Goal: Information Seeking & Learning: Learn about a topic

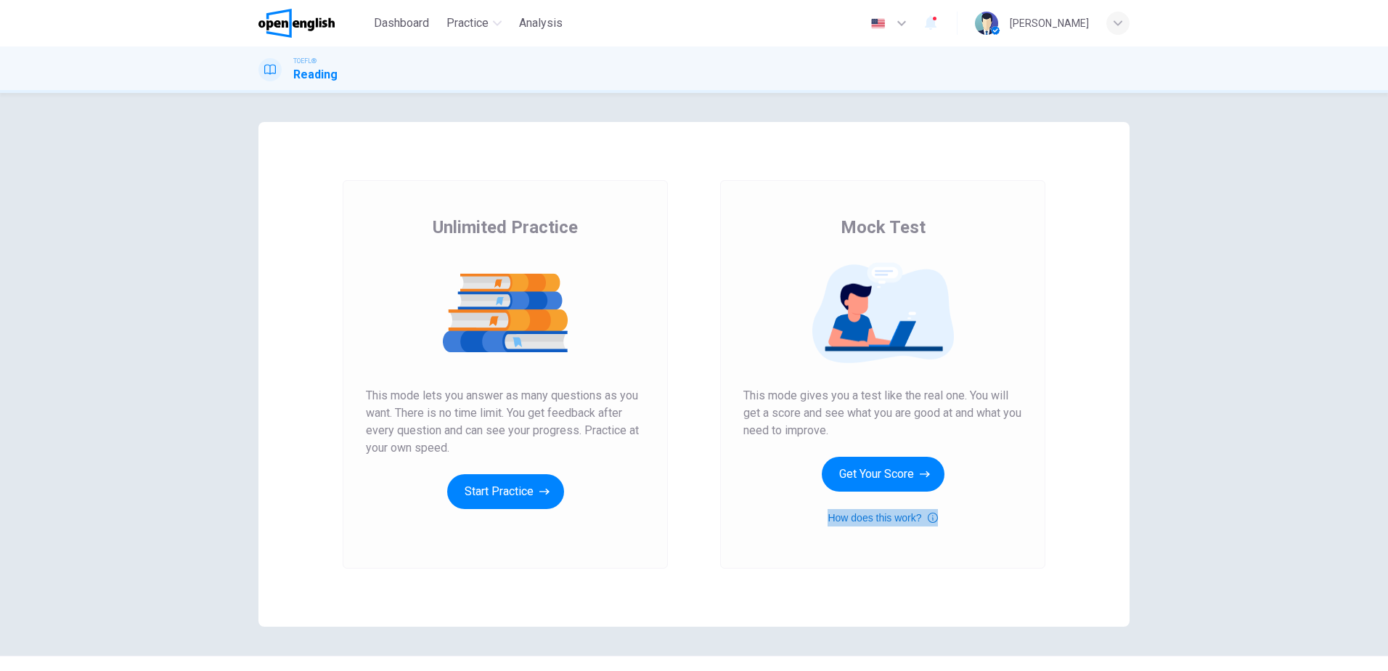
click at [900, 517] on button "How does this work?" at bounding box center [882, 517] width 110 height 17
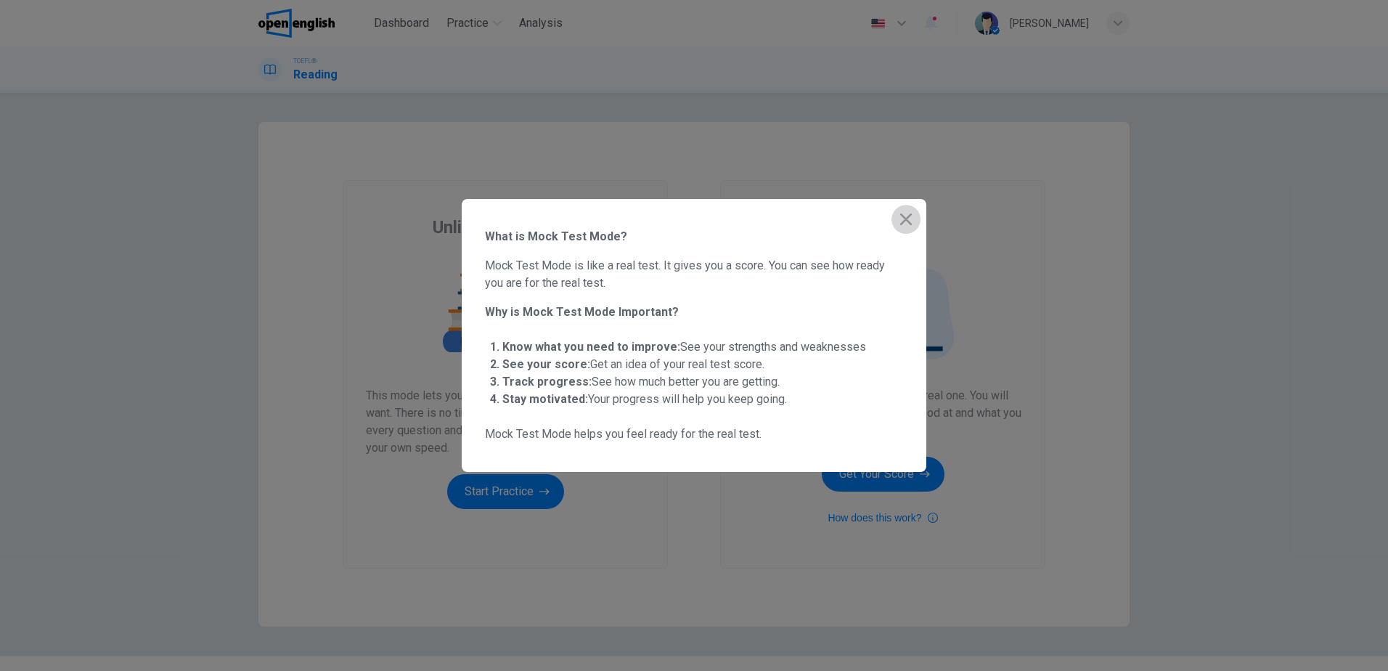
click at [912, 220] on icon "button" at bounding box center [905, 218] width 17 height 17
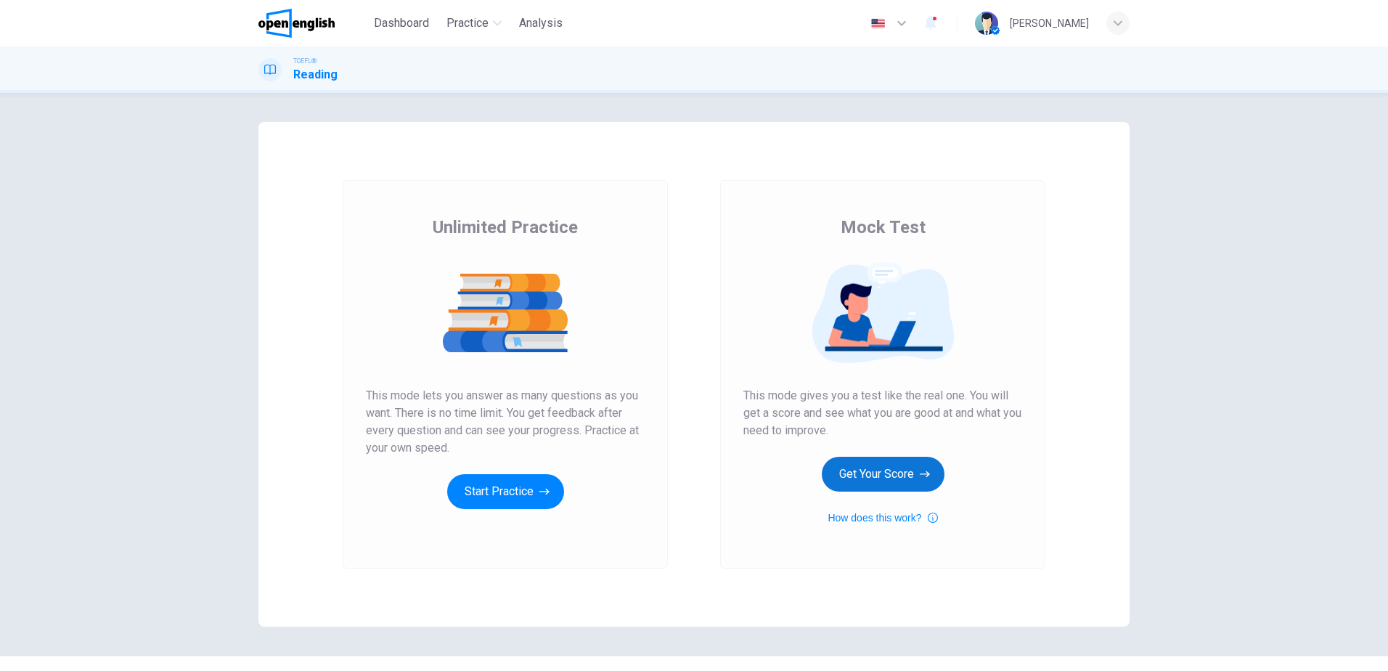
click at [868, 467] on button "Get Your Score" at bounding box center [883, 474] width 123 height 35
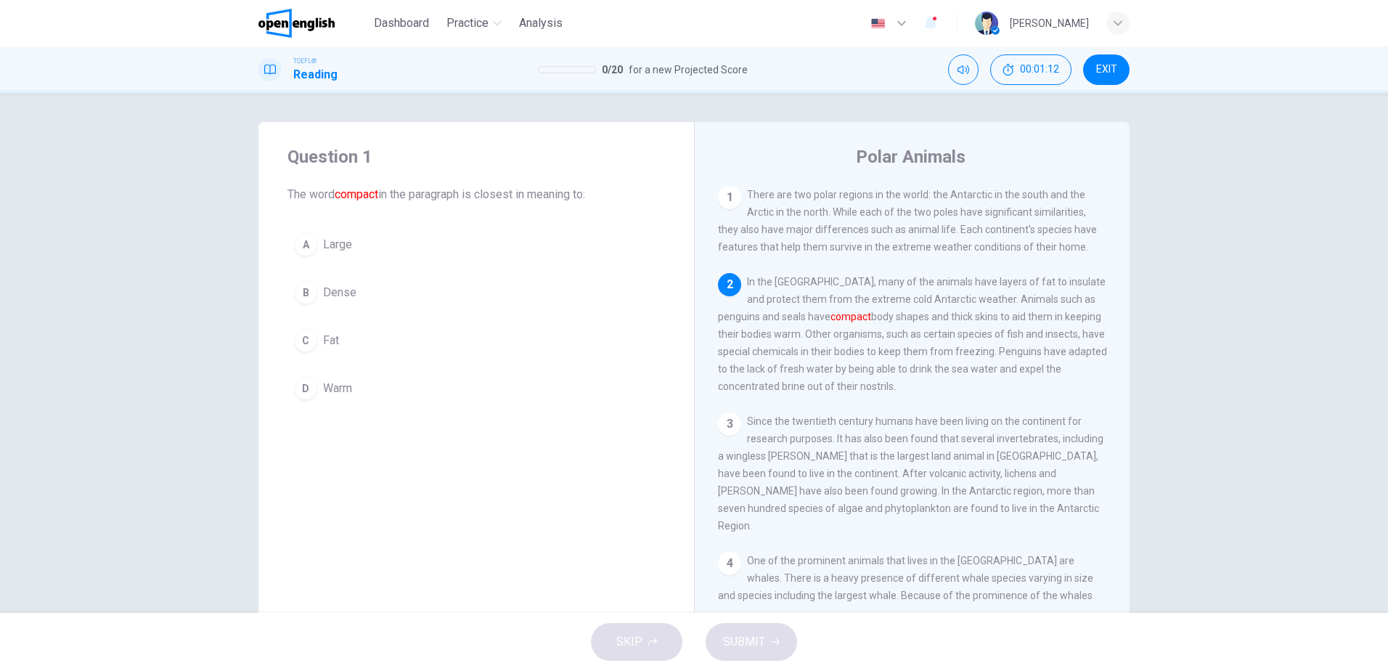
click at [332, 388] on span "Warm" at bounding box center [337, 388] width 29 height 17
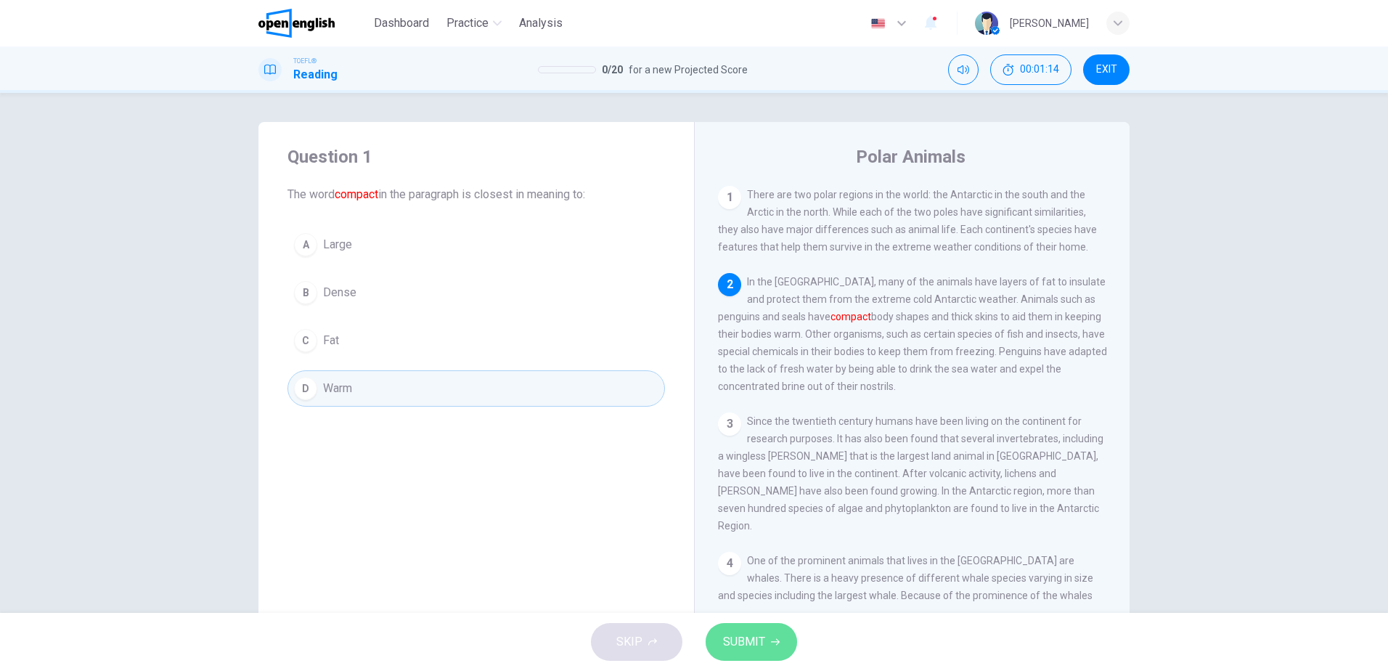
click at [739, 640] on span "SUBMIT" at bounding box center [744, 641] width 42 height 20
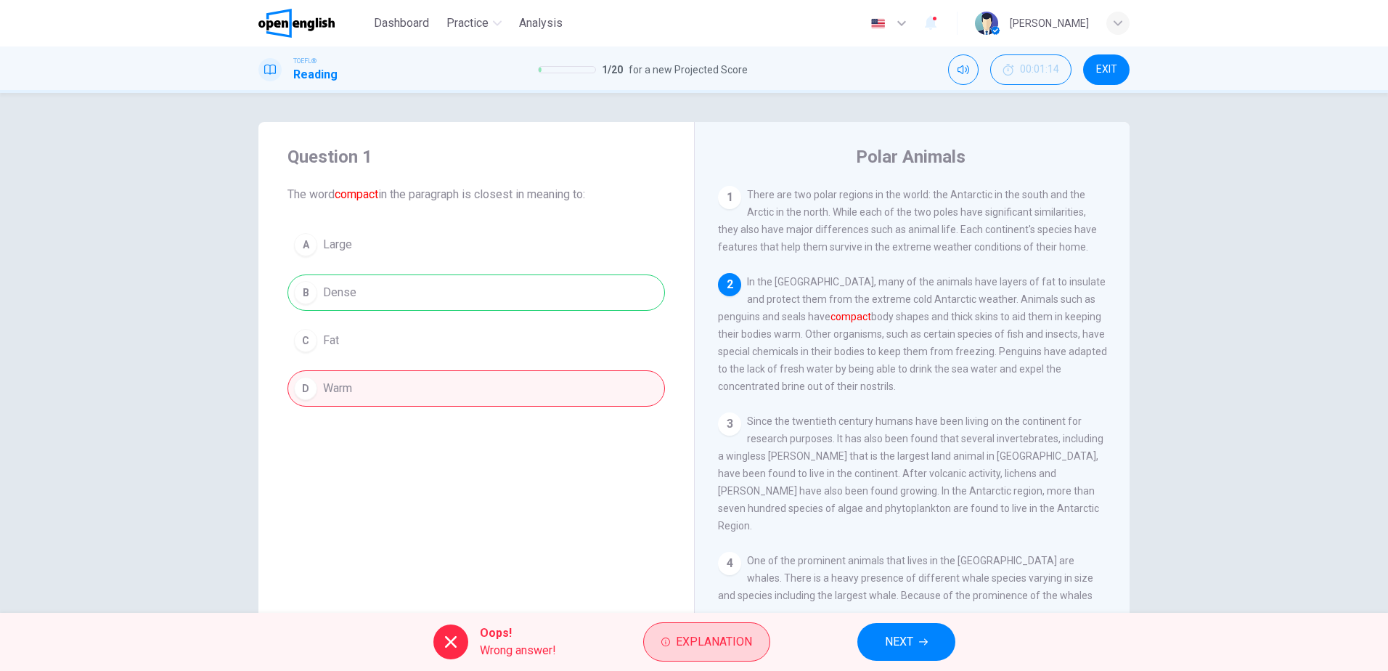
click at [717, 642] on span "Explanation" at bounding box center [714, 641] width 76 height 20
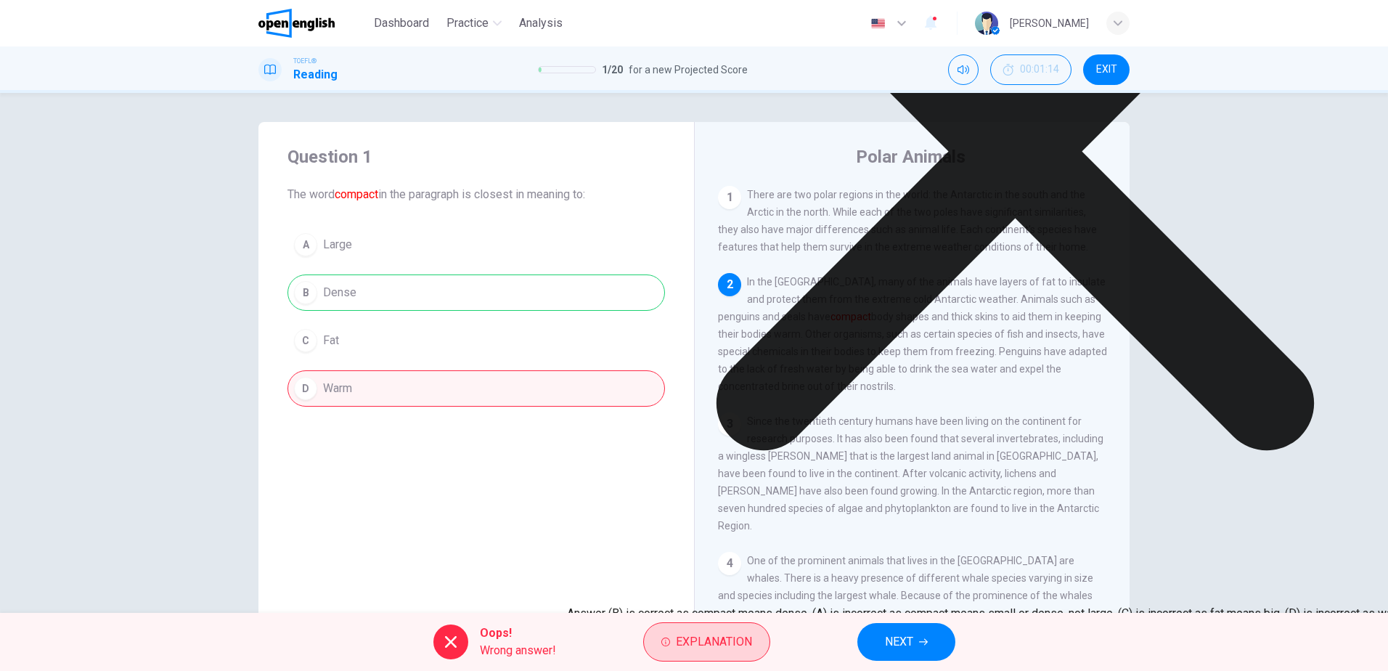
click at [702, 642] on span "Explanation" at bounding box center [714, 641] width 76 height 20
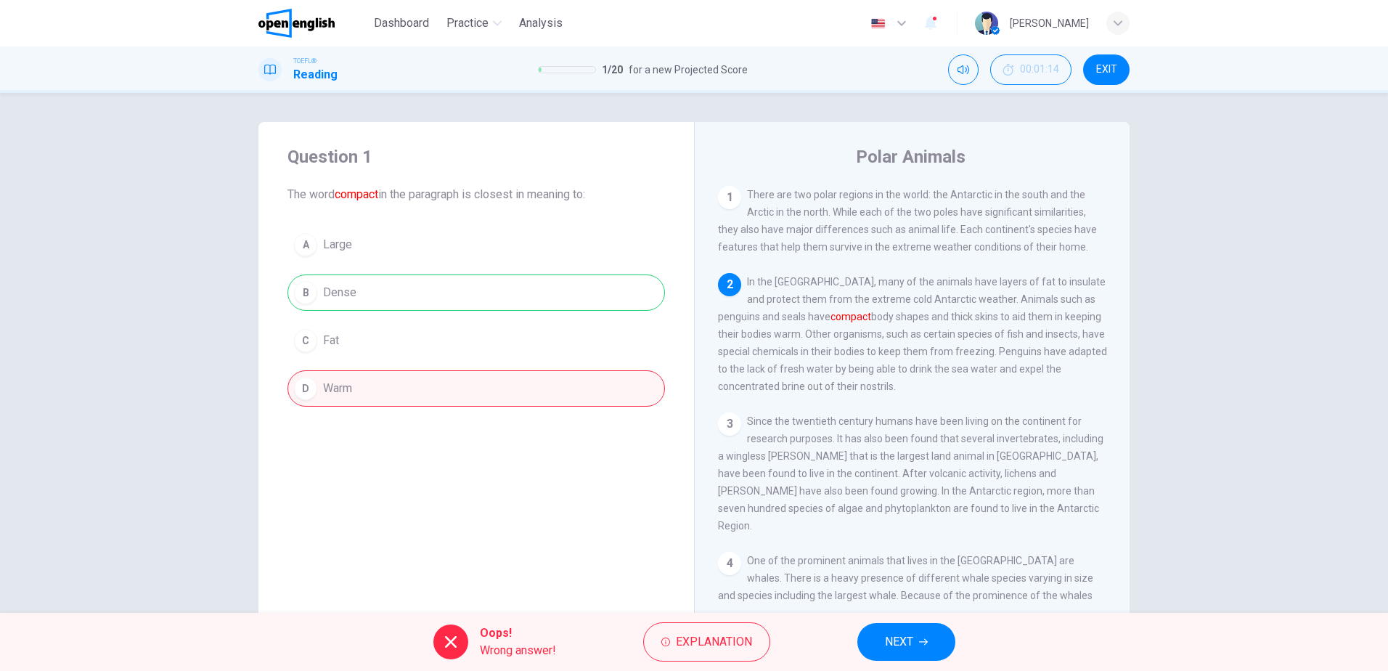
click at [896, 634] on span "NEXT" at bounding box center [899, 641] width 28 height 20
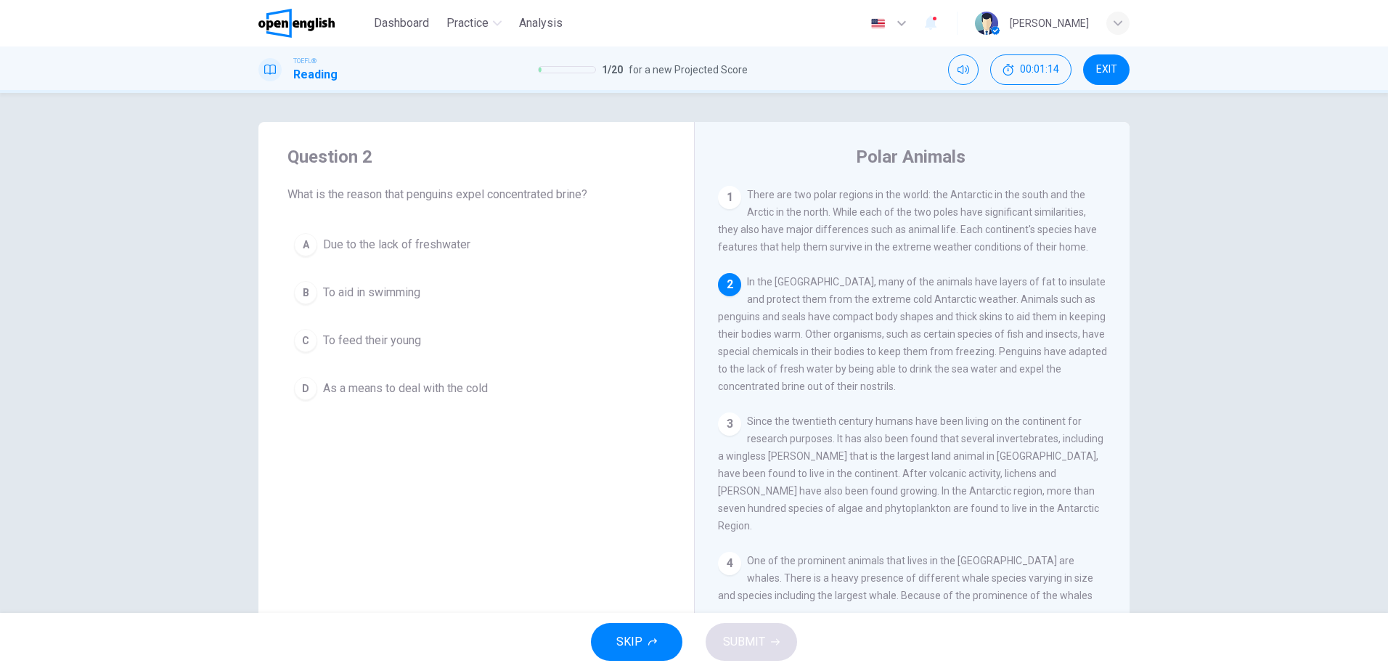
scroll to position [90, 0]
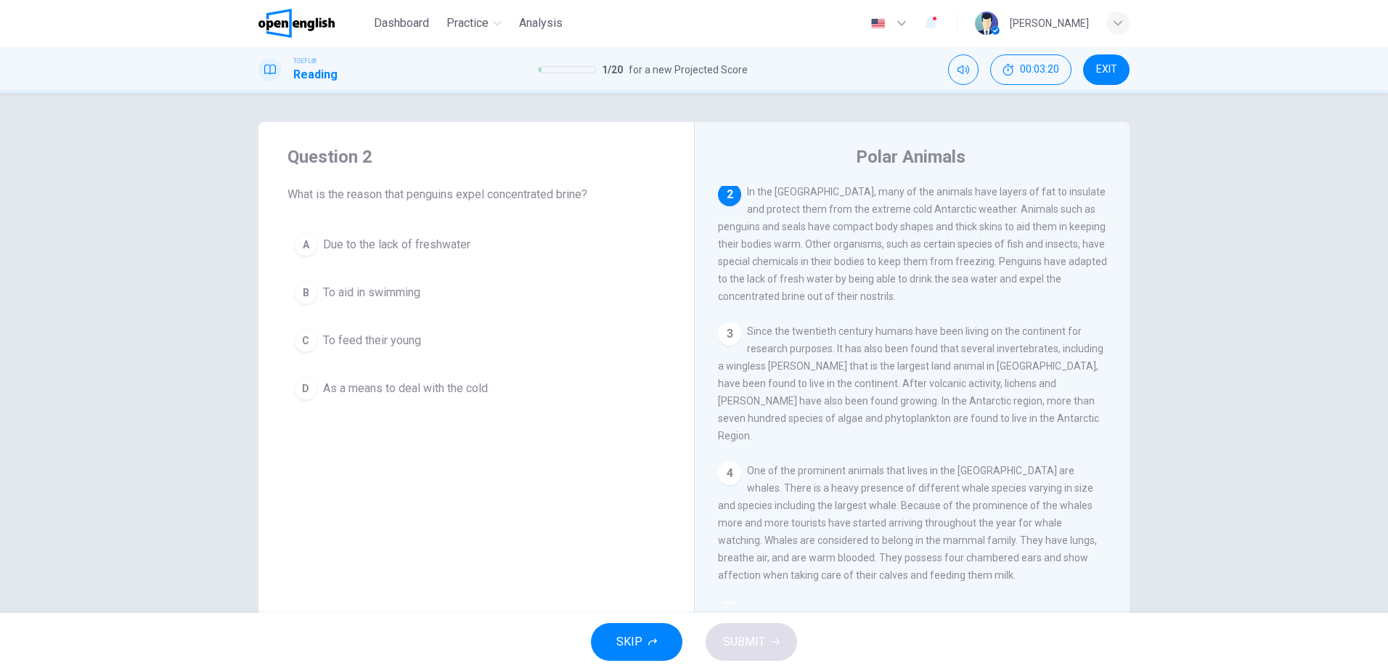
click at [381, 237] on span "Due to the lack of freshwater" at bounding box center [396, 244] width 147 height 17
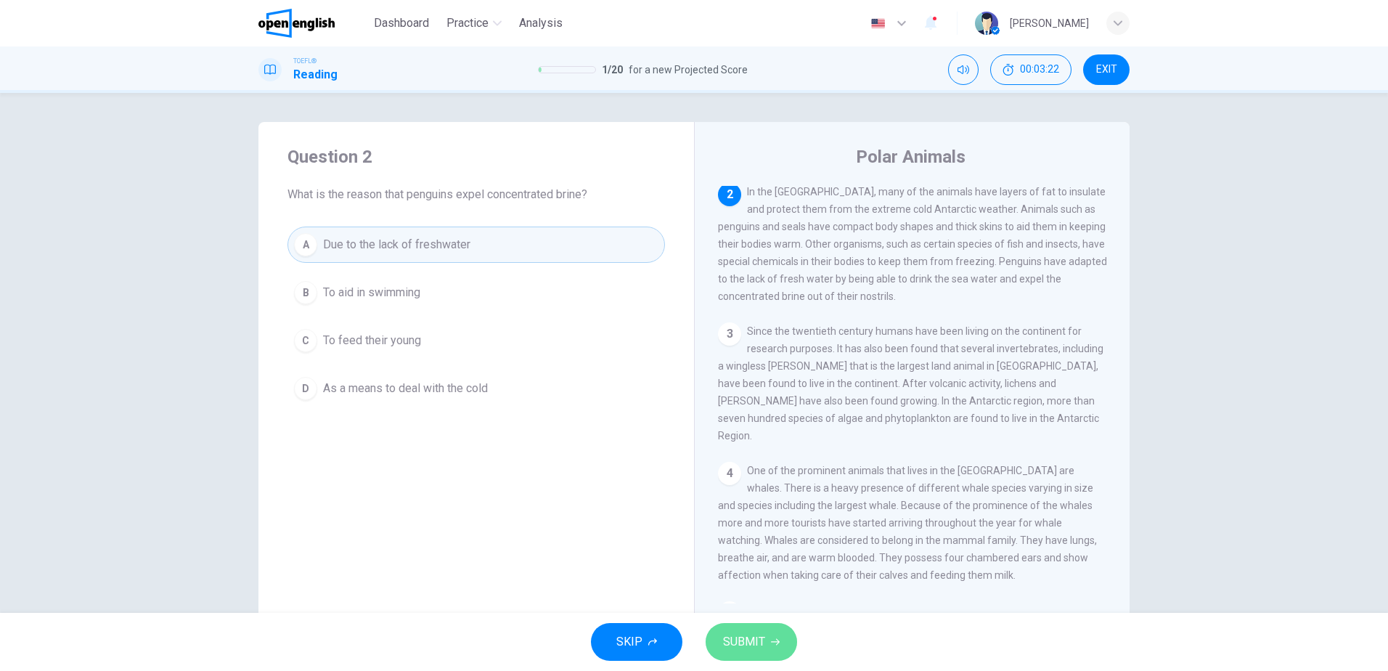
click at [756, 634] on span "SUBMIT" at bounding box center [744, 641] width 42 height 20
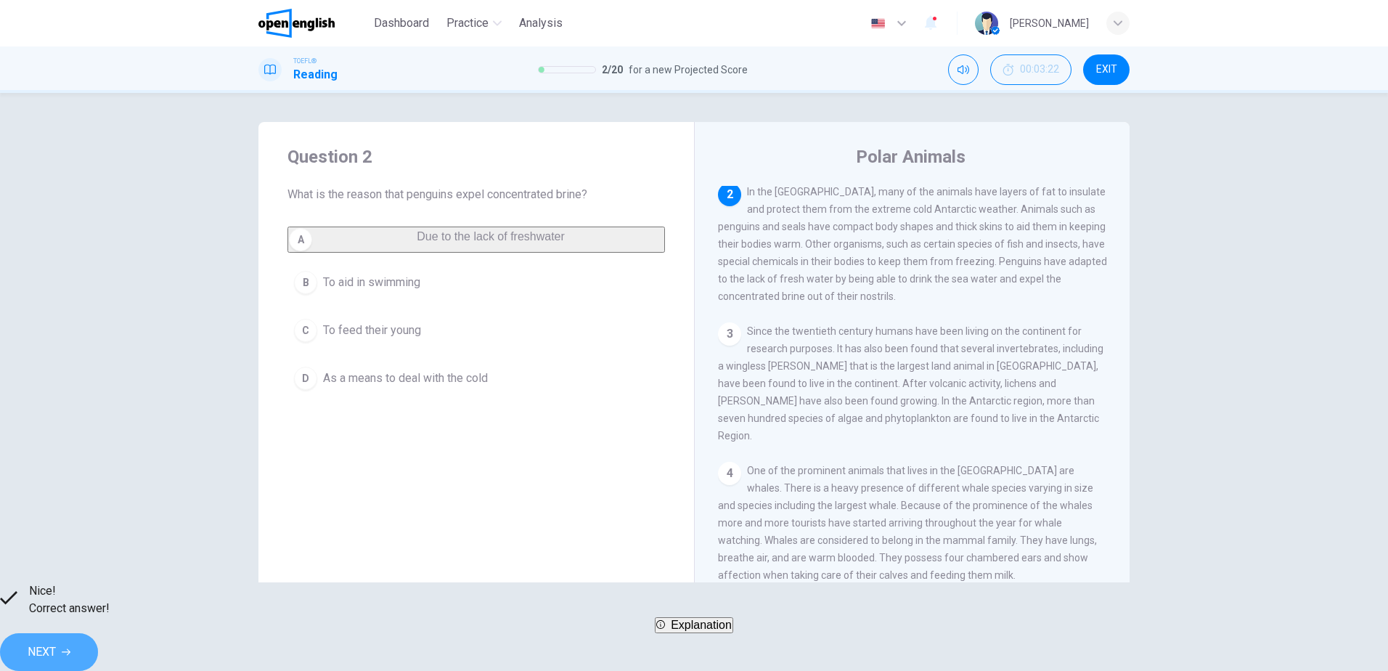
click at [56, 643] on span "NEXT" at bounding box center [42, 652] width 28 height 20
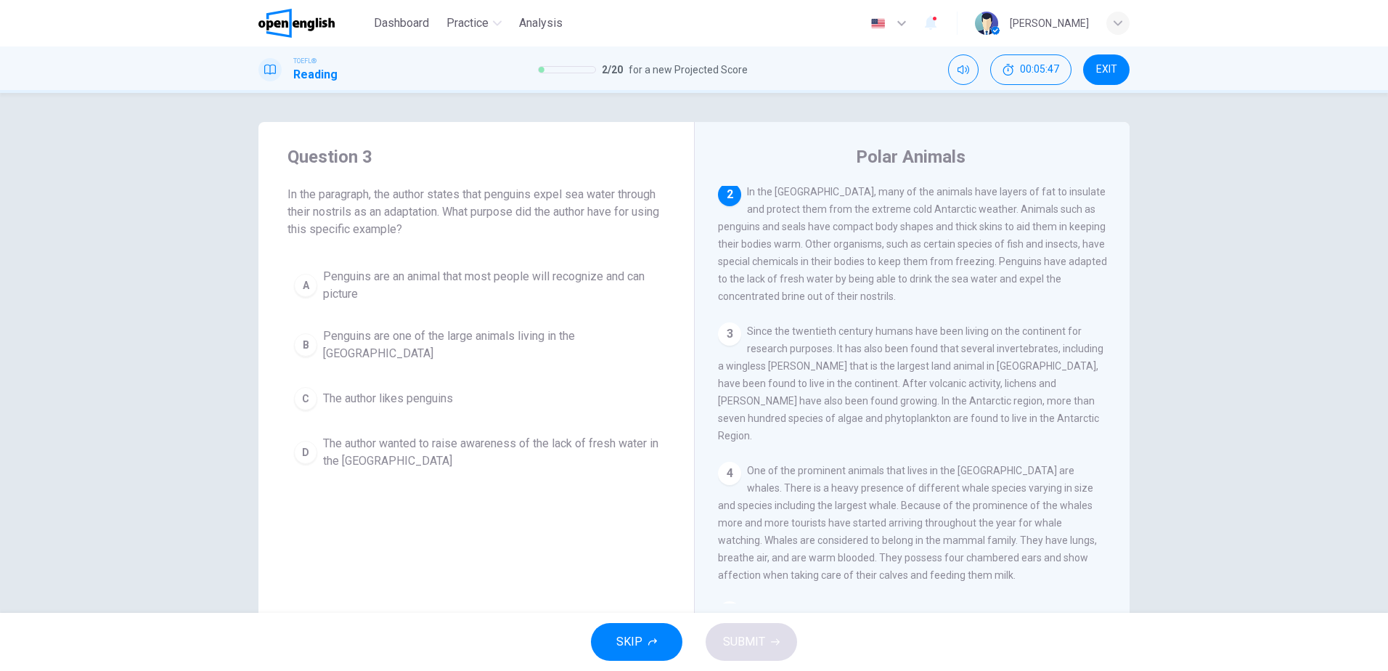
click at [555, 437] on span "The author wanted to raise awareness of the lack of fresh water in the Antarctic" at bounding box center [490, 452] width 335 height 35
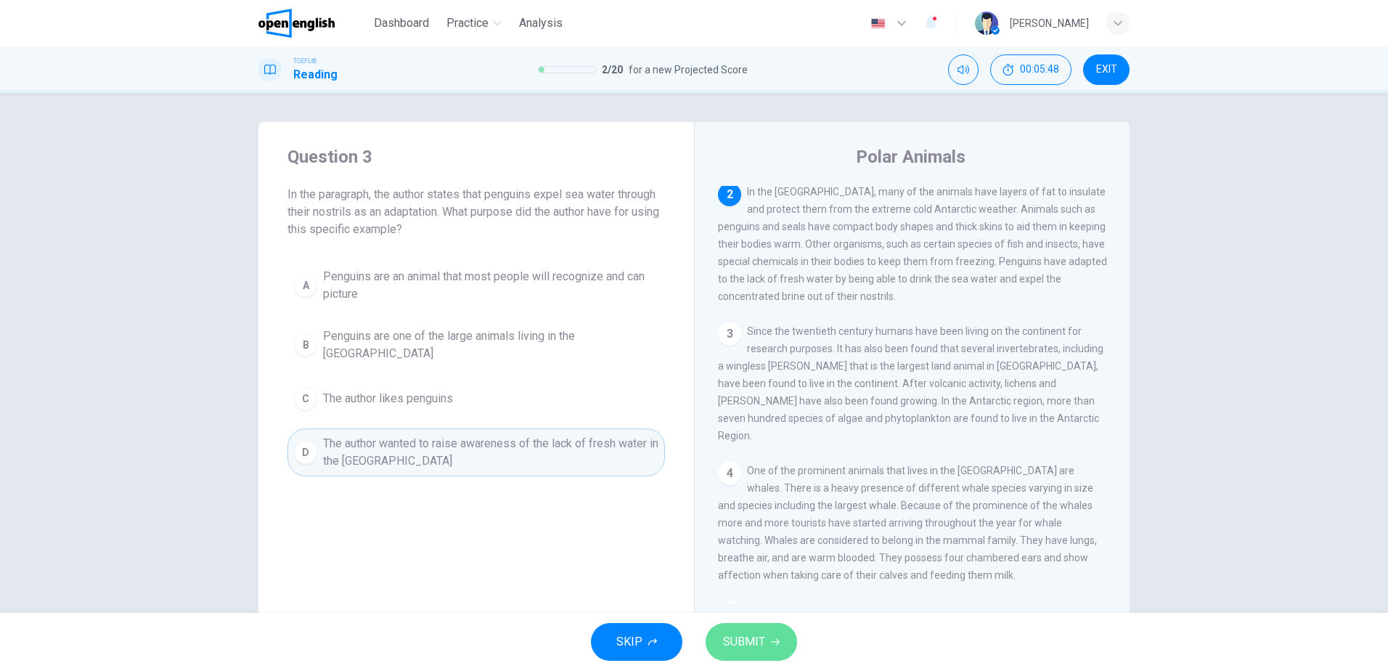
click at [767, 634] on button "SUBMIT" at bounding box center [750, 642] width 91 height 38
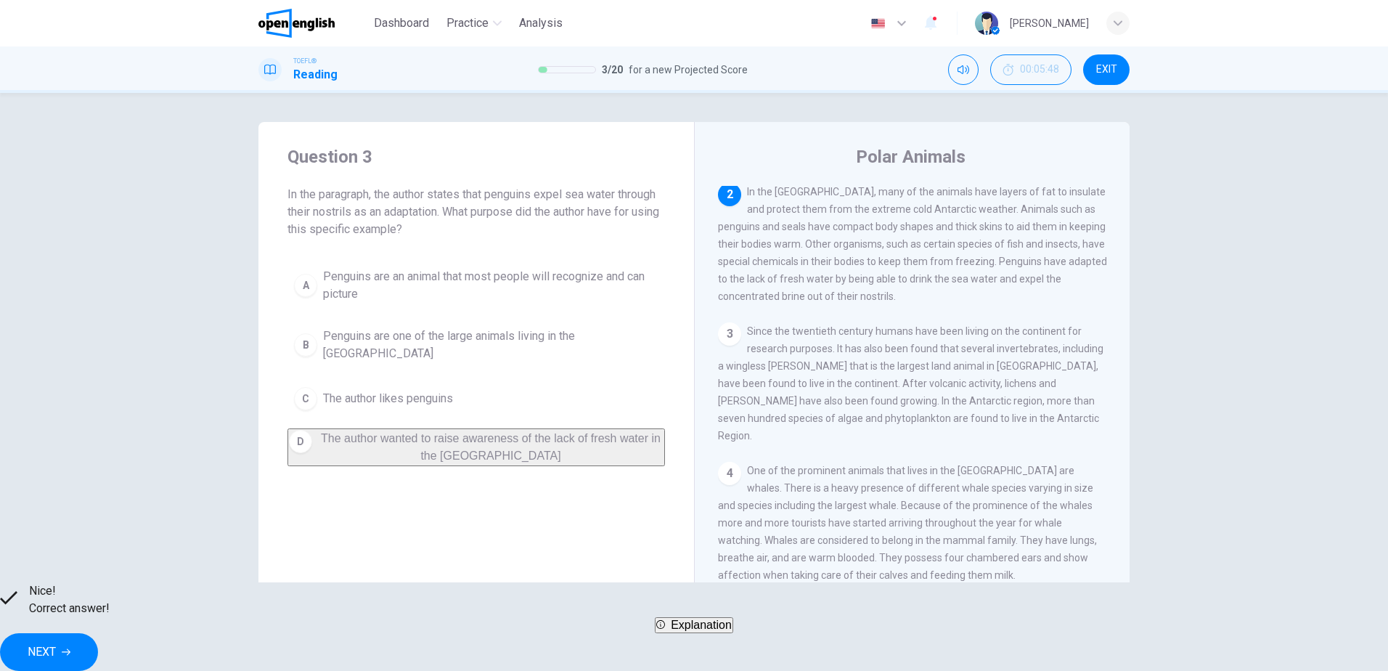
click at [56, 642] on span "NEXT" at bounding box center [42, 652] width 28 height 20
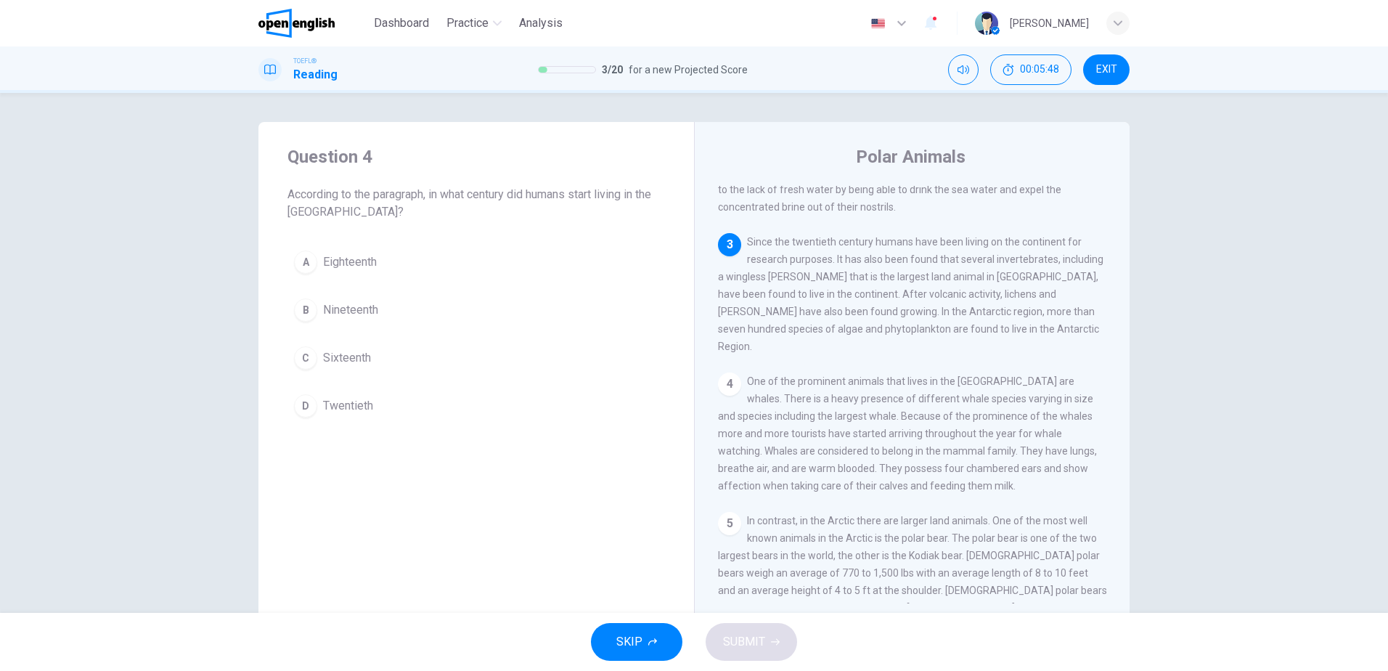
scroll to position [234, 0]
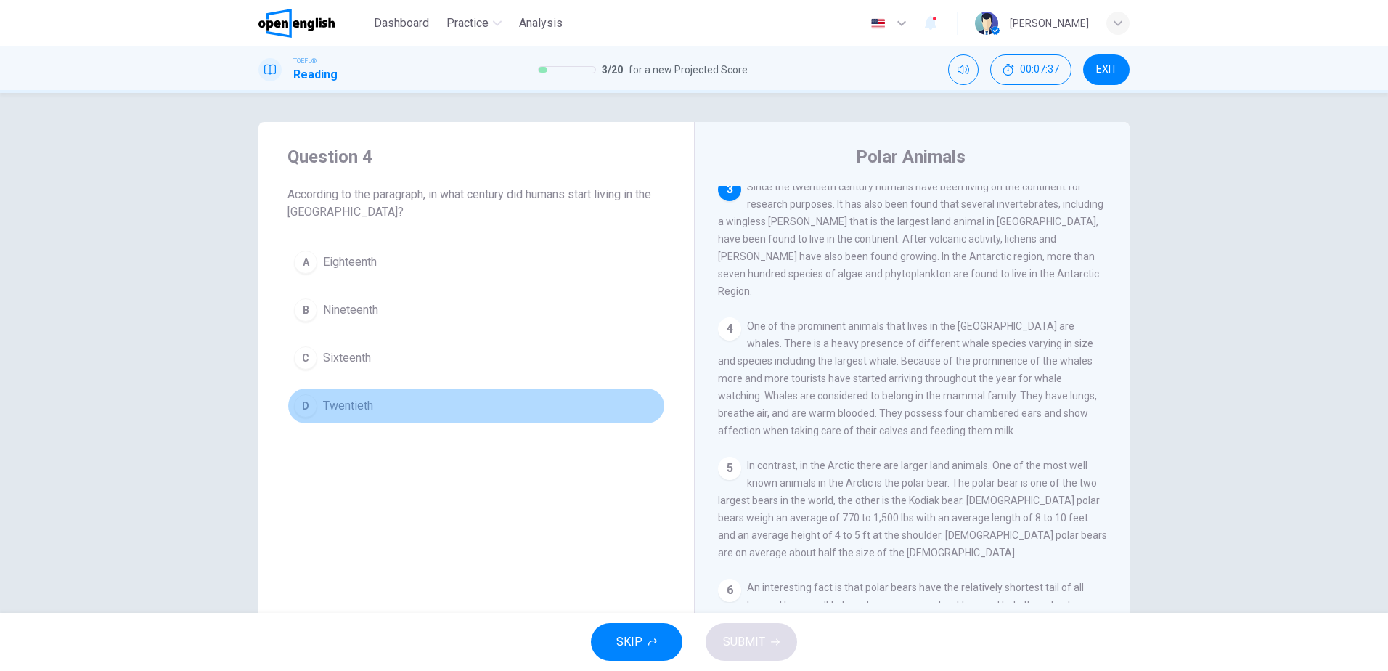
click at [354, 407] on span "Twentieth" at bounding box center [348, 405] width 50 height 17
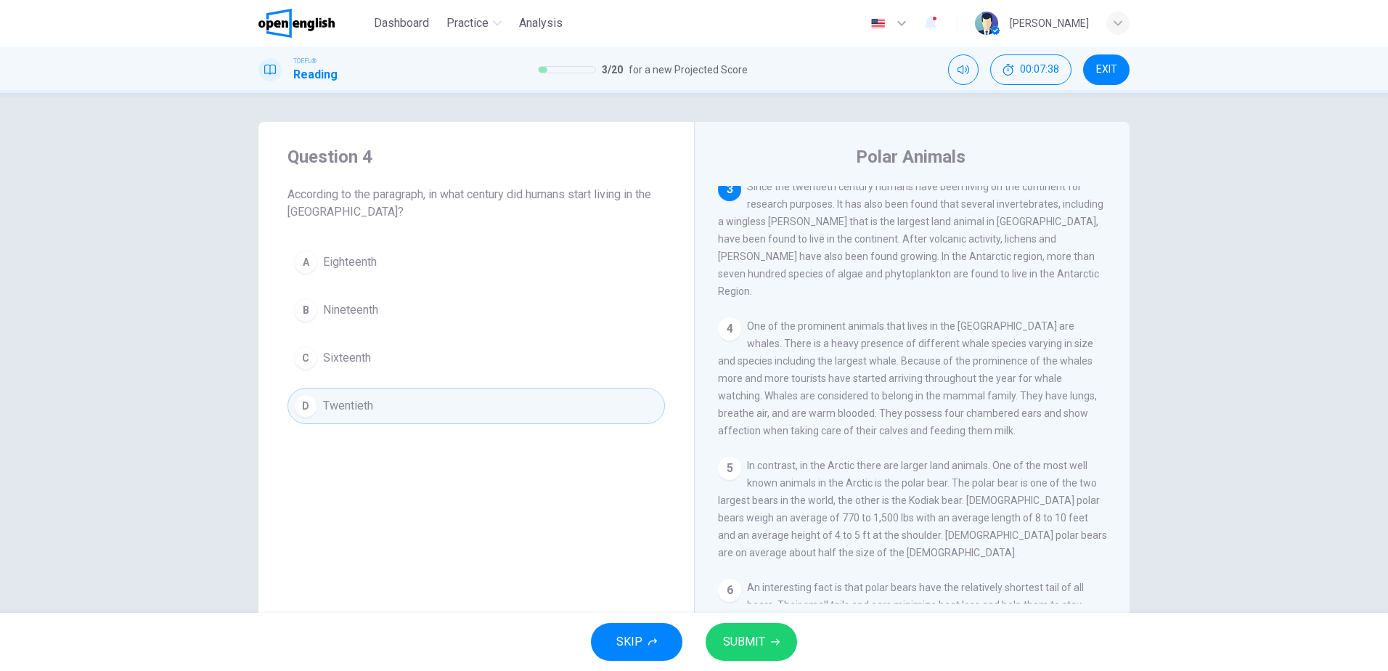
click at [757, 649] on span "SUBMIT" at bounding box center [744, 641] width 42 height 20
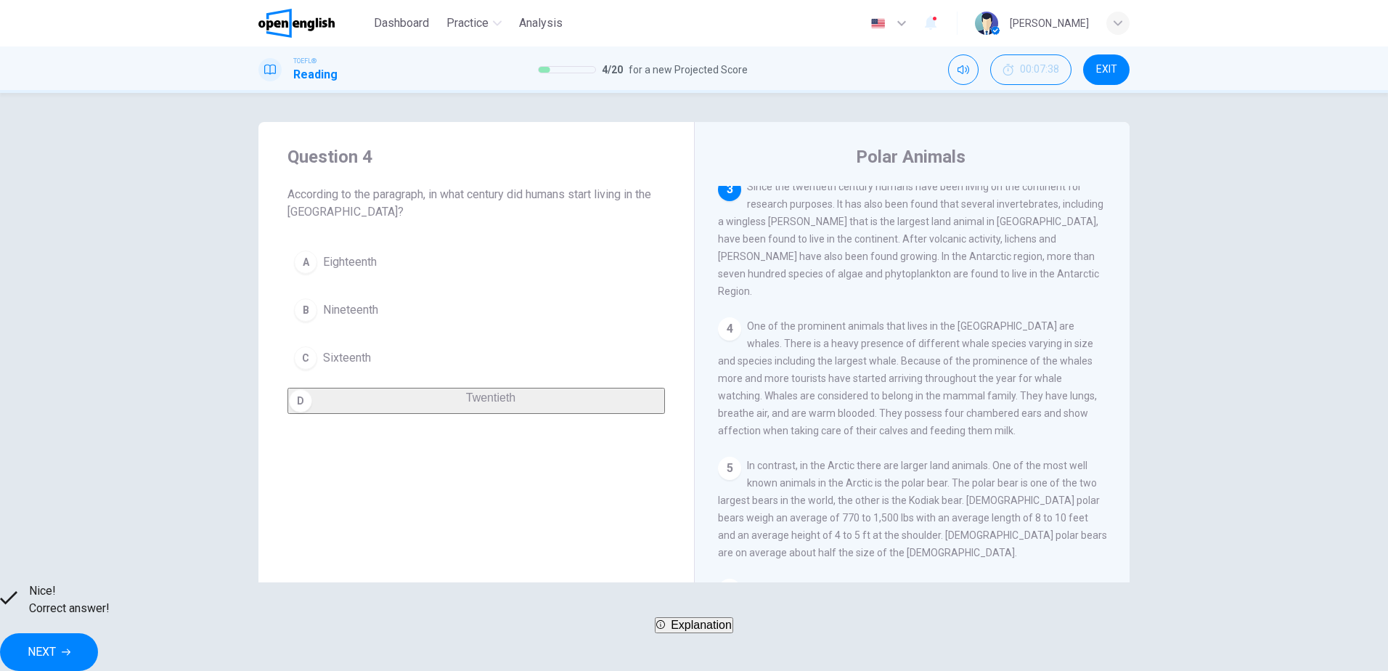
click at [56, 642] on span "NEXT" at bounding box center [42, 652] width 28 height 20
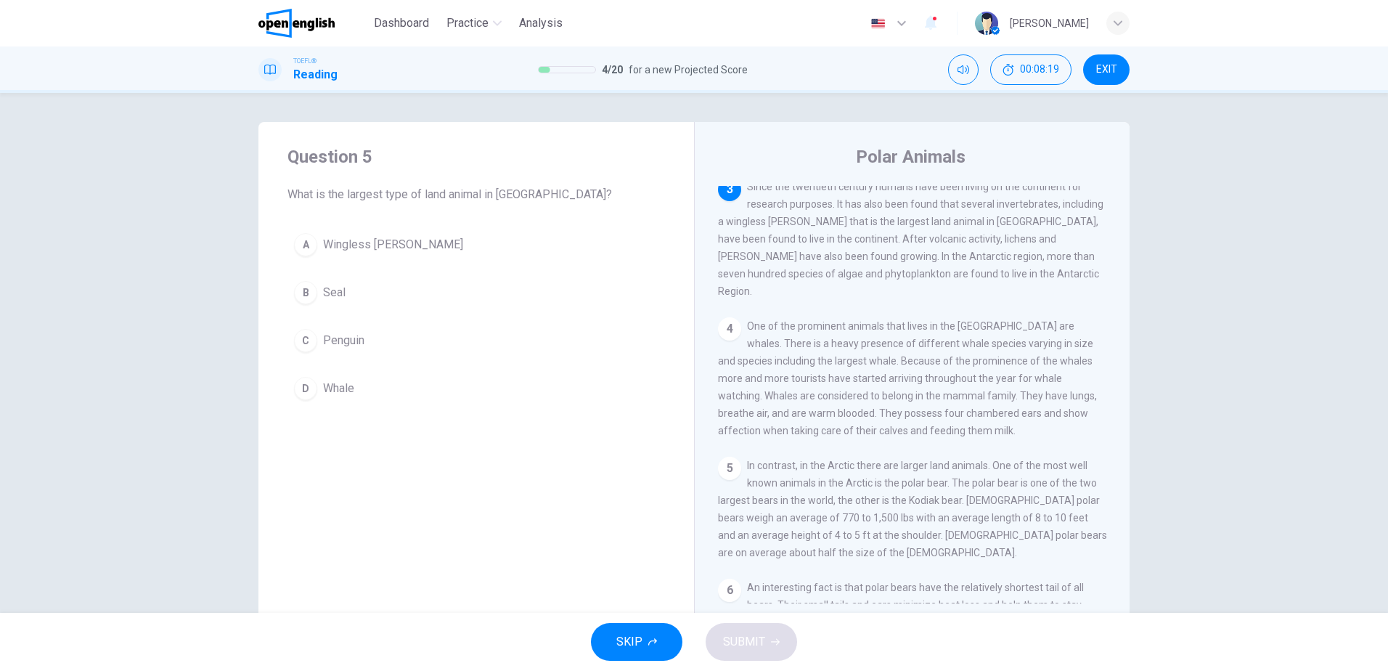
click at [382, 239] on span "Wingless midge" at bounding box center [393, 244] width 140 height 17
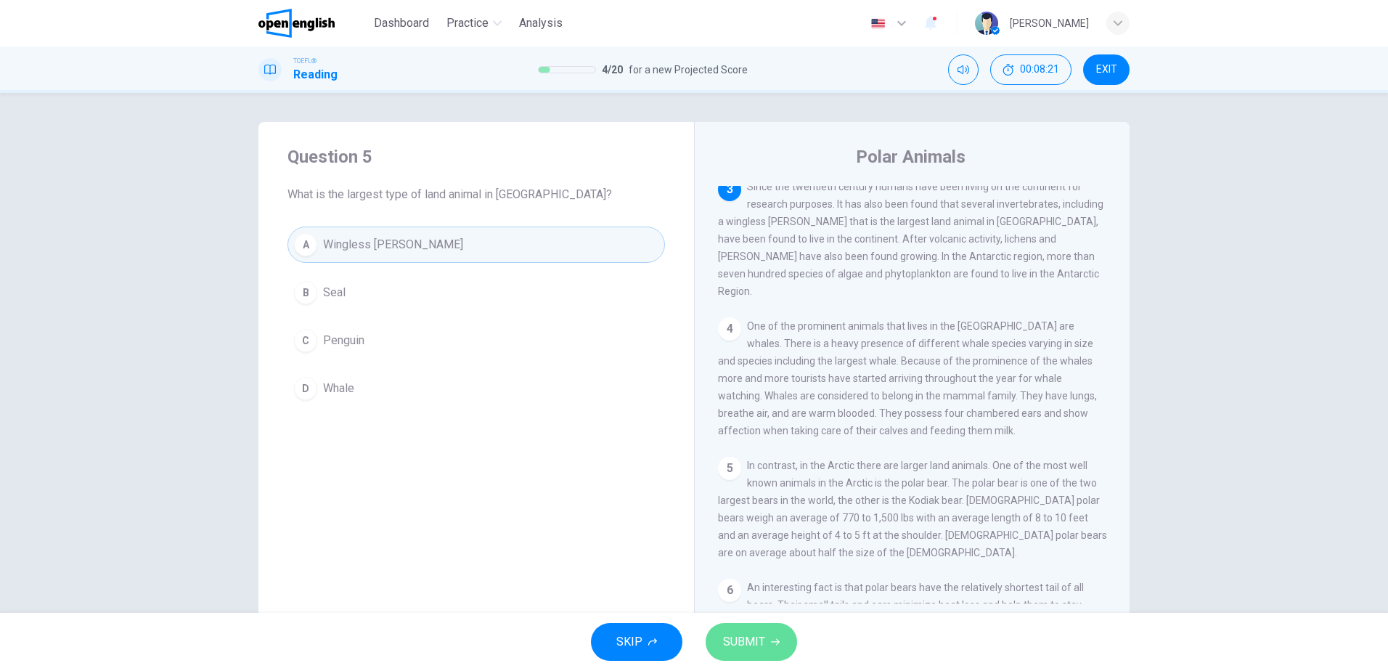
click at [762, 655] on button "SUBMIT" at bounding box center [750, 642] width 91 height 38
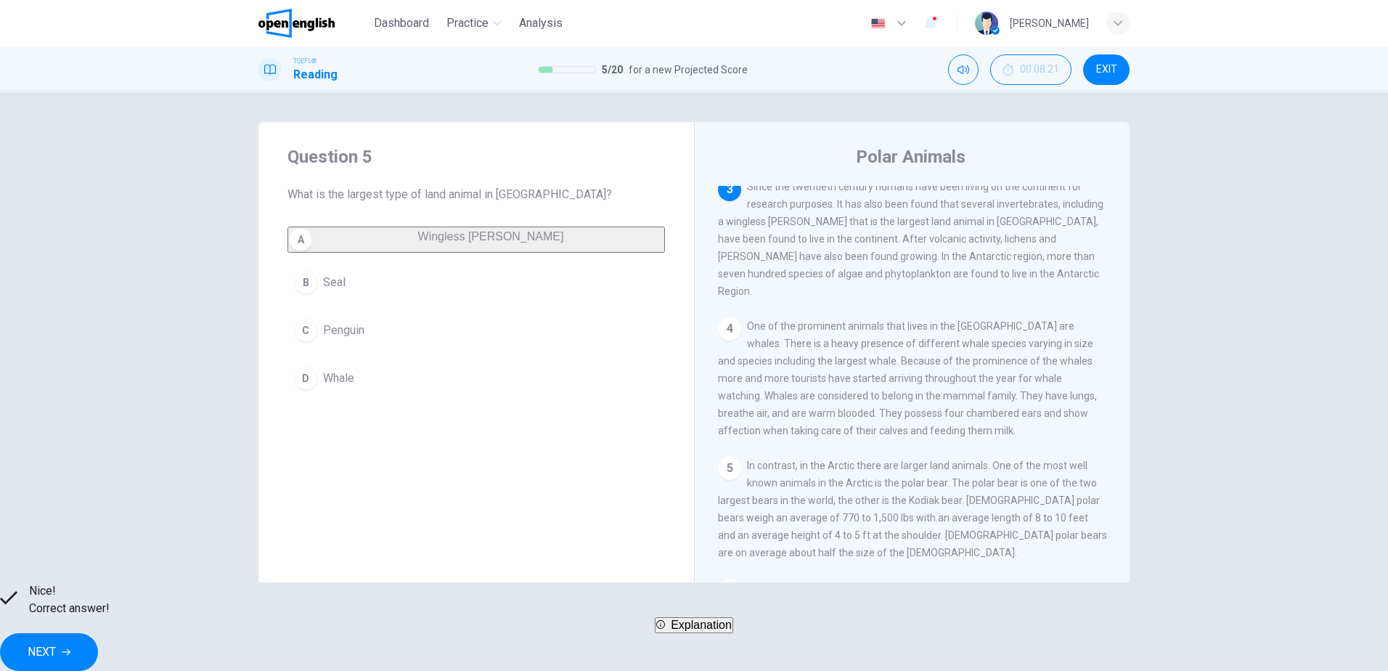
click at [56, 642] on span "NEXT" at bounding box center [42, 652] width 28 height 20
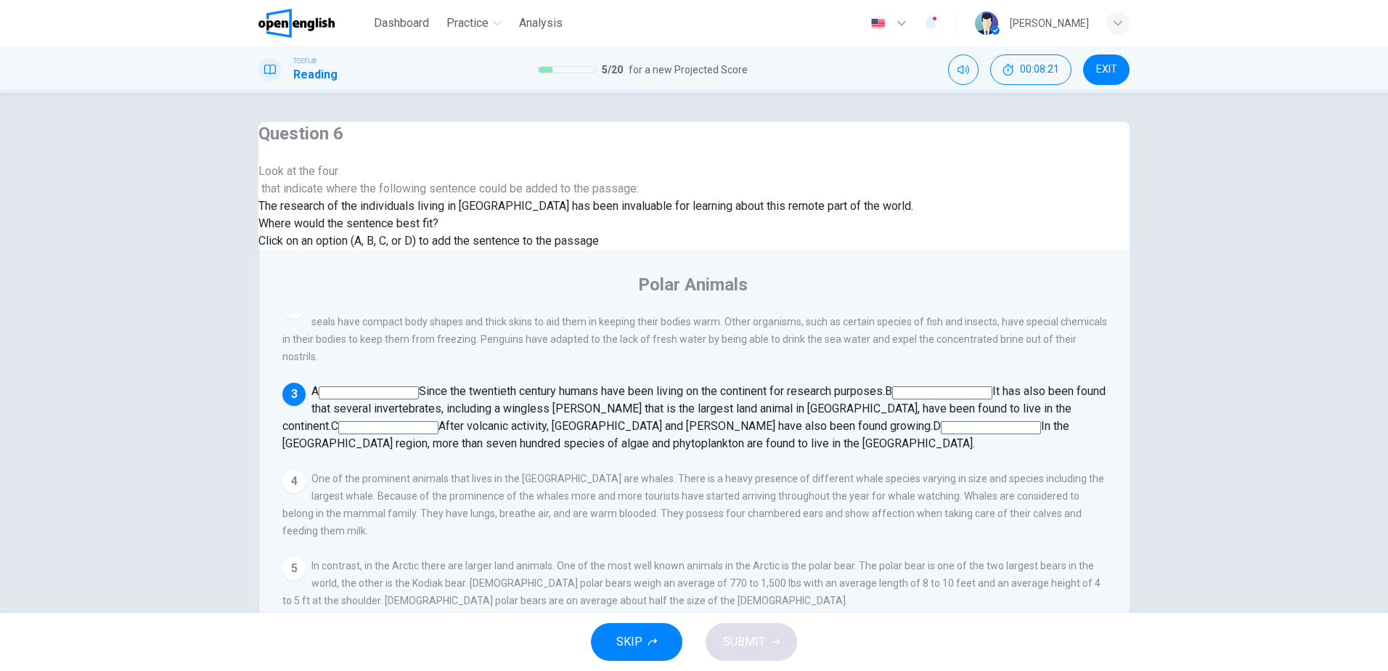
scroll to position [90, 0]
click at [941, 430] on input at bounding box center [991, 427] width 100 height 13
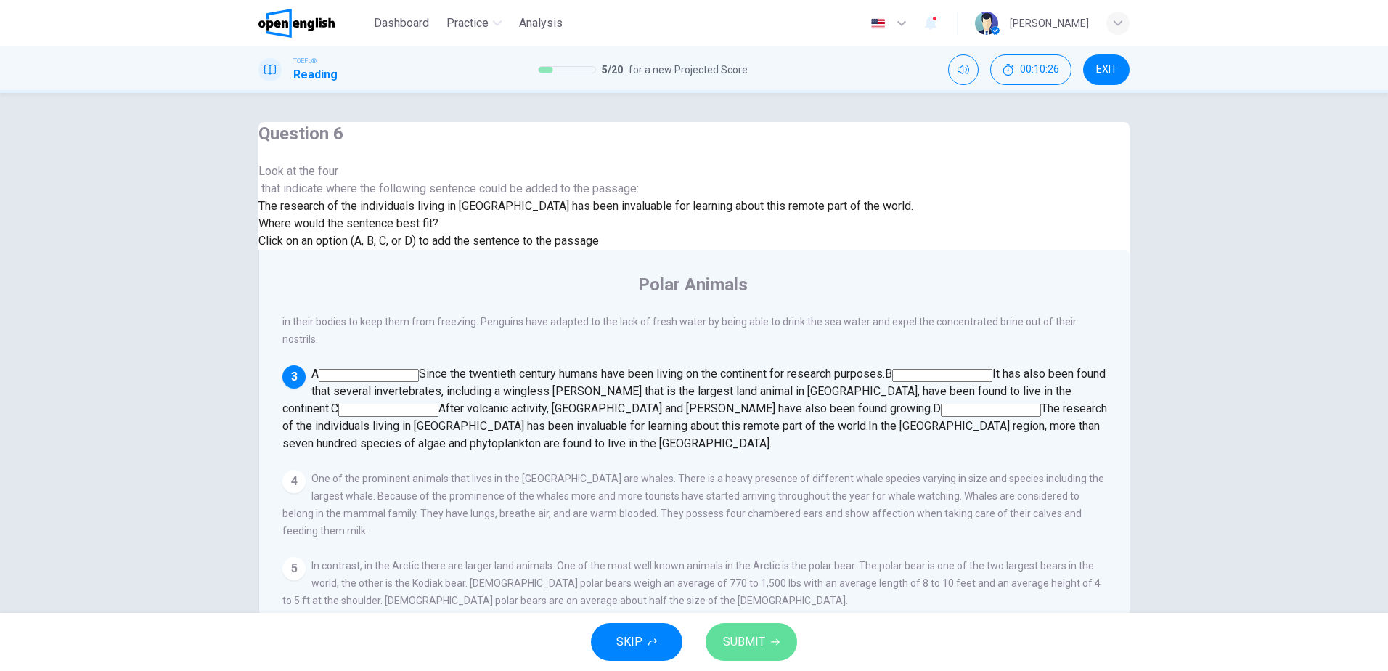
click at [737, 633] on span "SUBMIT" at bounding box center [744, 641] width 42 height 20
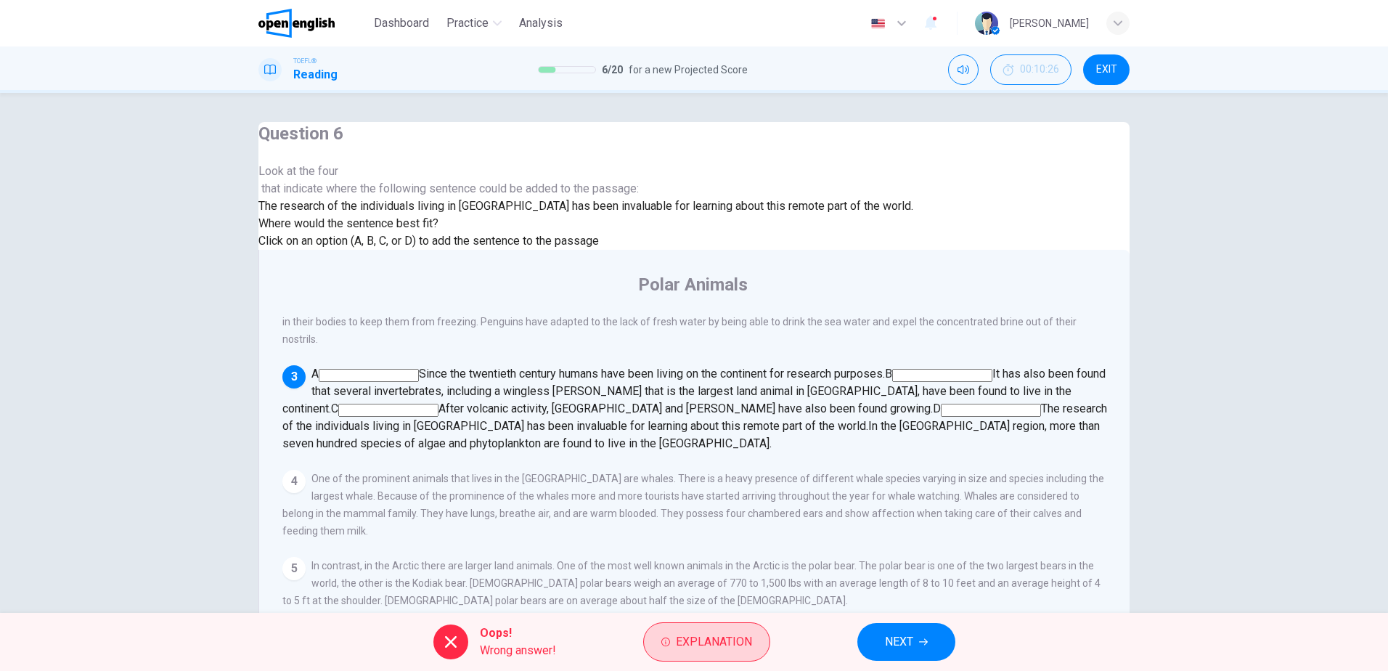
click at [708, 650] on span "Explanation" at bounding box center [714, 641] width 76 height 20
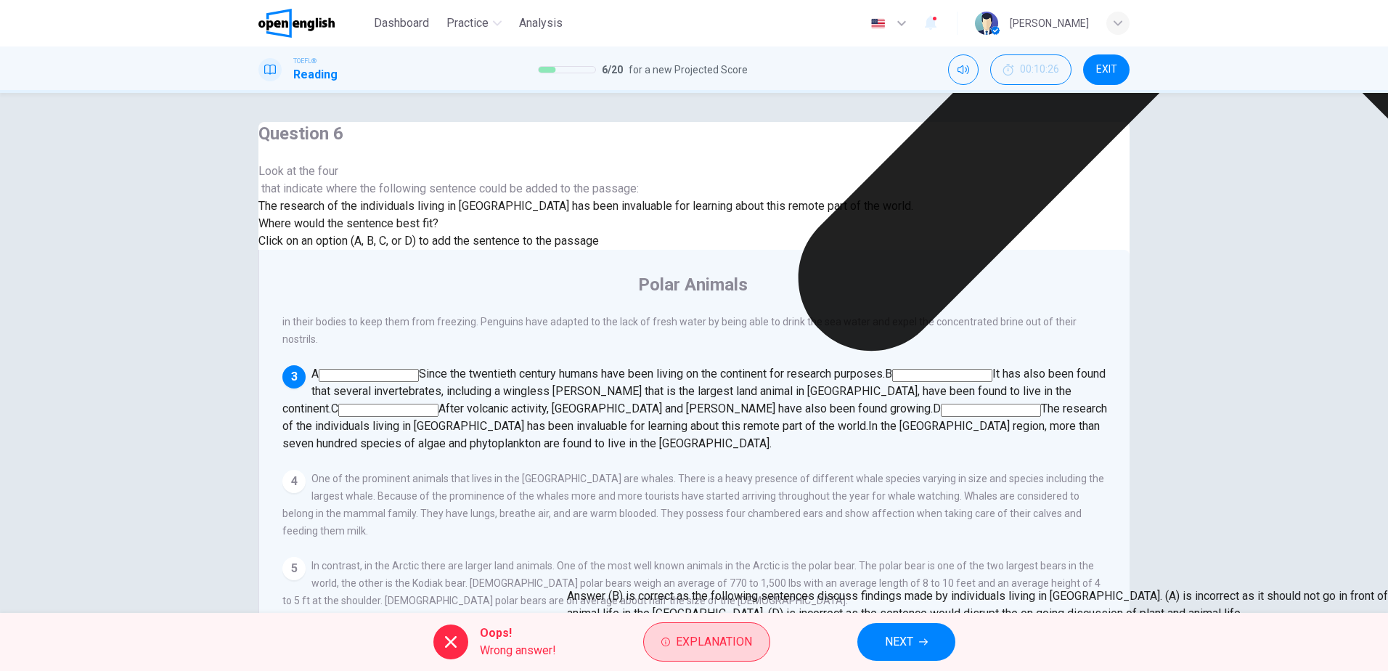
click at [718, 648] on span "Explanation" at bounding box center [714, 641] width 76 height 20
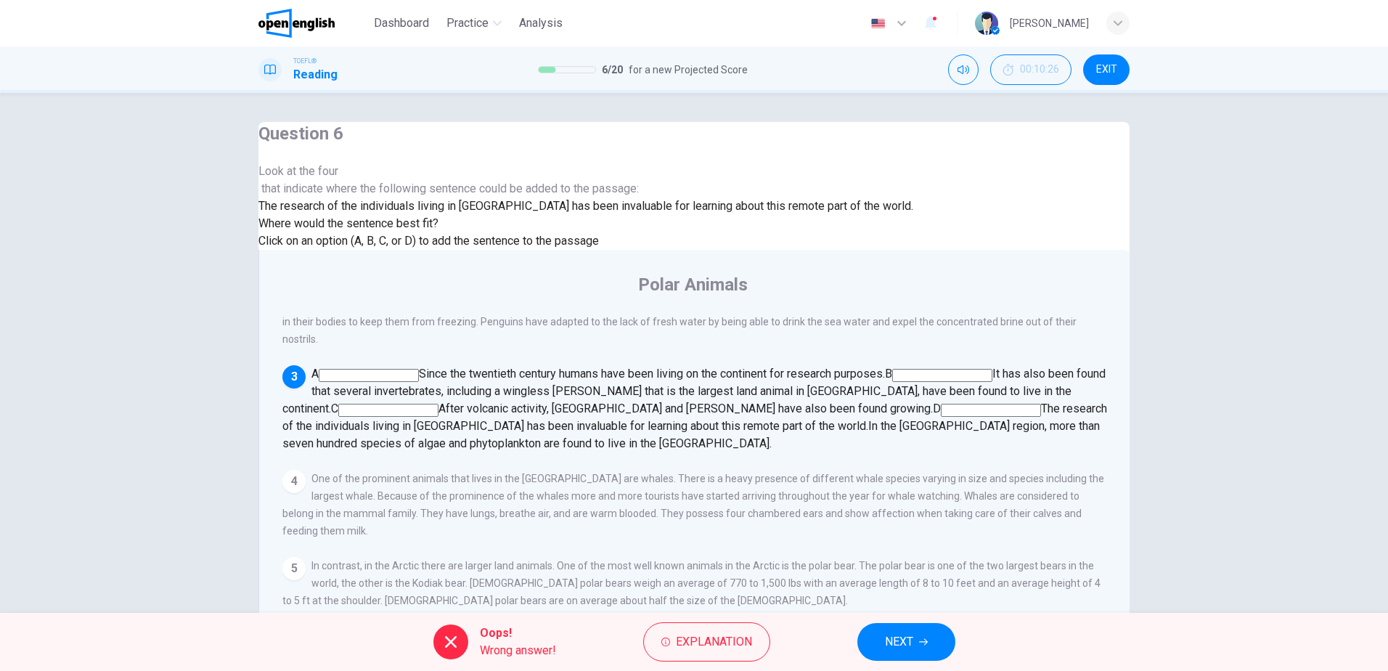
click at [913, 636] on span "NEXT" at bounding box center [899, 641] width 28 height 20
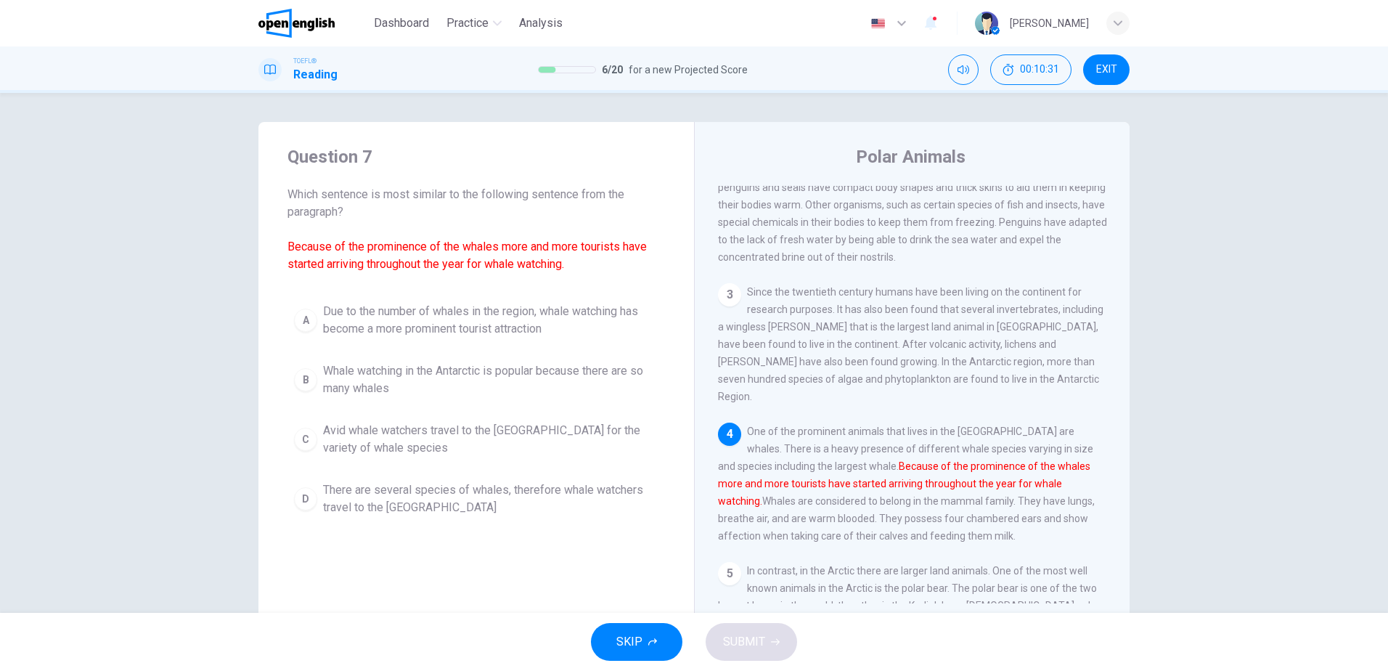
scroll to position [145, 0]
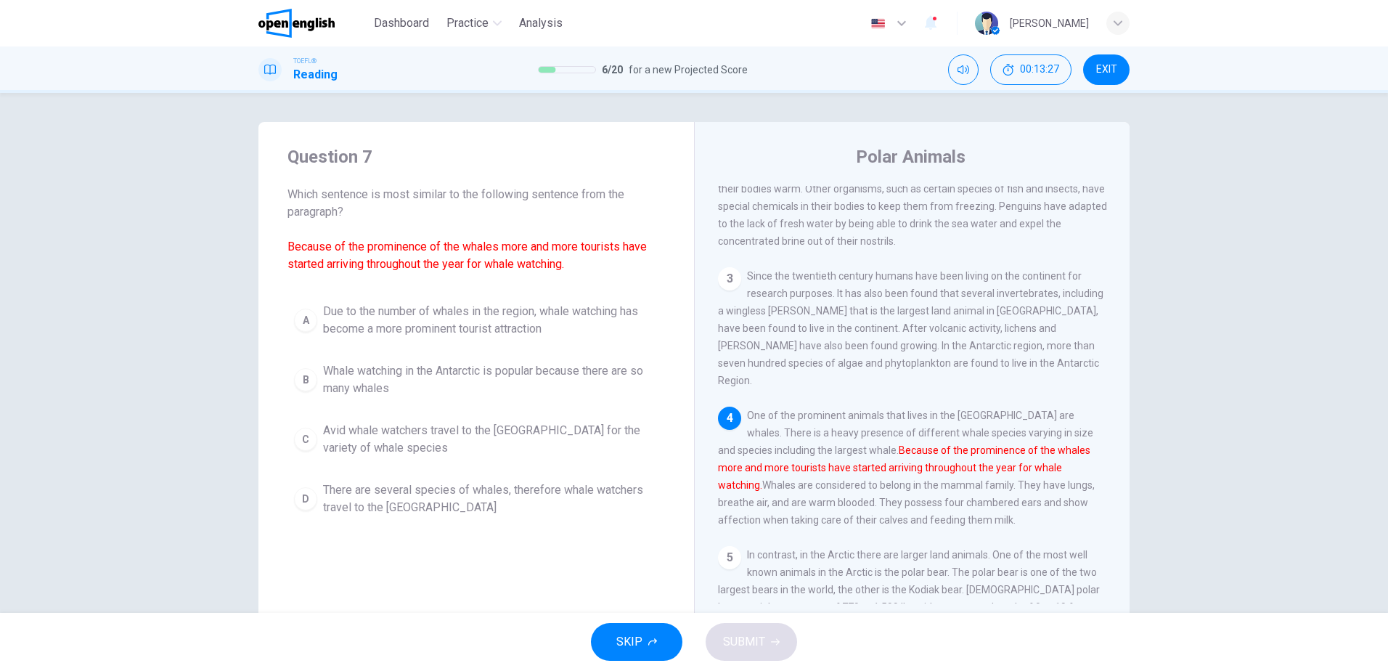
click at [395, 470] on div "A Due to the number of whales in the region, whale watching has become a more p…" at bounding box center [475, 409] width 377 height 226
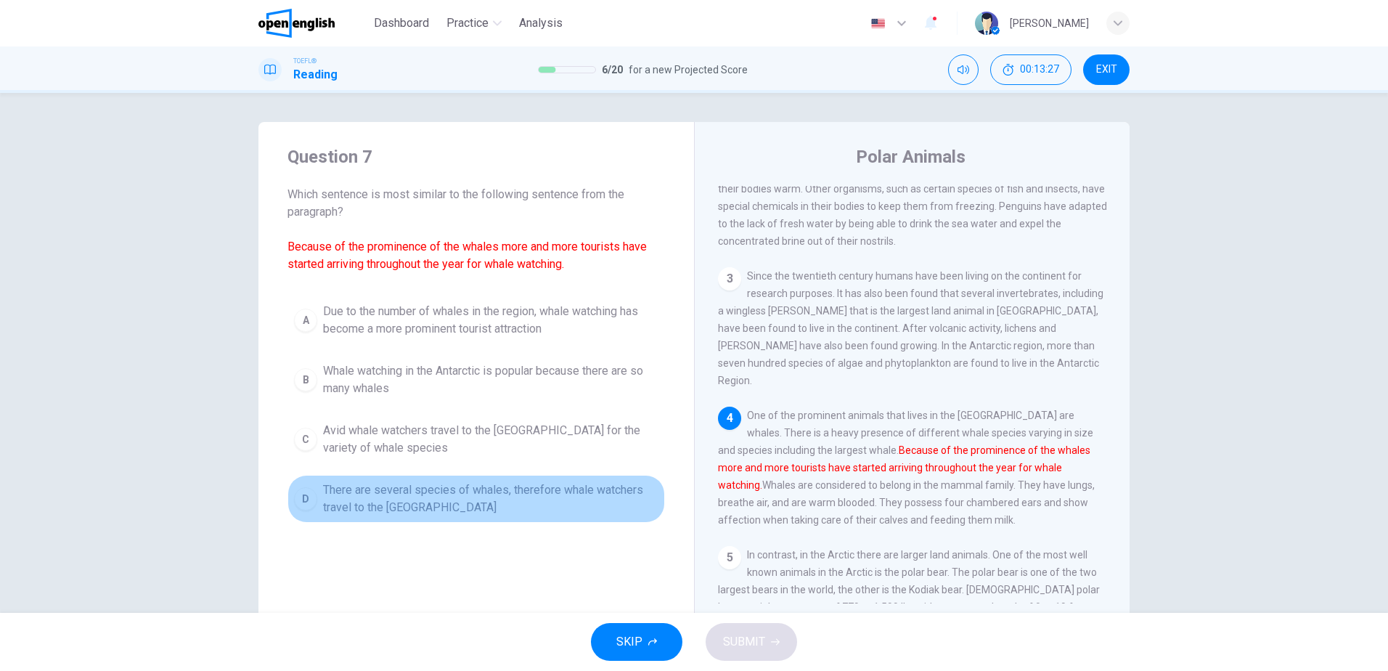
click at [398, 502] on span "There are several species of whales, therefore whale watchers travel to the Ant…" at bounding box center [490, 498] width 335 height 35
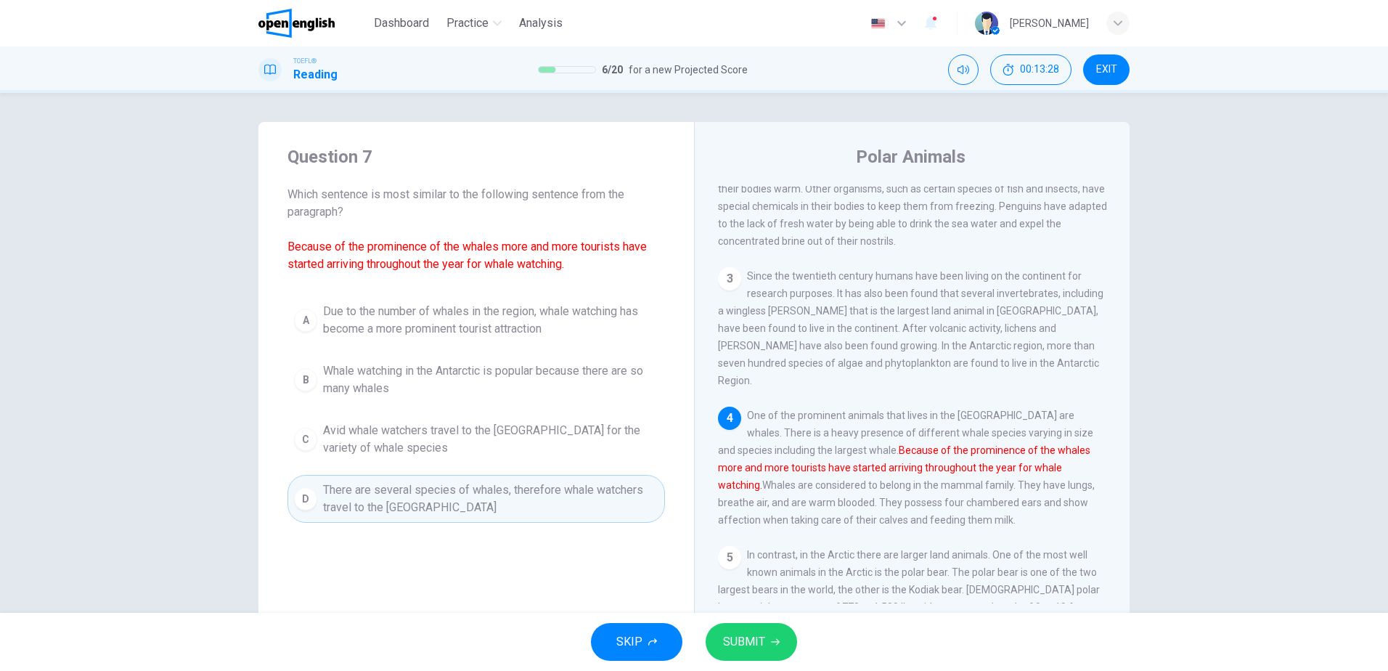
click at [749, 631] on span "SUBMIT" at bounding box center [744, 641] width 42 height 20
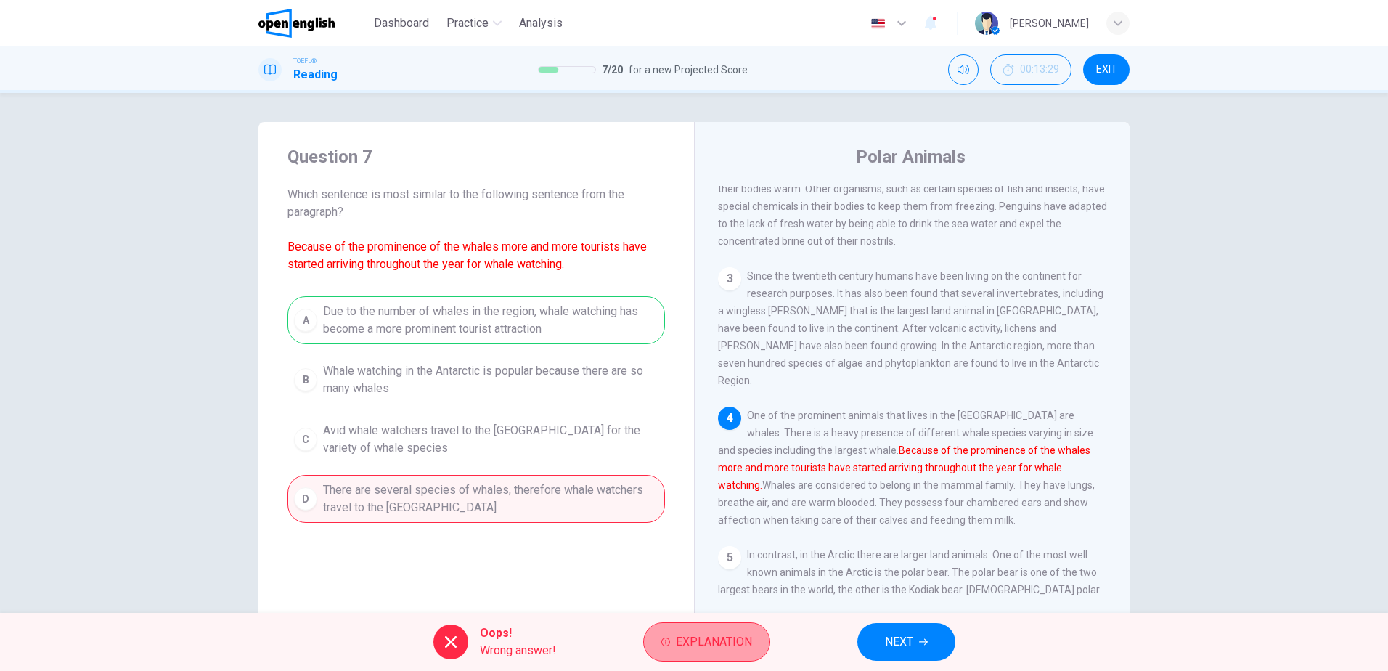
click at [697, 639] on span "Explanation" at bounding box center [714, 641] width 76 height 20
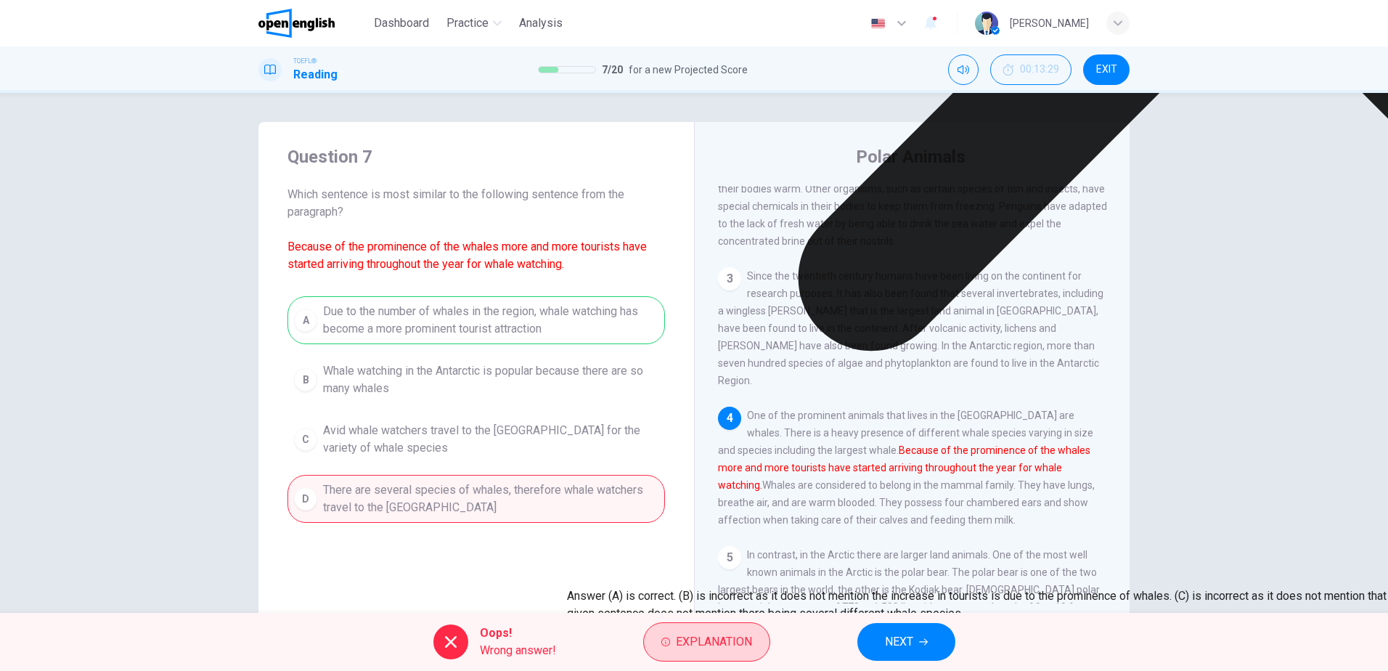
click at [713, 647] on span "Explanation" at bounding box center [714, 641] width 76 height 20
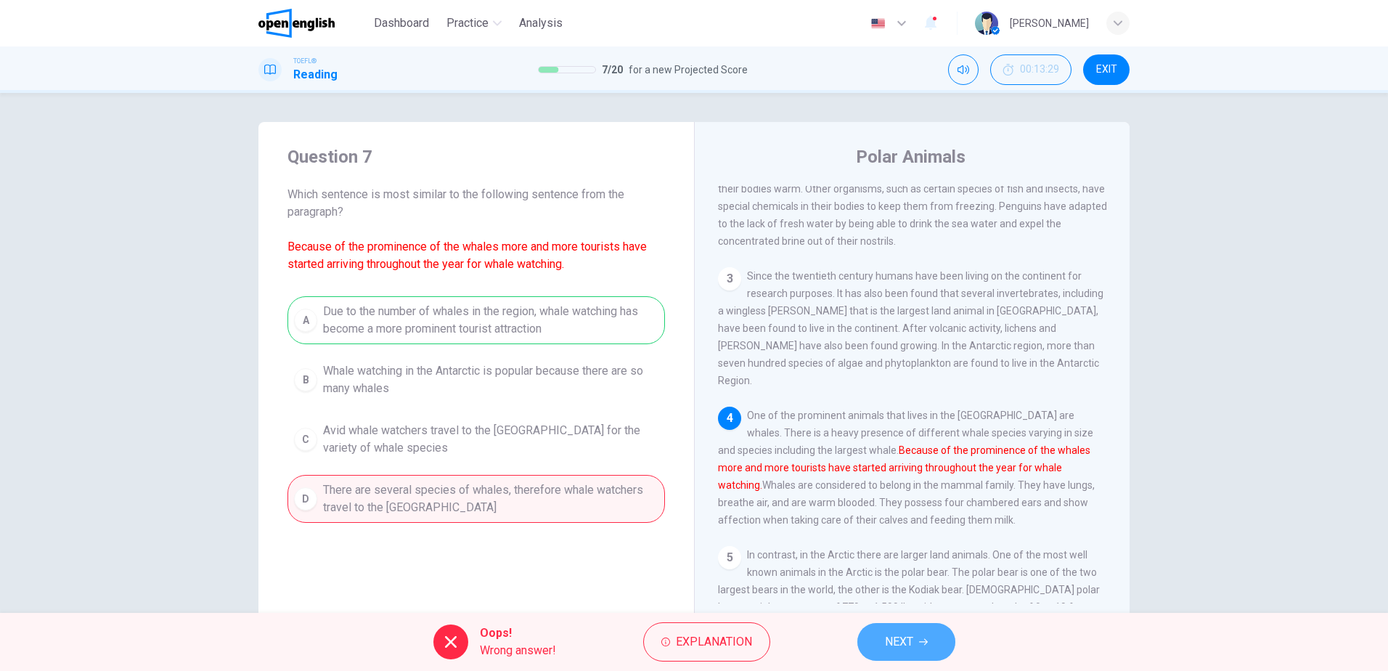
click at [913, 639] on span "NEXT" at bounding box center [899, 641] width 28 height 20
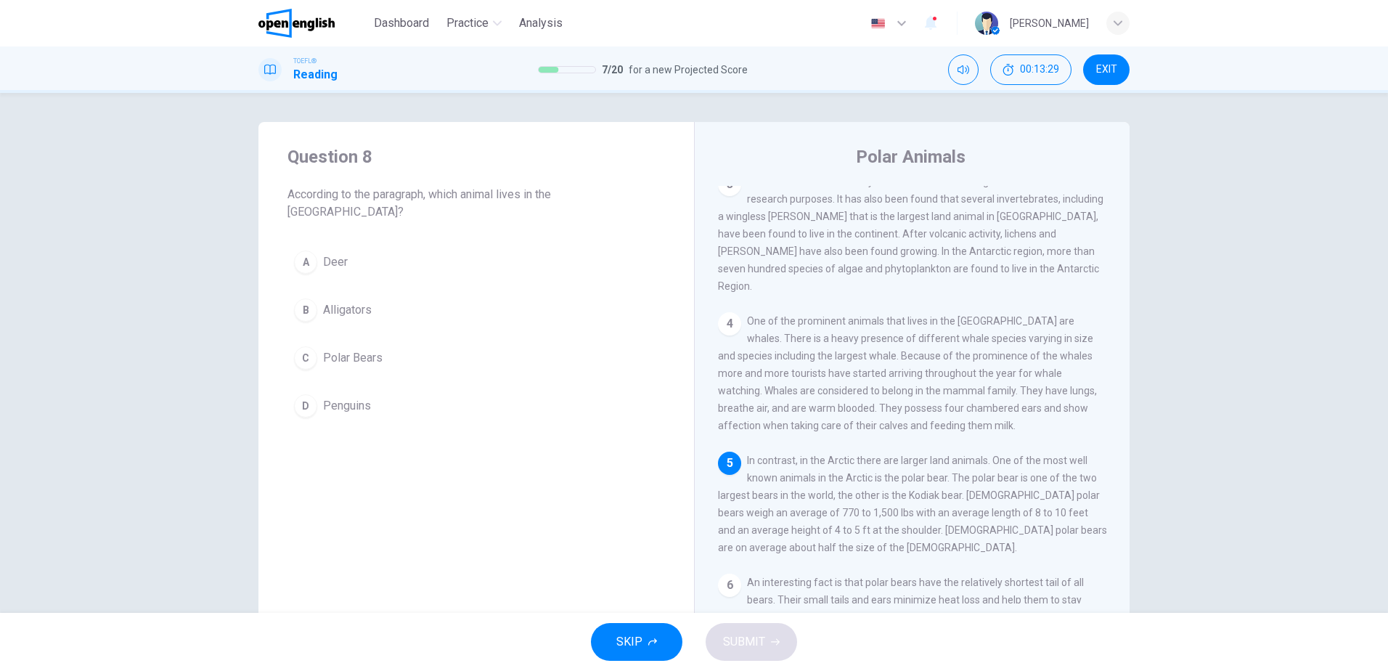
scroll to position [342, 0]
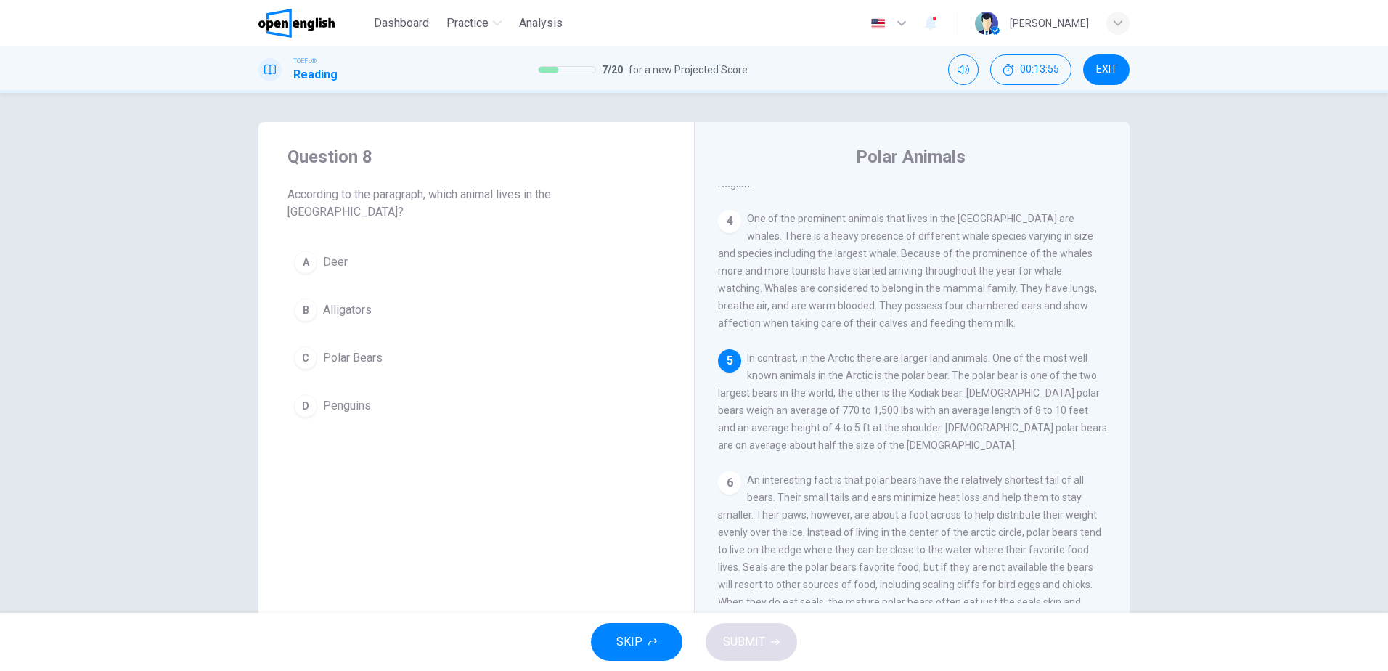
click at [356, 340] on button "C Polar Bears" at bounding box center [475, 358] width 377 height 36
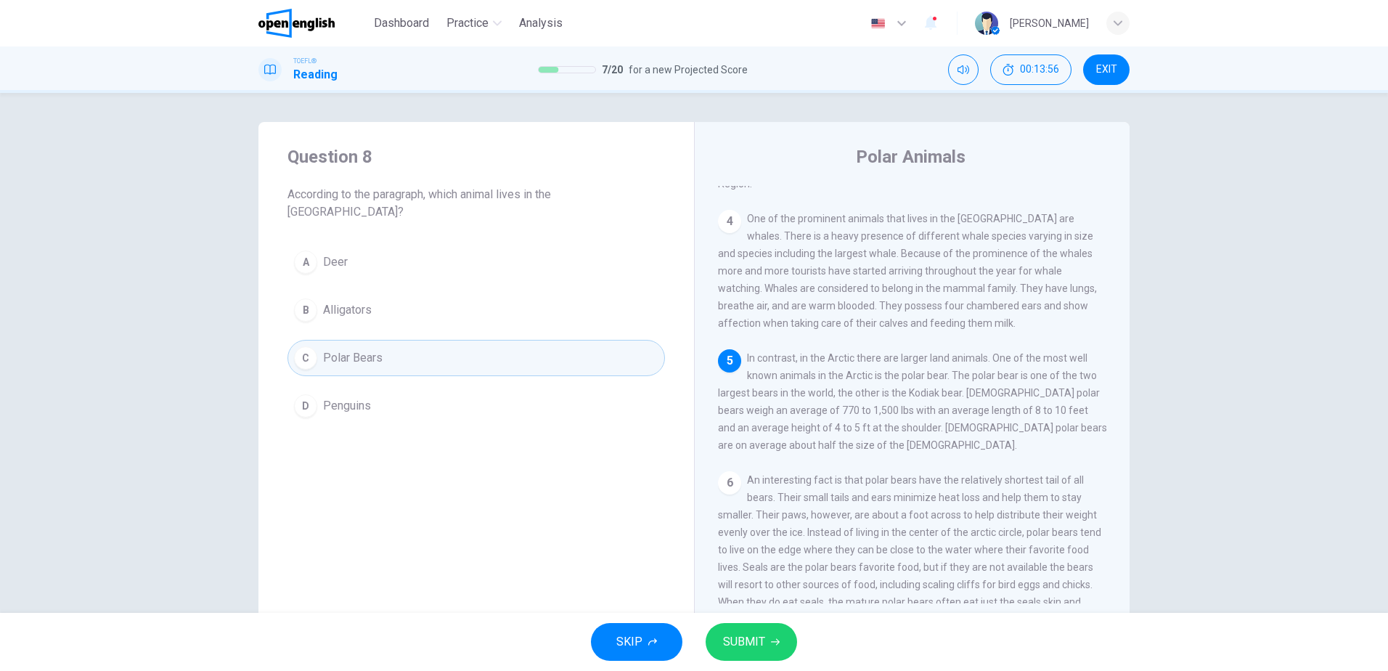
click at [762, 636] on span "SUBMIT" at bounding box center [744, 641] width 42 height 20
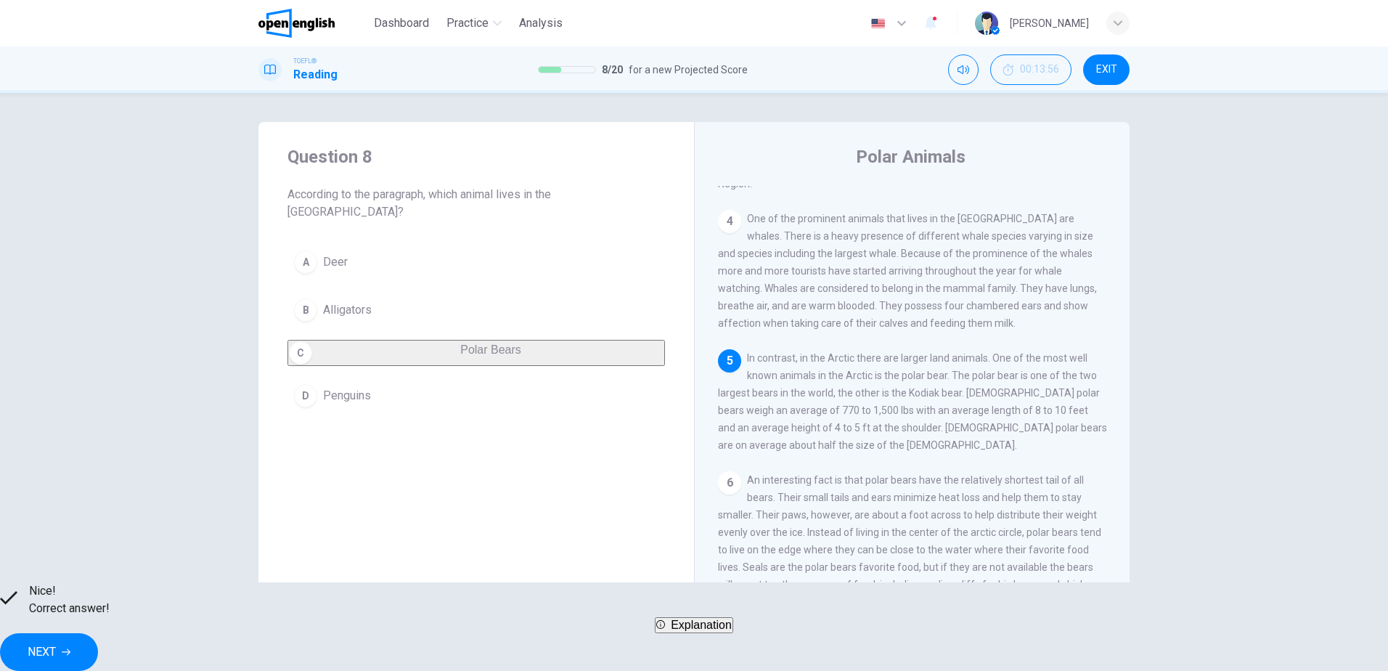
click at [56, 642] on span "NEXT" at bounding box center [42, 652] width 28 height 20
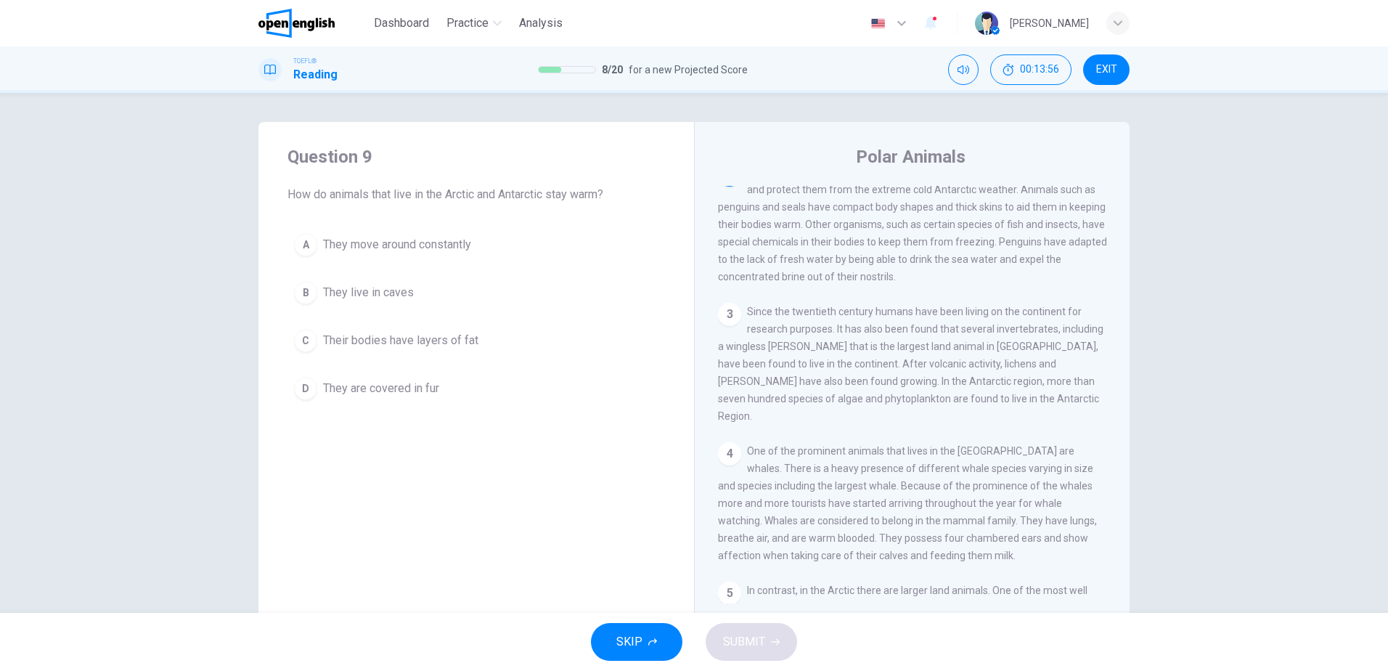
scroll to position [90, 0]
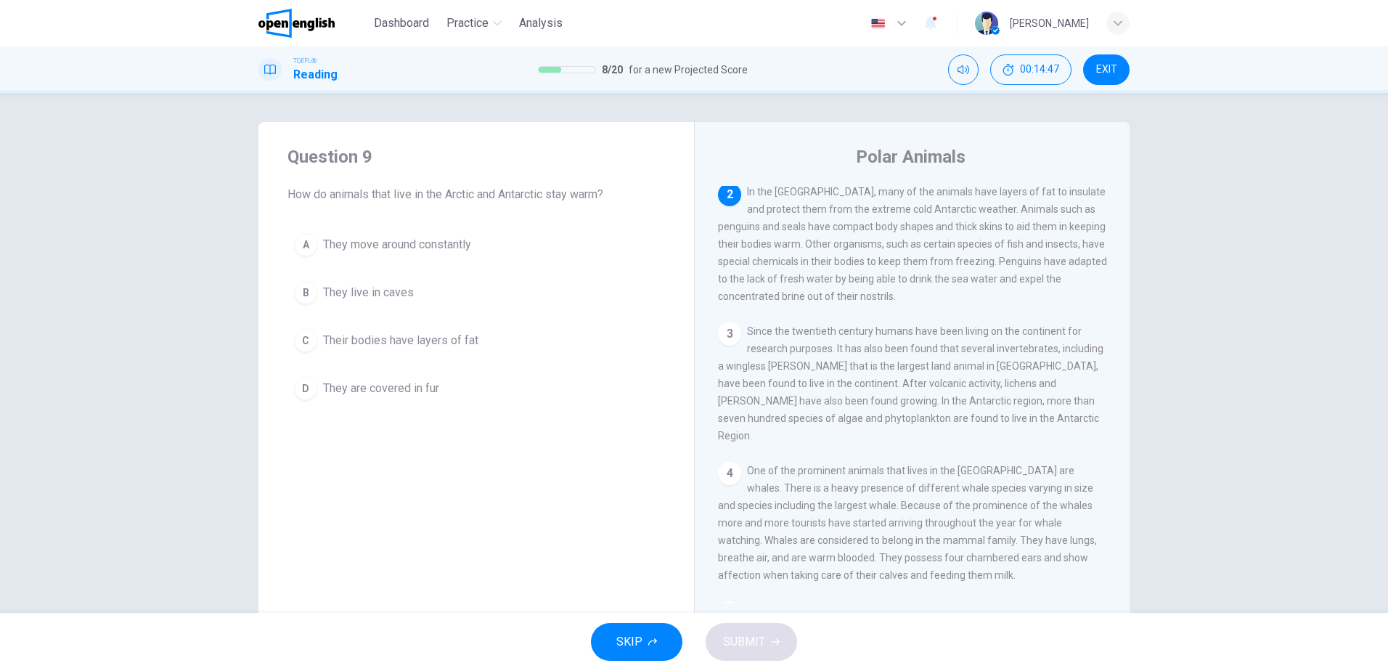
click at [417, 338] on span "Their bodies have layers of fat" at bounding box center [400, 340] width 155 height 17
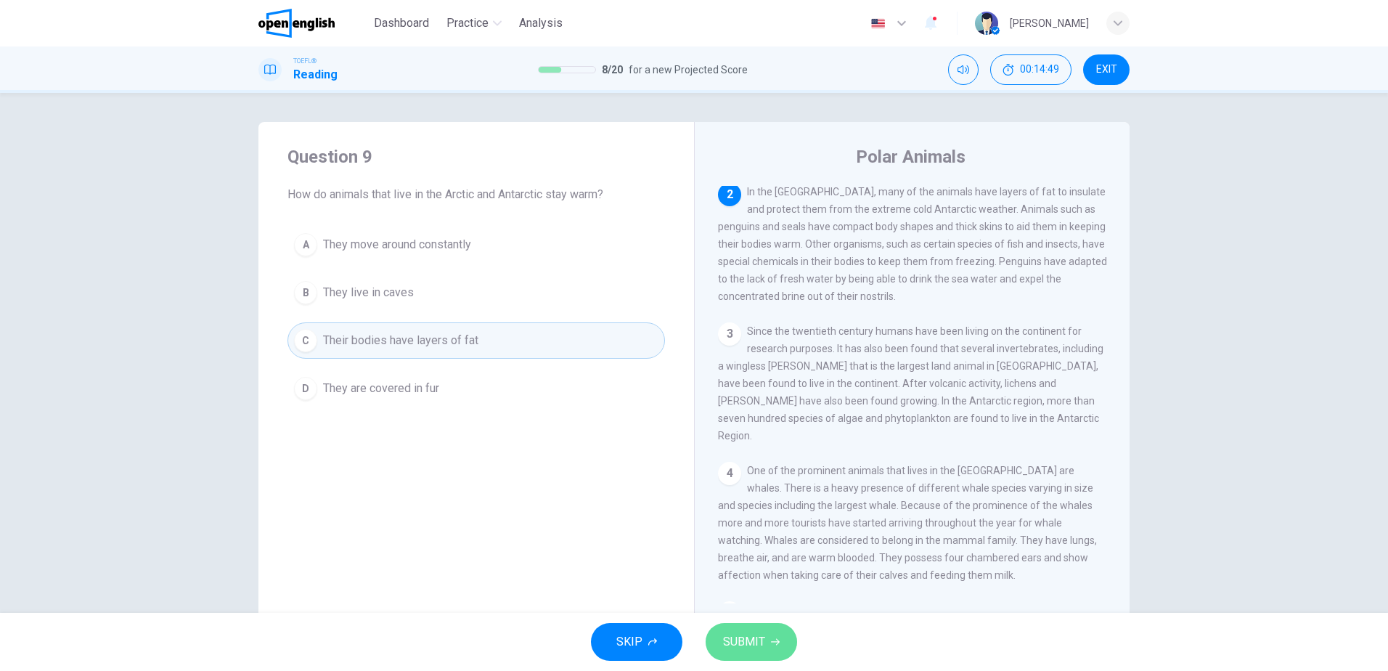
click at [738, 644] on span "SUBMIT" at bounding box center [744, 641] width 42 height 20
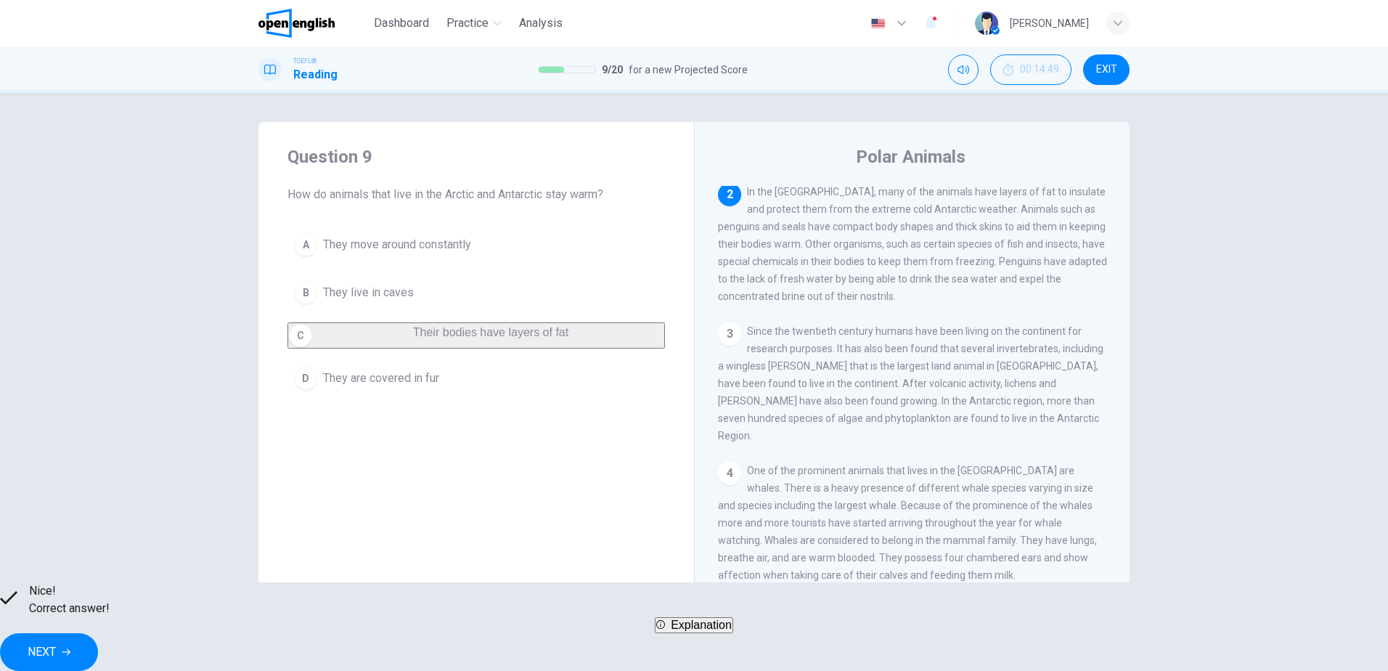
click at [56, 642] on span "NEXT" at bounding box center [42, 652] width 28 height 20
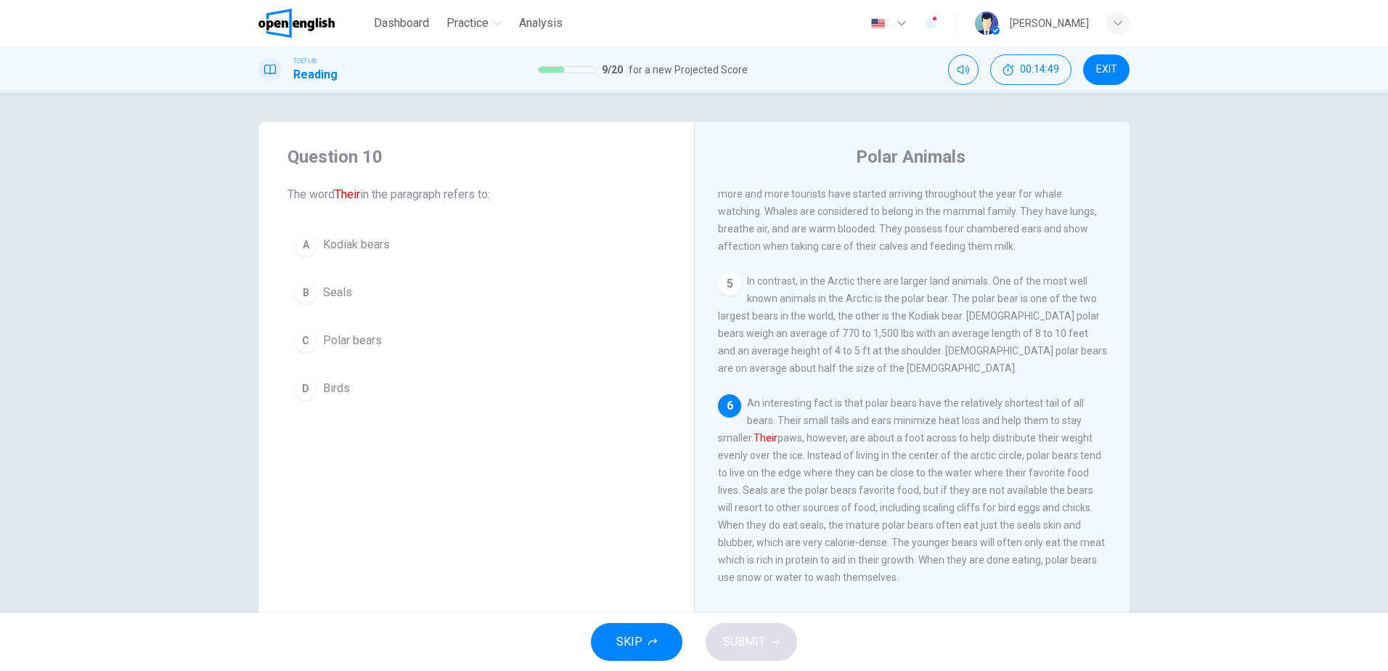
scroll to position [431, 0]
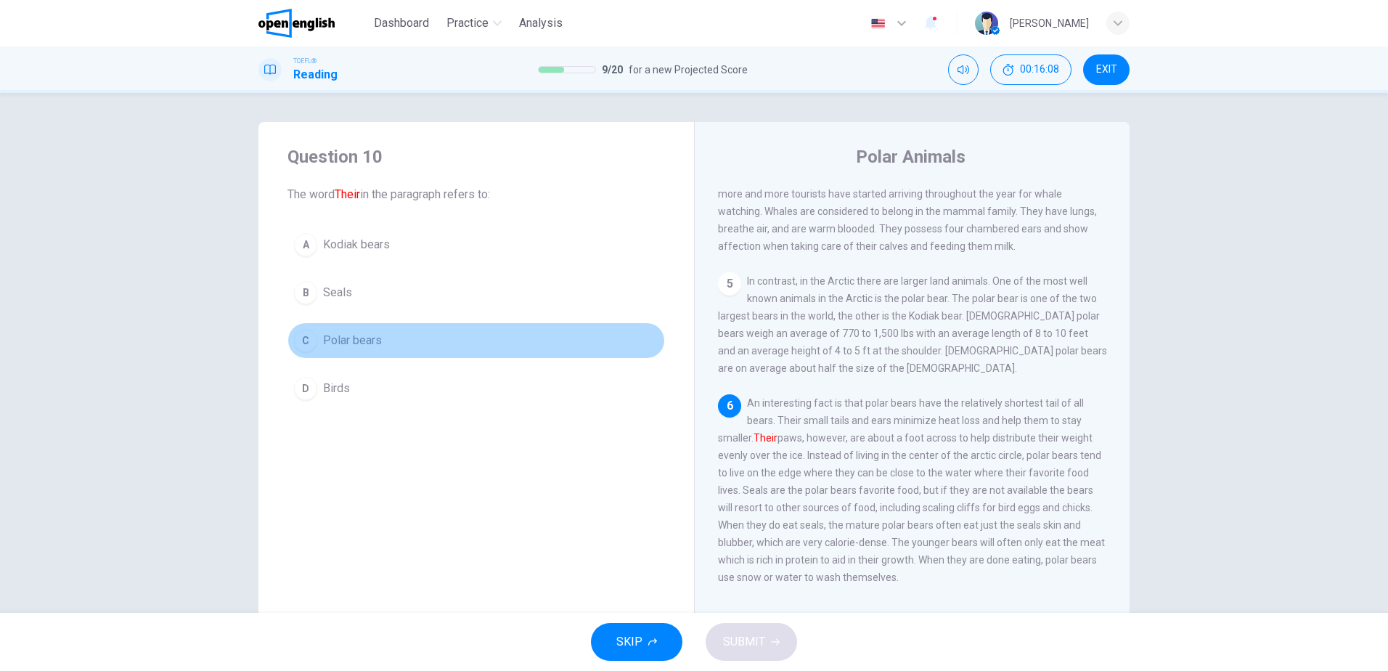
click at [351, 340] on span "Polar bears" at bounding box center [352, 340] width 59 height 17
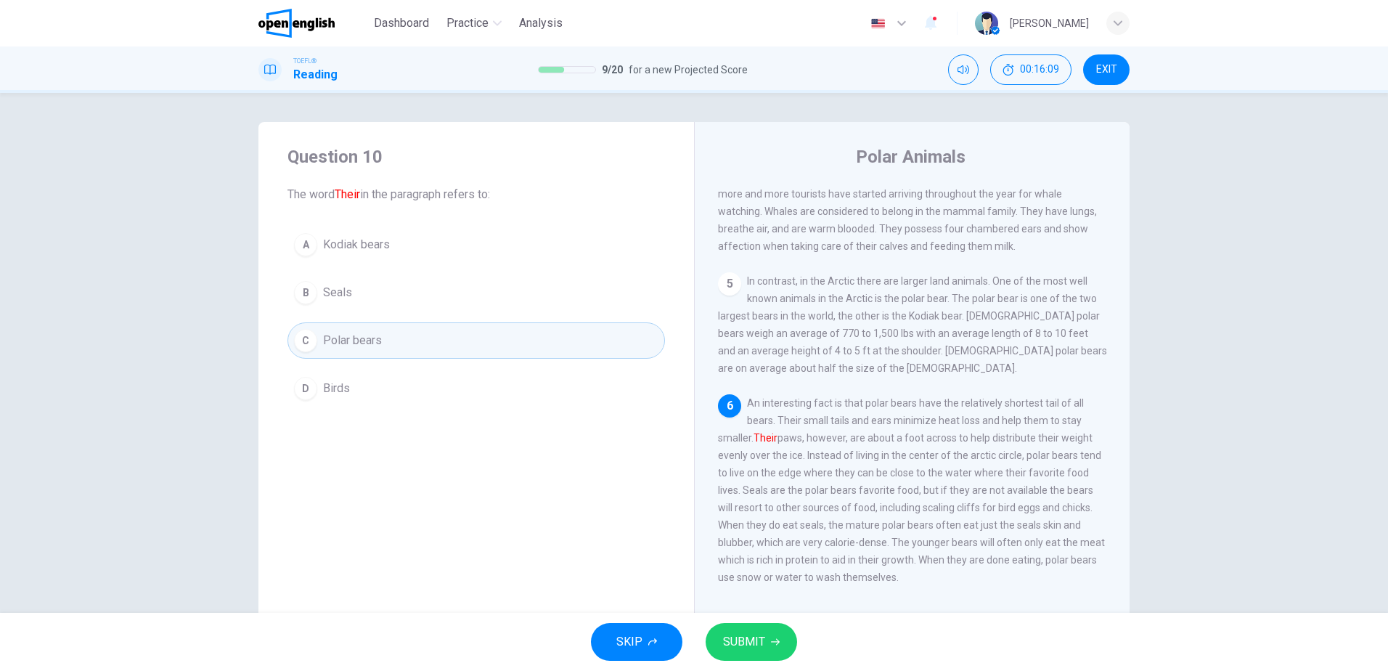
click at [758, 631] on button "SUBMIT" at bounding box center [750, 642] width 91 height 38
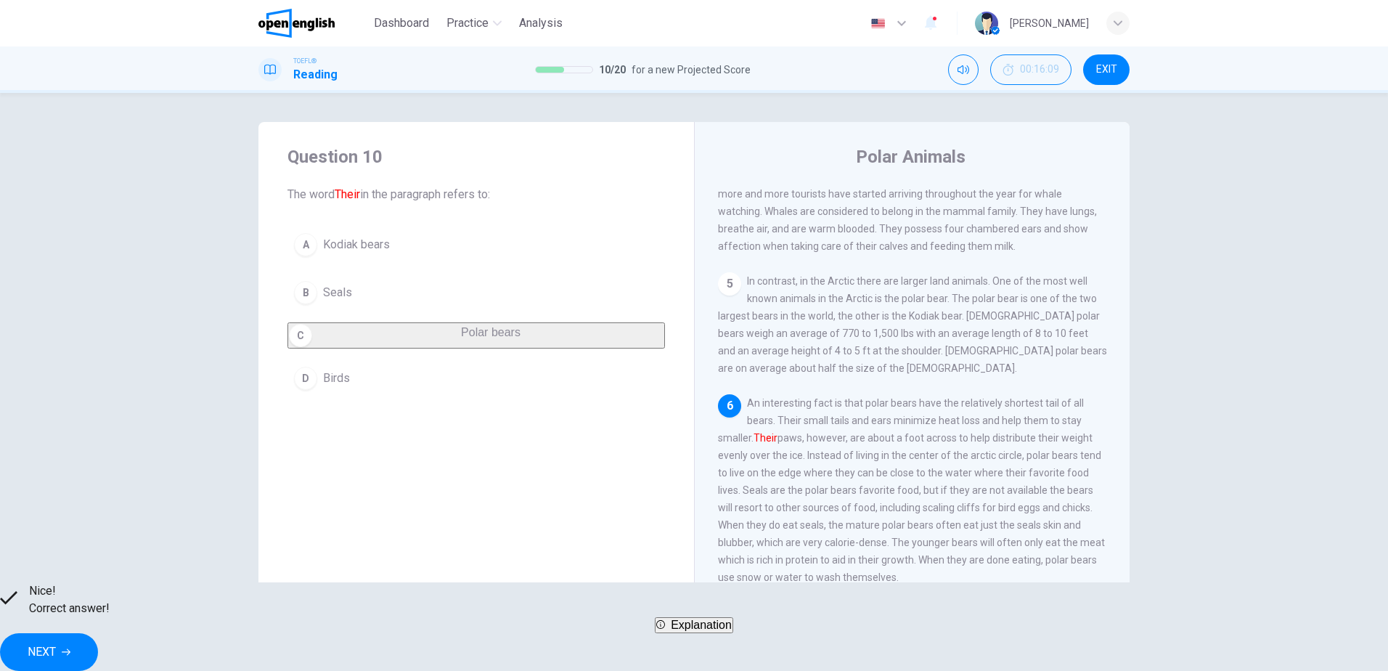
click at [56, 642] on span "NEXT" at bounding box center [42, 652] width 28 height 20
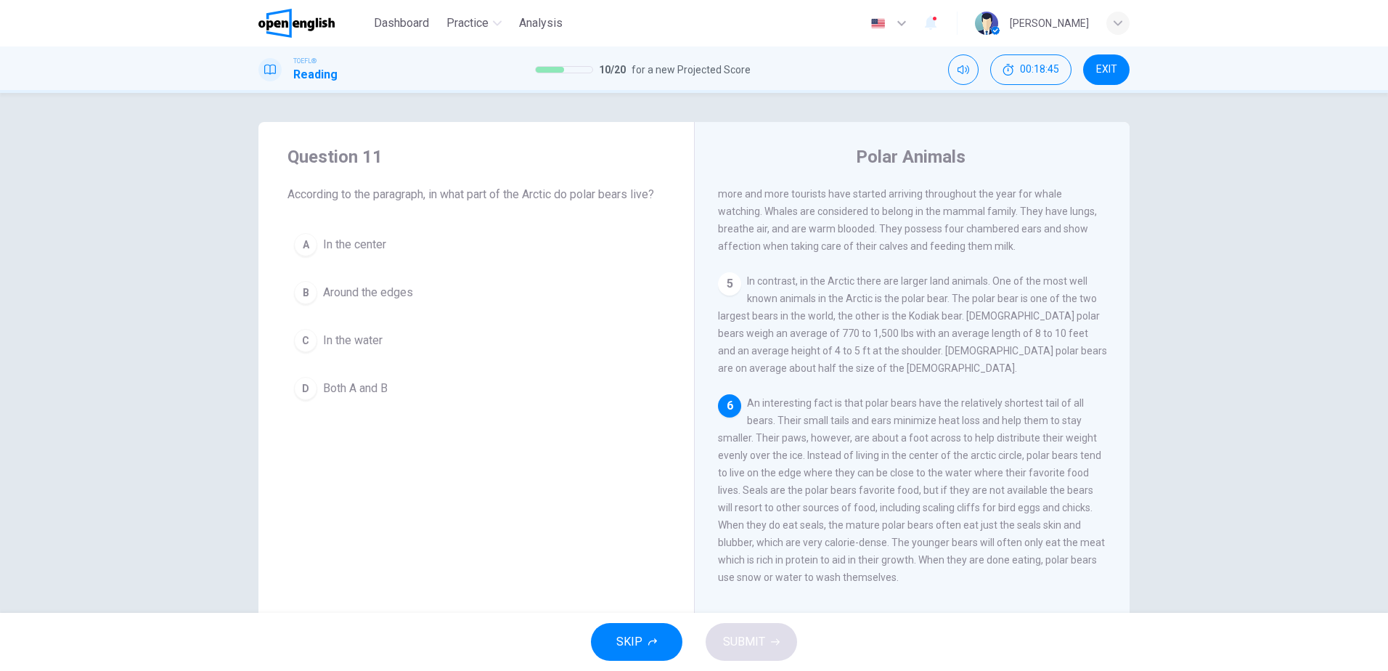
click at [345, 388] on span "Both A and B" at bounding box center [355, 388] width 65 height 17
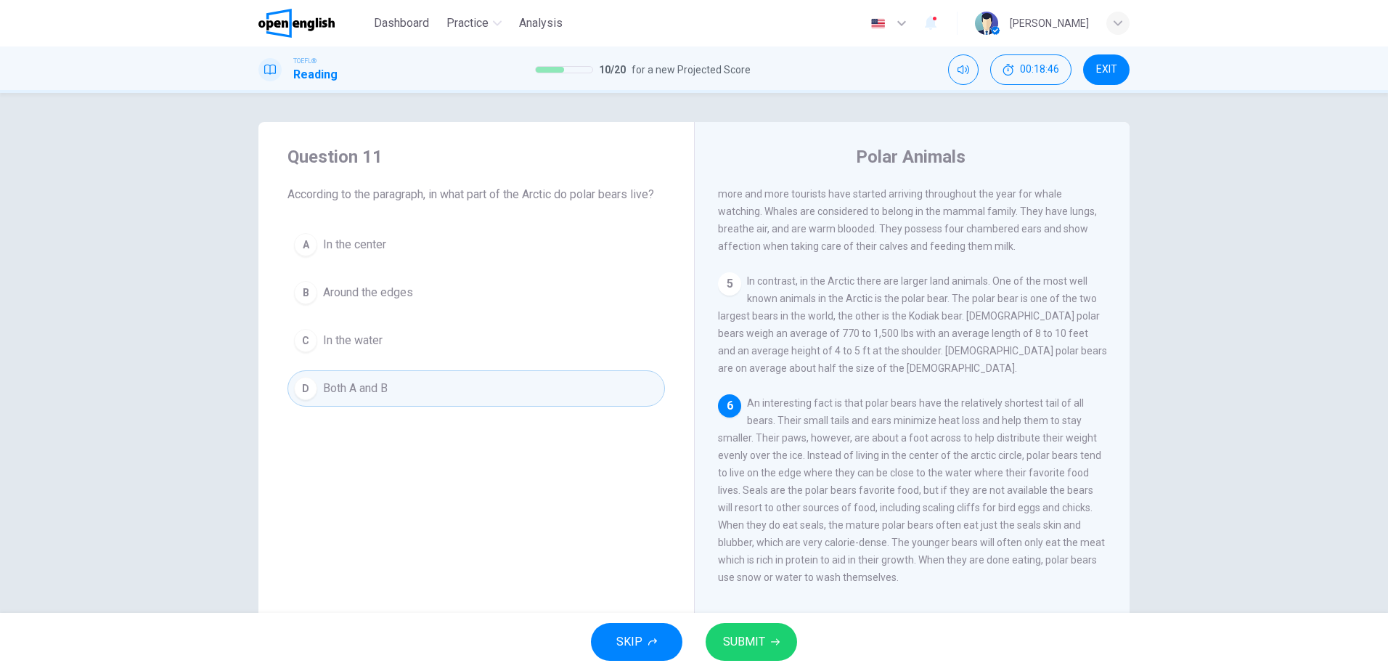
click at [774, 647] on button "SUBMIT" at bounding box center [750, 642] width 91 height 38
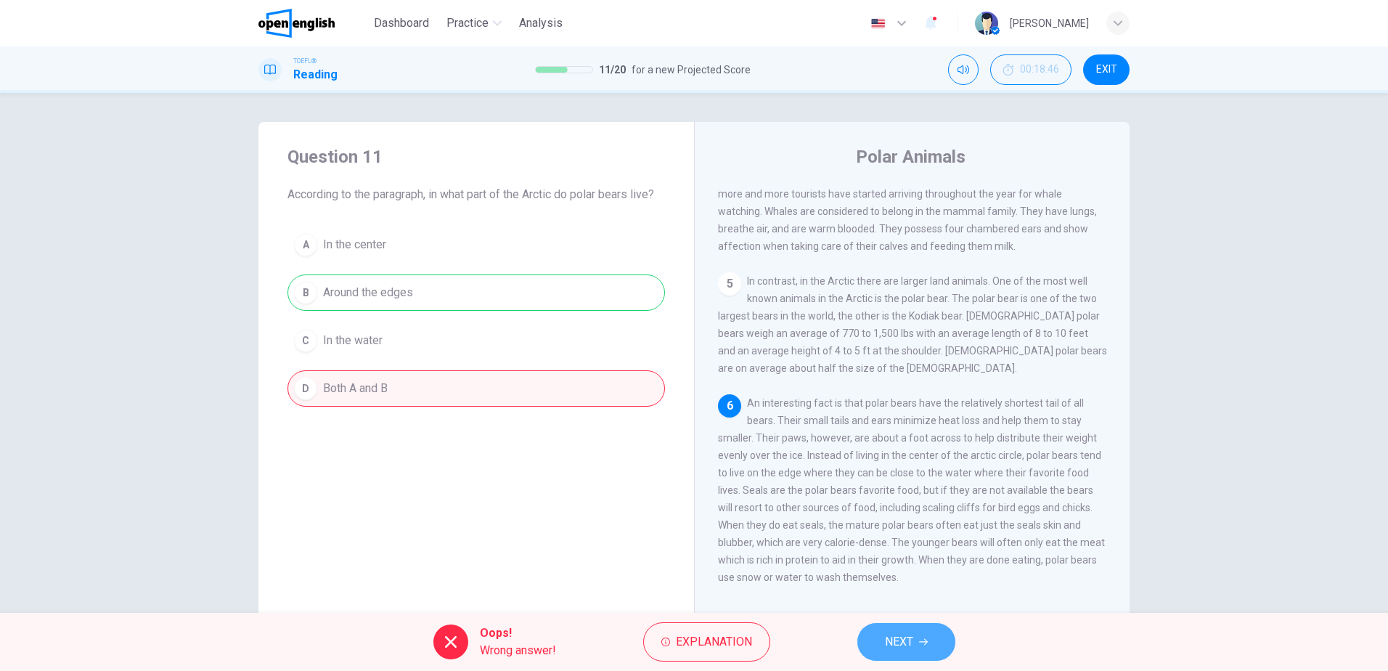
click at [913, 633] on span "NEXT" at bounding box center [899, 641] width 28 height 20
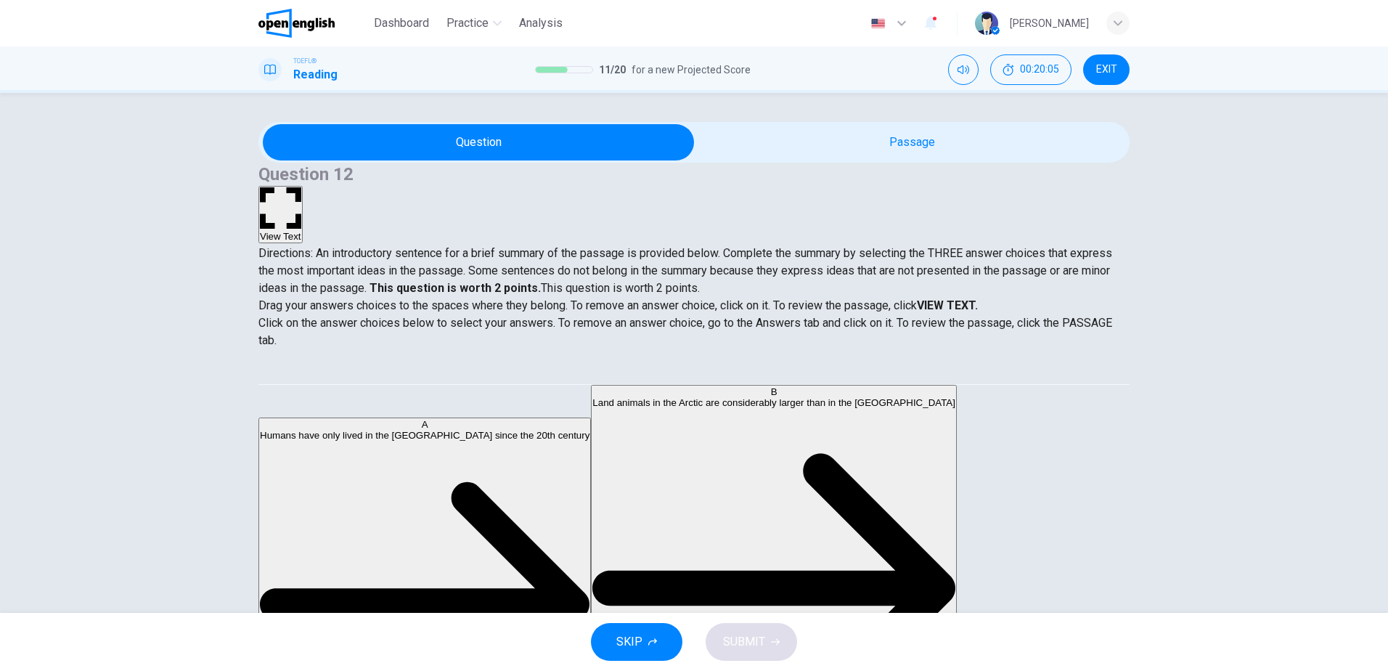
scroll to position [44, 0]
drag, startPoint x: 401, startPoint y: 439, endPoint x: 685, endPoint y: 417, distance: 285.3
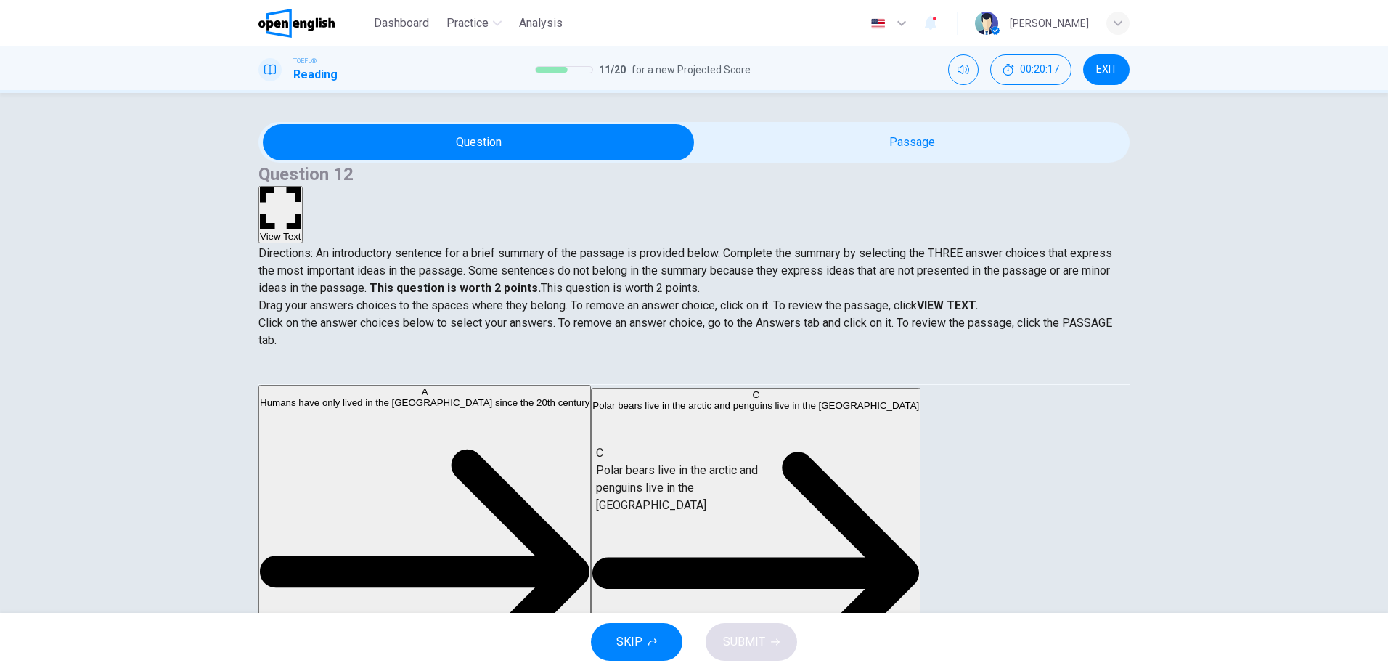
drag, startPoint x: 382, startPoint y: 436, endPoint x: 701, endPoint y: 482, distance: 322.6
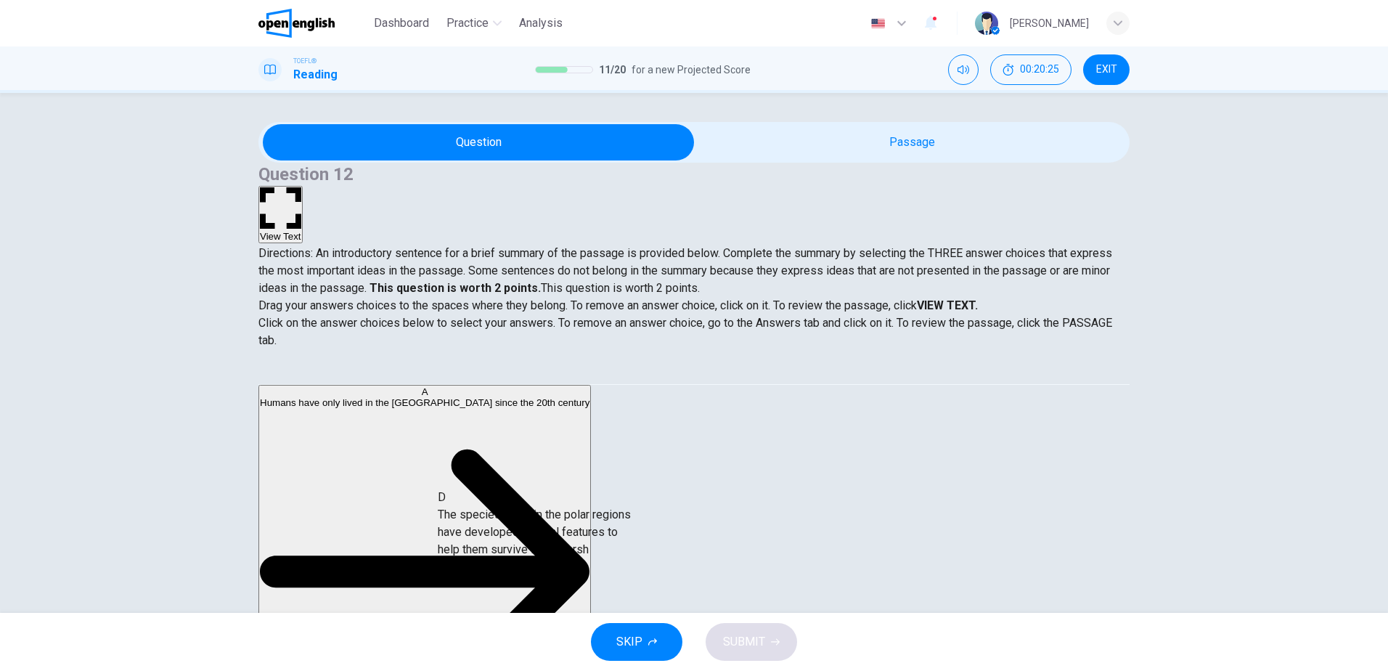
scroll to position [15, 0]
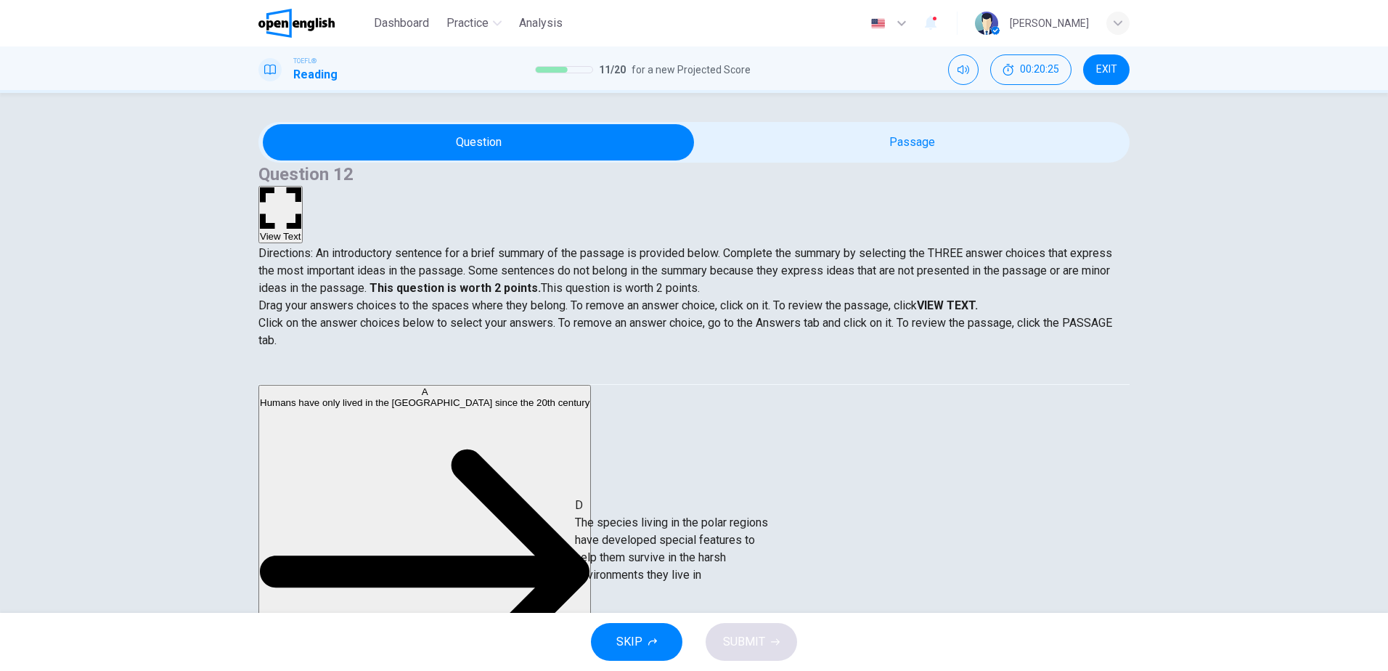
drag, startPoint x: 403, startPoint y: 447, endPoint x: 686, endPoint y: 538, distance: 297.2
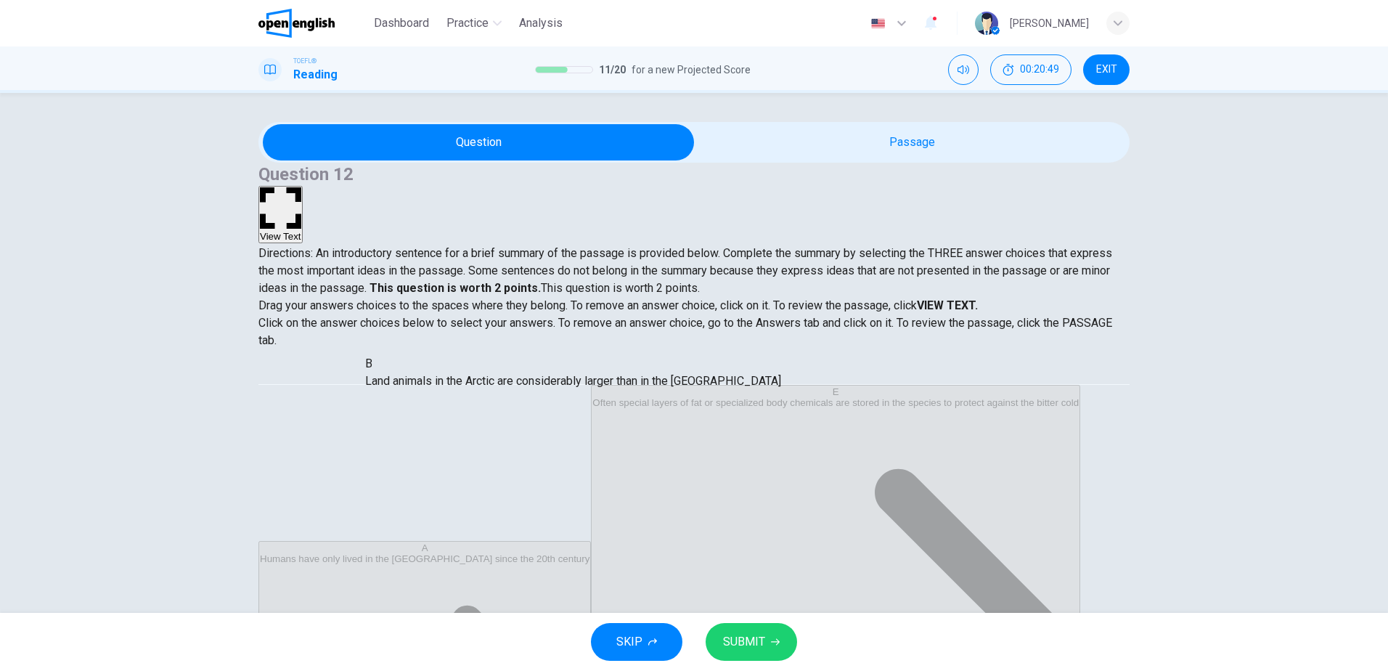
scroll to position [0, 0]
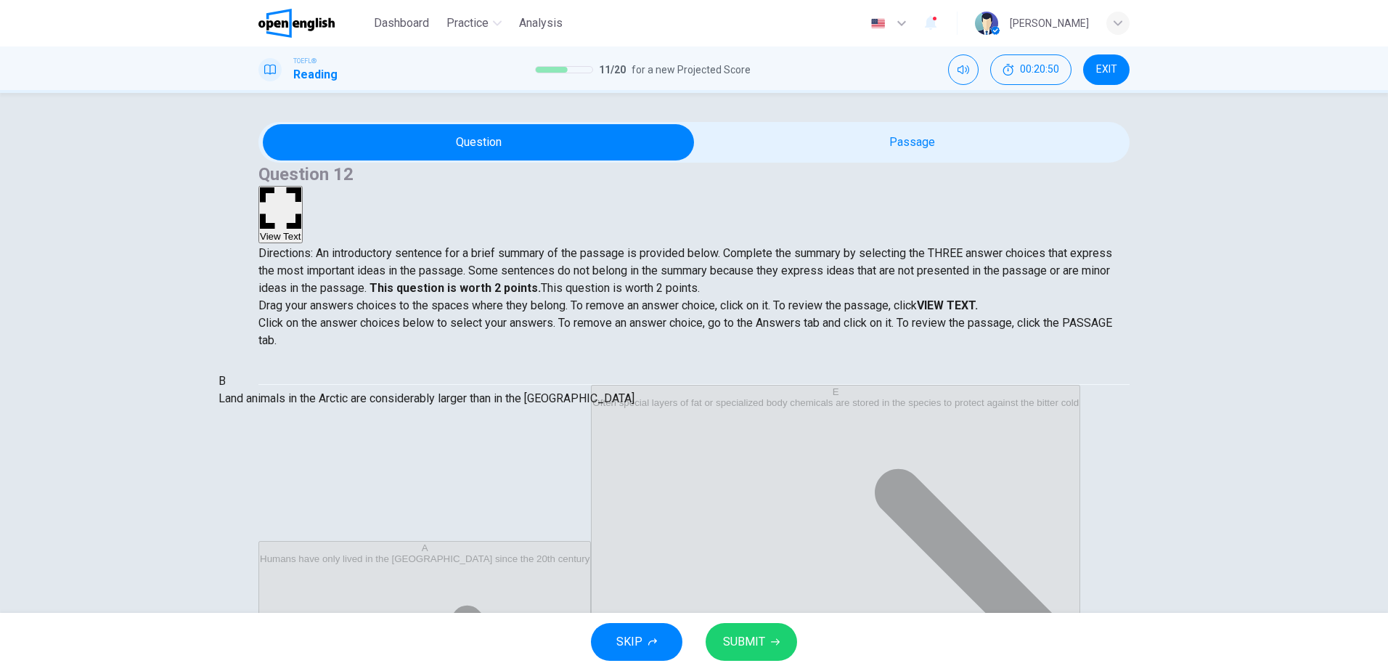
drag, startPoint x: 657, startPoint y: 417, endPoint x: 339, endPoint y: 404, distance: 318.2
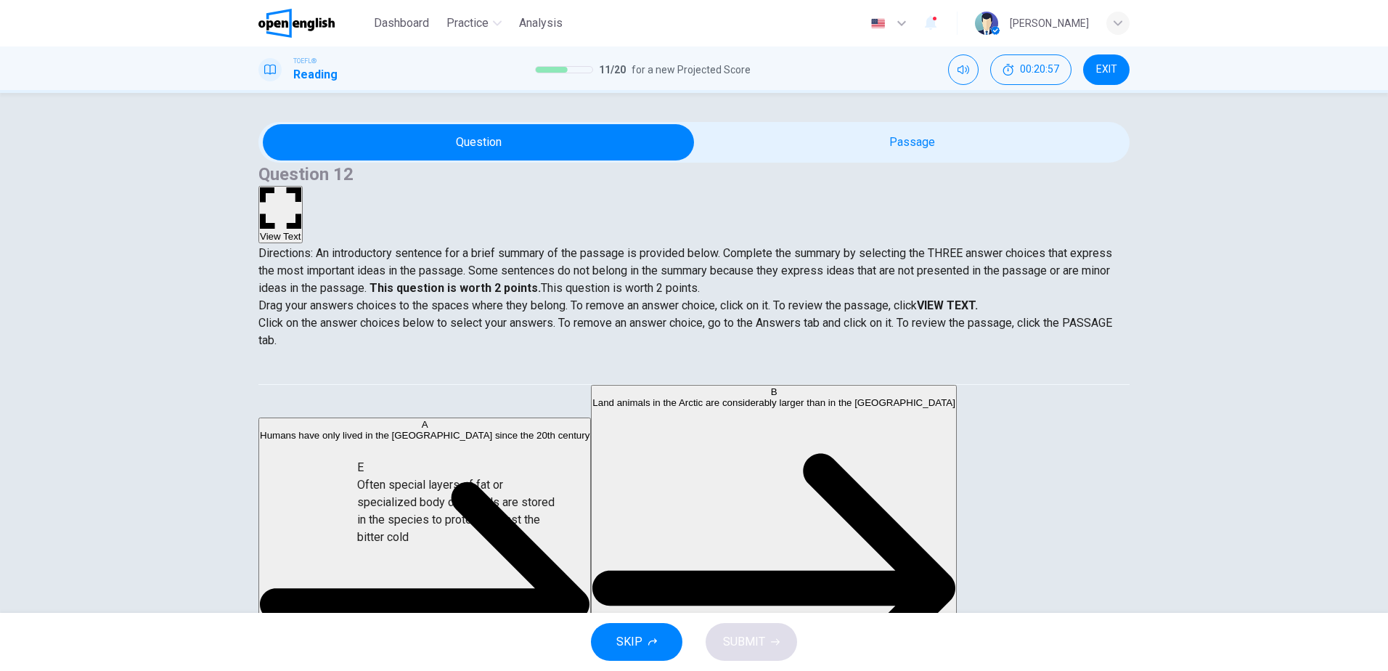
scroll to position [7, 0]
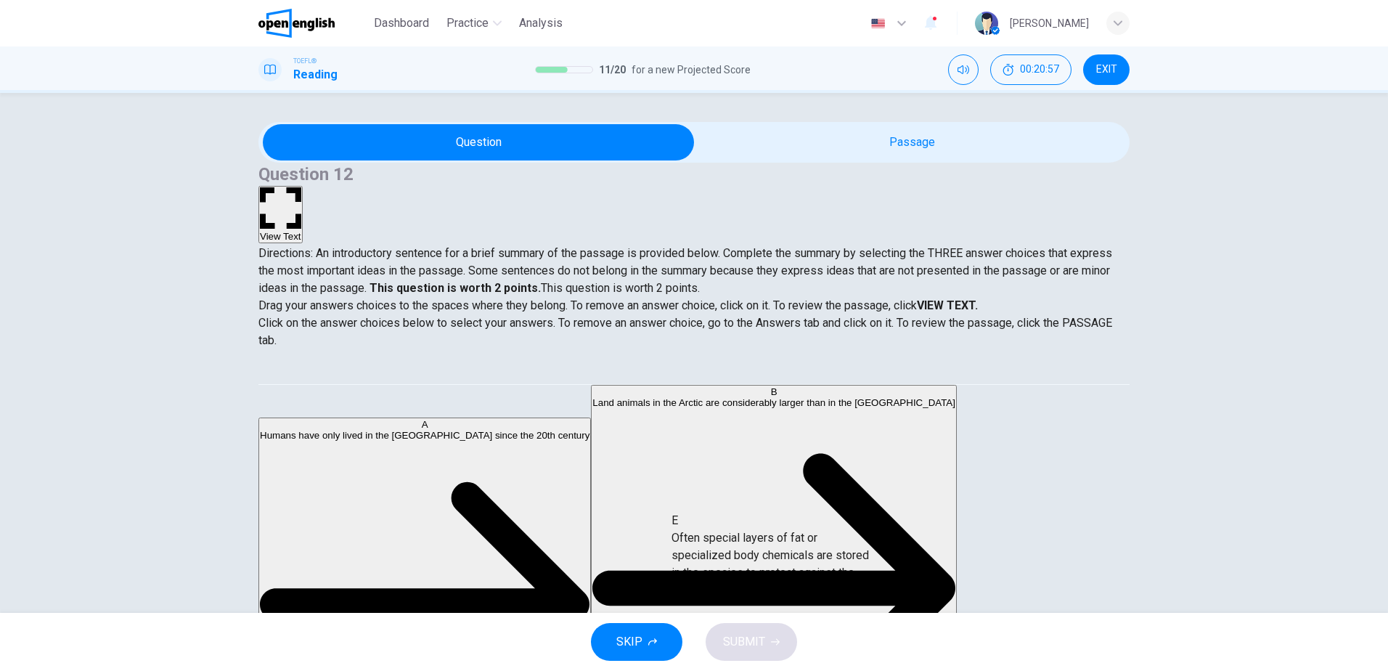
drag, startPoint x: 381, startPoint y: 486, endPoint x: 764, endPoint y: 550, distance: 388.6
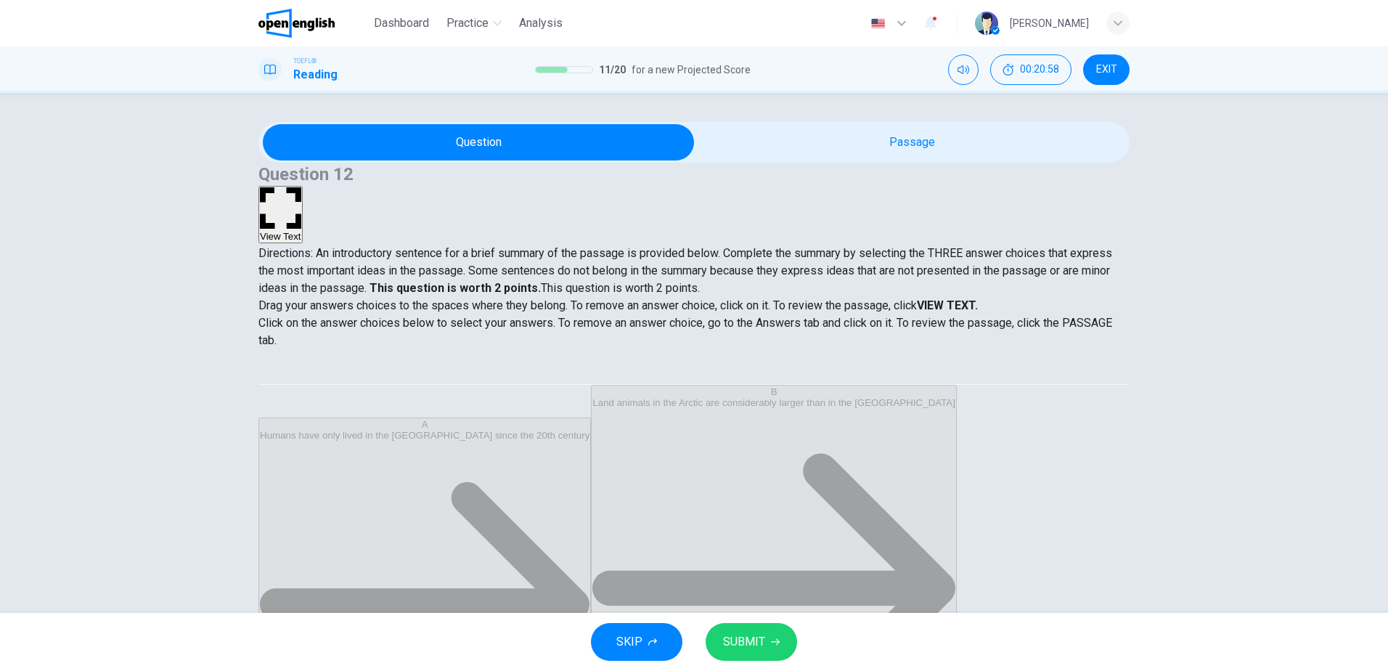
scroll to position [44, 0]
click at [756, 637] on span "SUBMIT" at bounding box center [744, 641] width 42 height 20
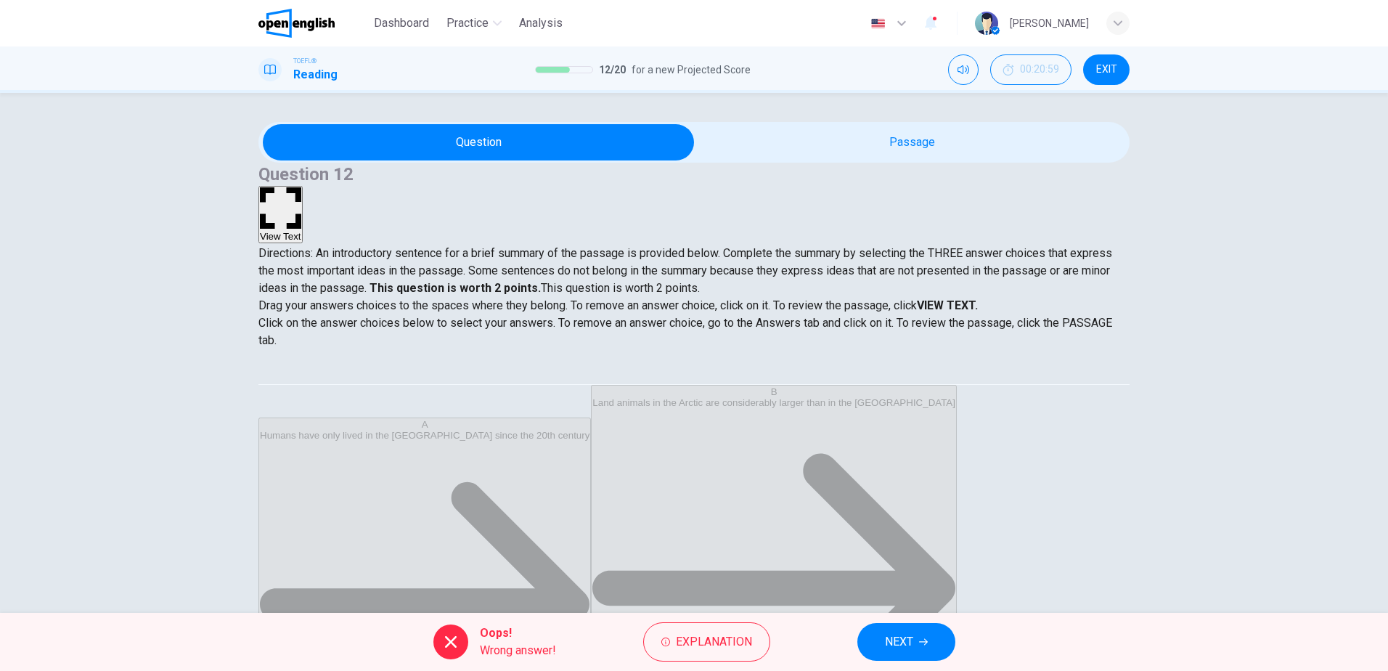
scroll to position [65, 0]
click at [909, 639] on span "NEXT" at bounding box center [899, 641] width 28 height 20
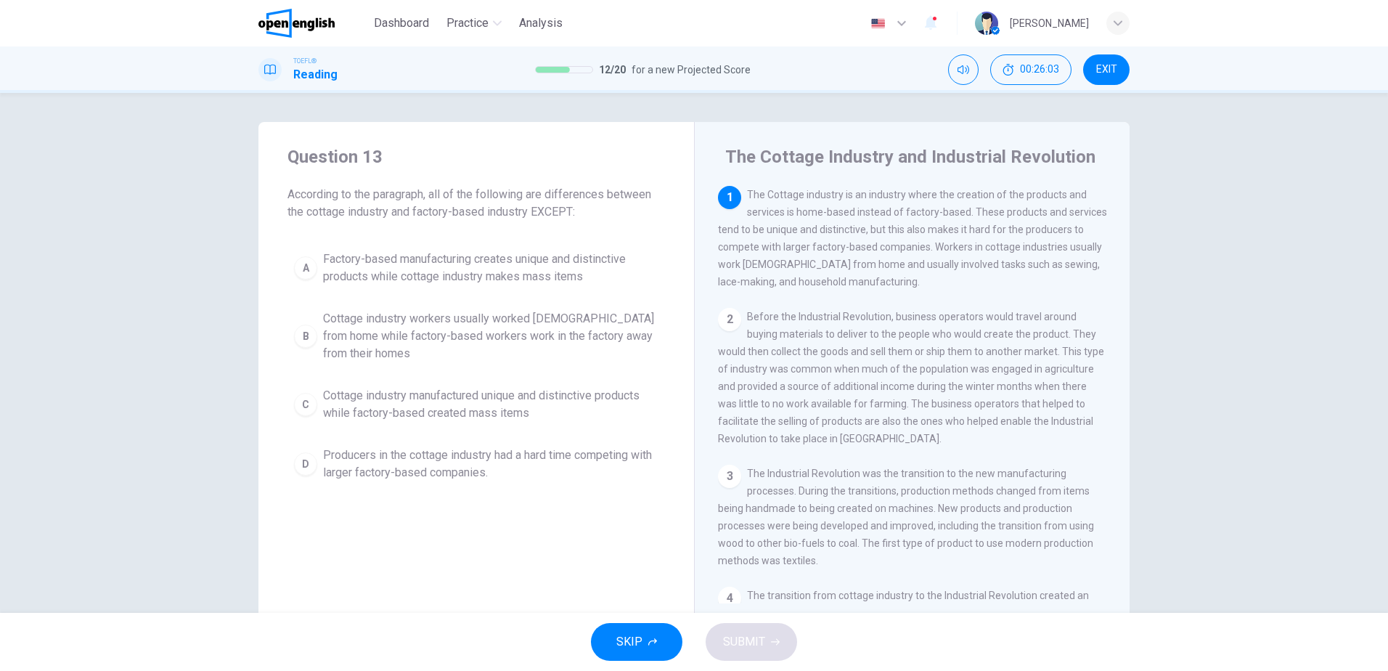
click at [578, 337] on span "Cottage industry workers usually worked part-time from home while factory-based…" at bounding box center [490, 336] width 335 height 52
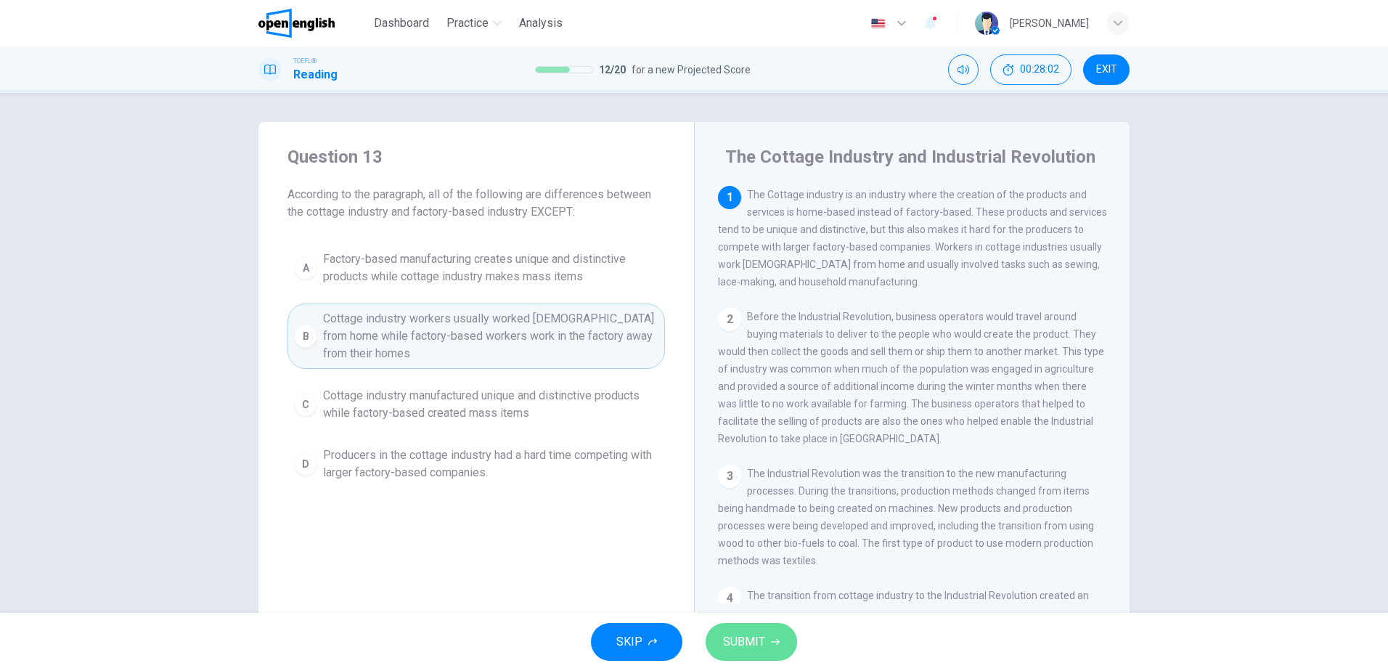
click at [765, 646] on button "SUBMIT" at bounding box center [750, 642] width 91 height 38
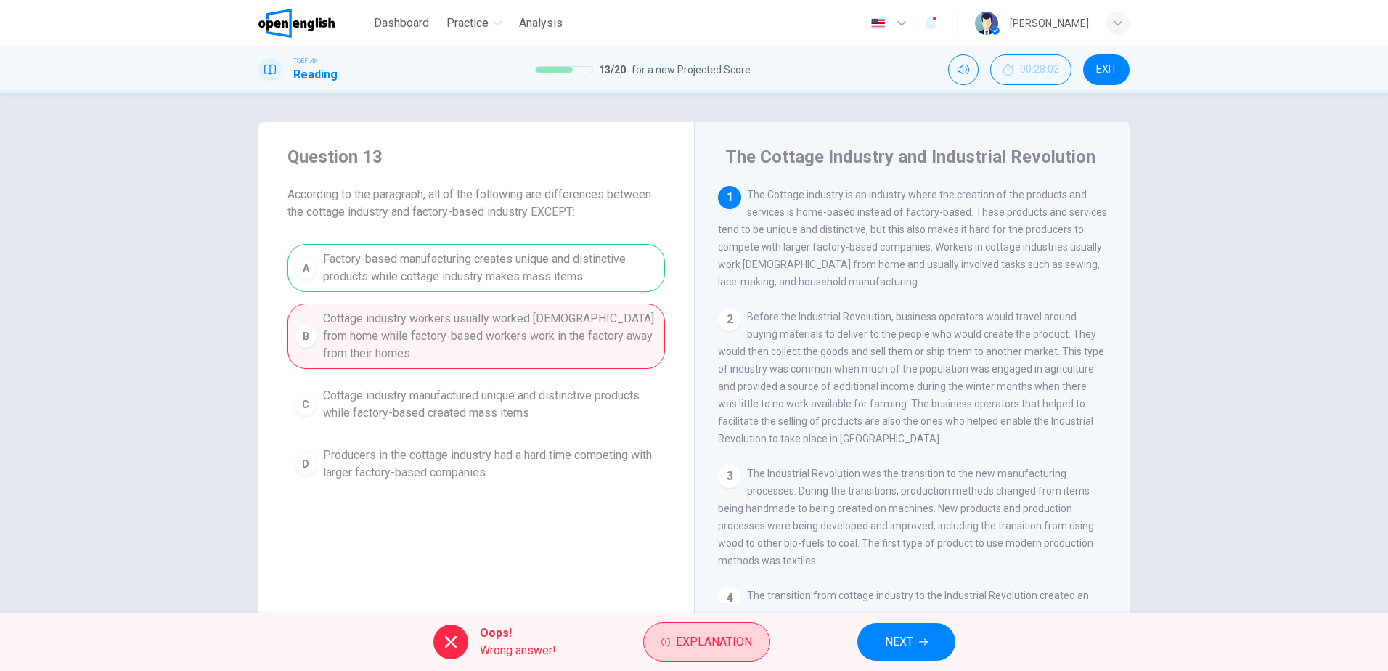
click at [708, 643] on span "Explanation" at bounding box center [714, 641] width 76 height 20
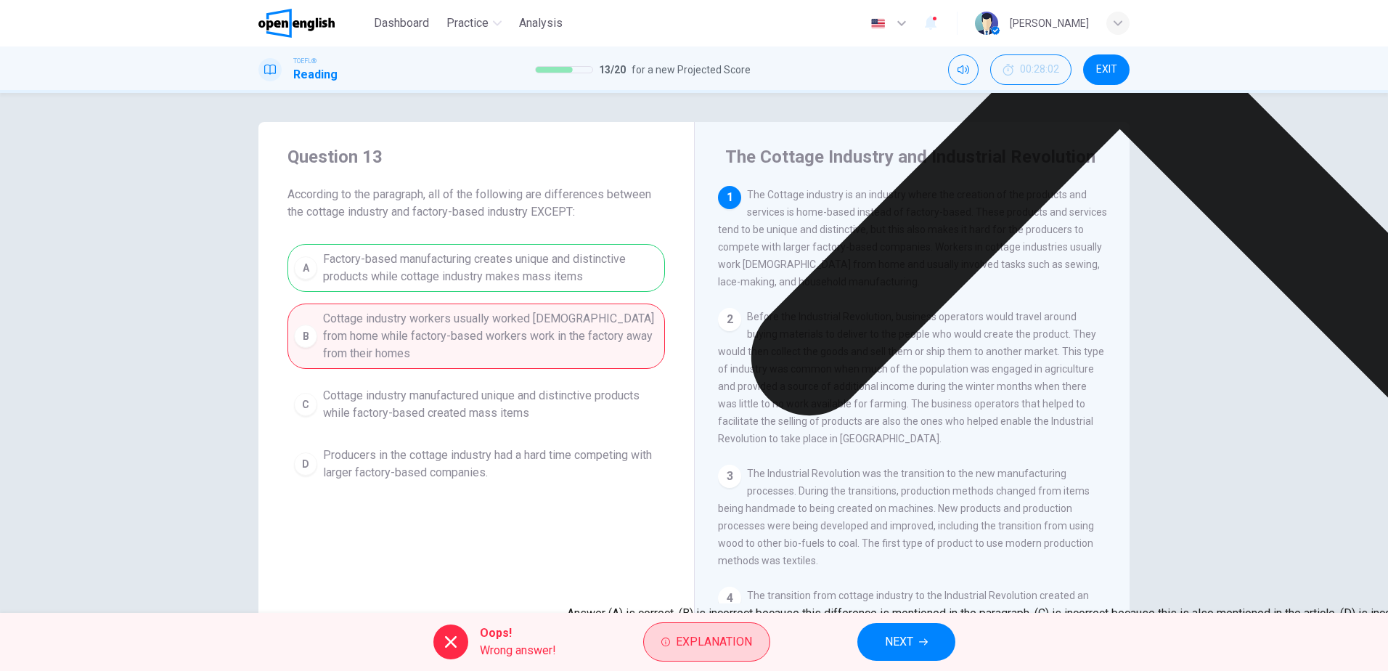
click at [713, 638] on span "Explanation" at bounding box center [714, 641] width 76 height 20
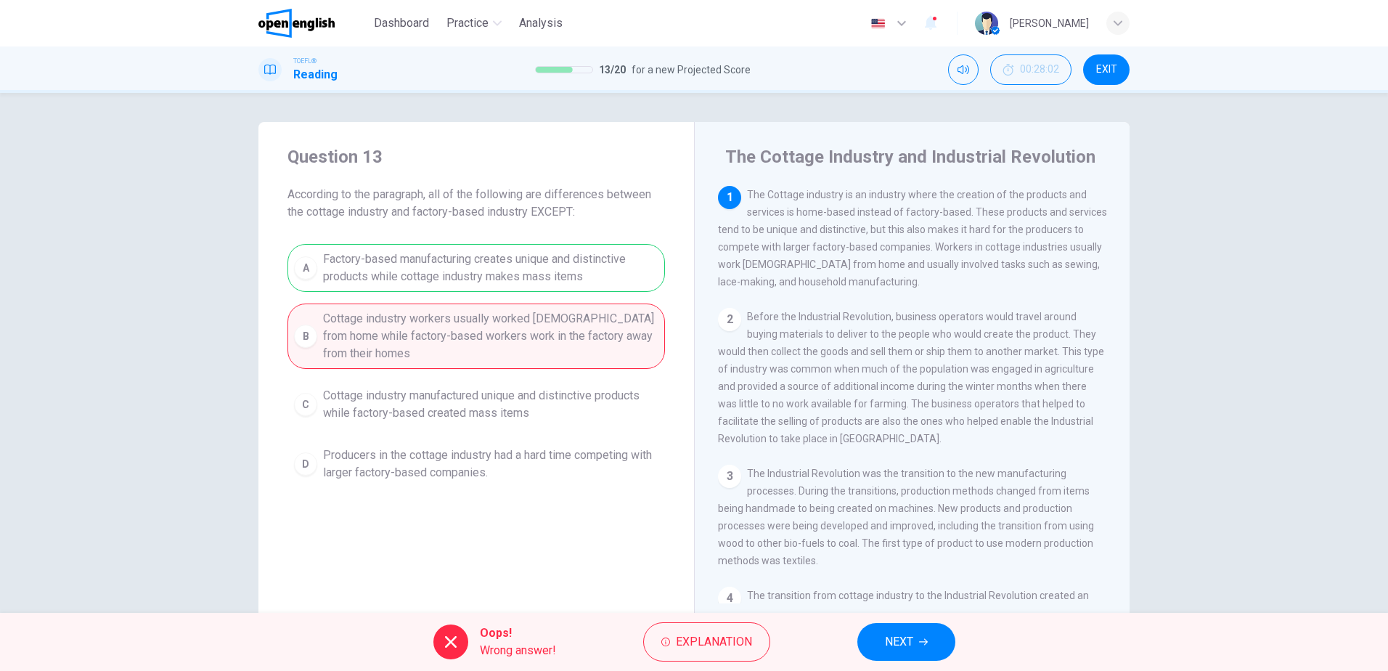
click at [878, 637] on button "NEXT" at bounding box center [906, 642] width 98 height 38
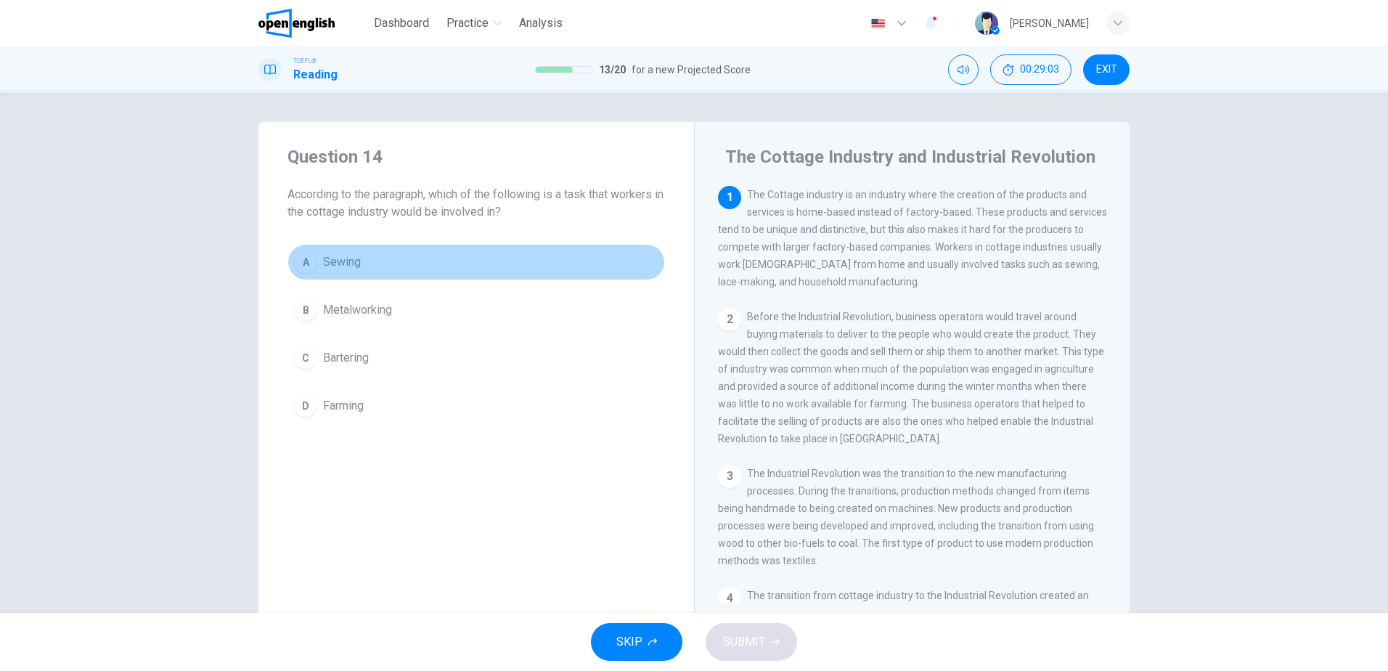
click at [340, 251] on button "A Sewing" at bounding box center [475, 262] width 377 height 36
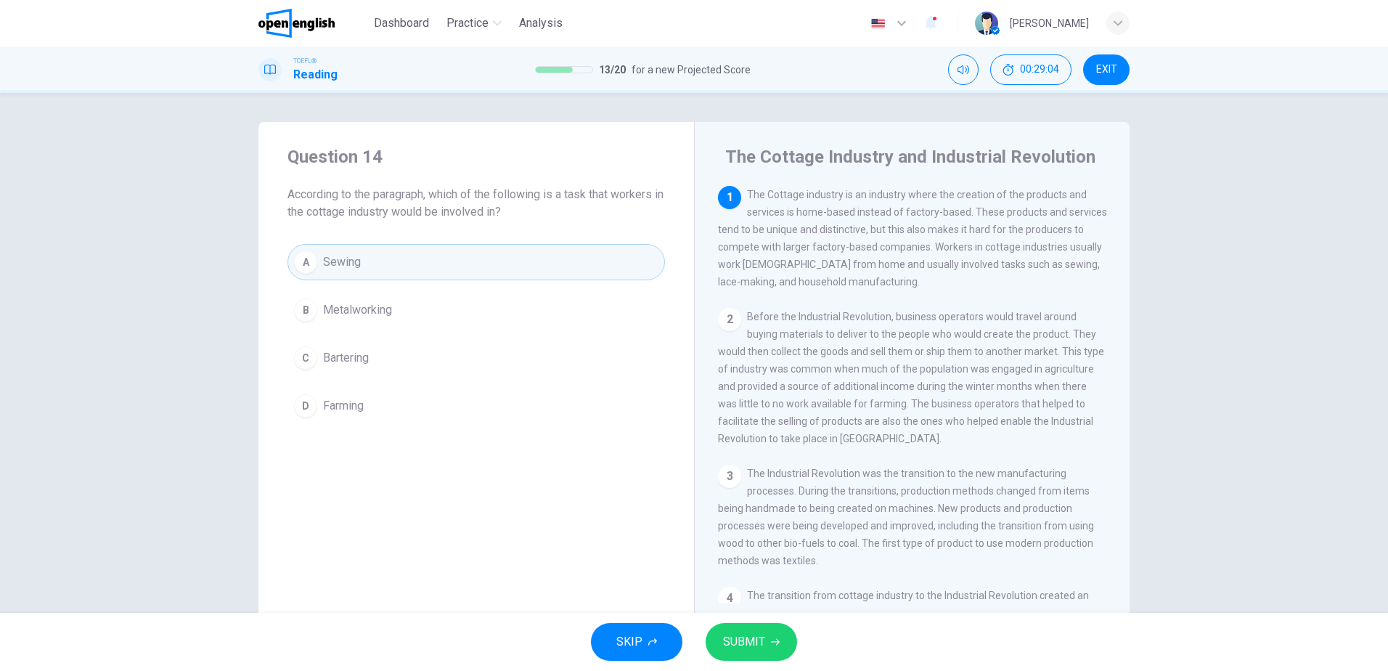
click at [757, 630] on button "SUBMIT" at bounding box center [750, 642] width 91 height 38
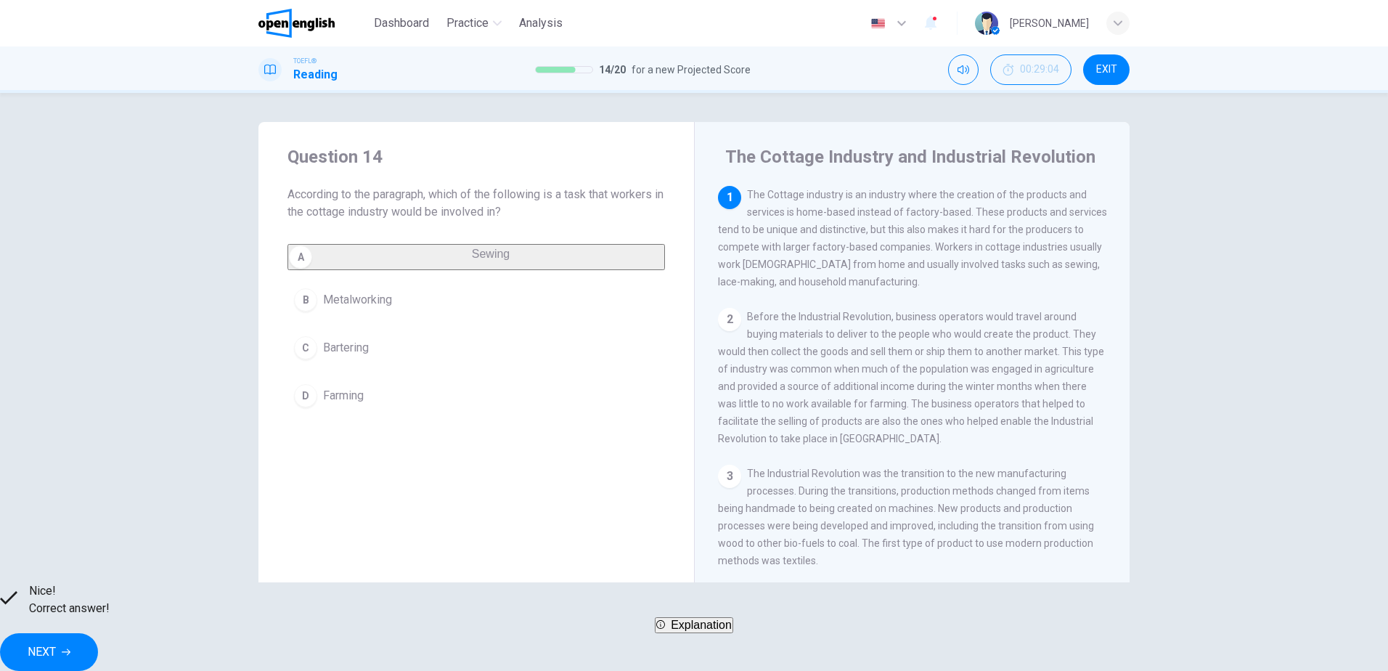
click at [56, 642] on span "NEXT" at bounding box center [42, 652] width 28 height 20
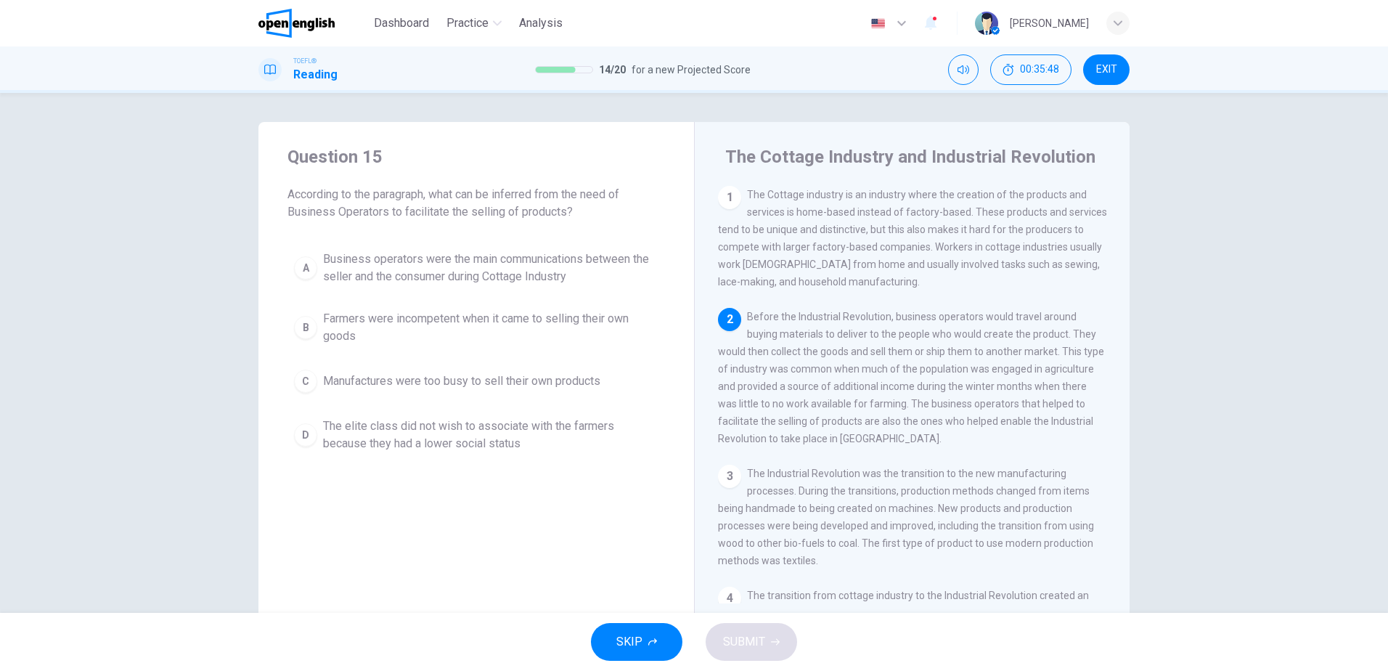
click at [455, 425] on span "The elite class did not wish to associate with the farmers because they had a l…" at bounding box center [490, 434] width 335 height 35
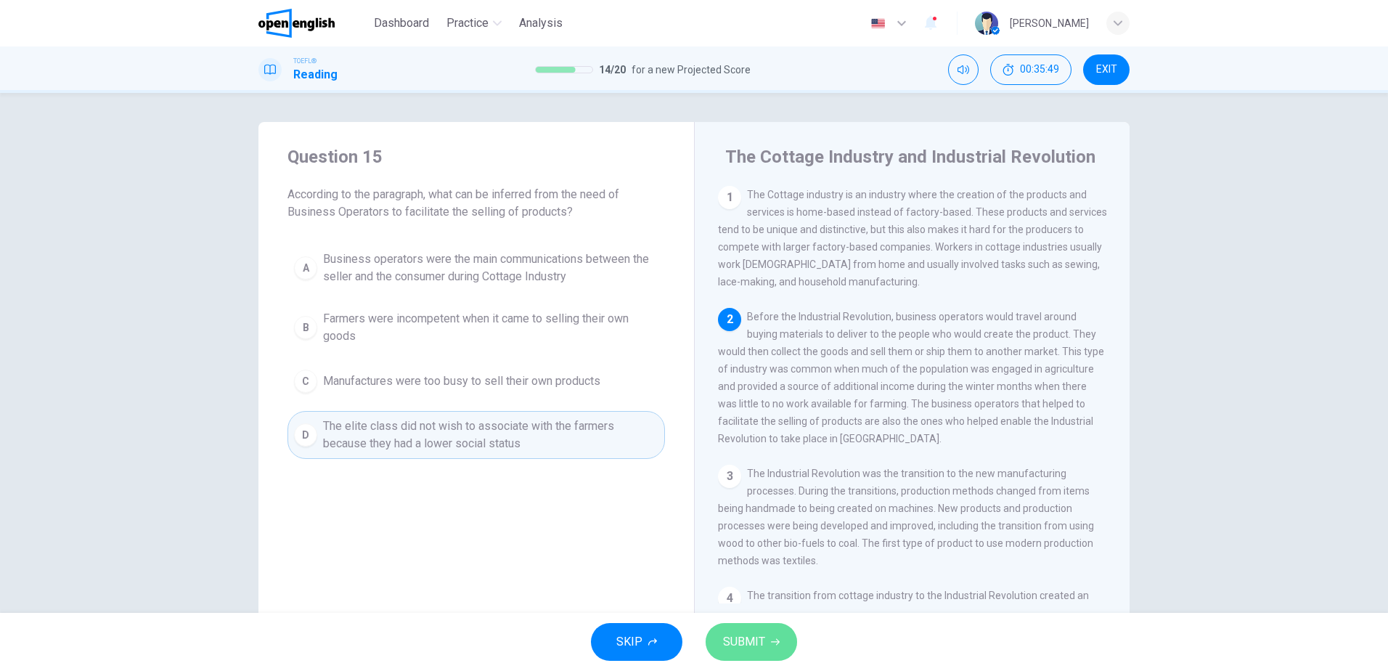
click at [752, 642] on span "SUBMIT" at bounding box center [744, 641] width 42 height 20
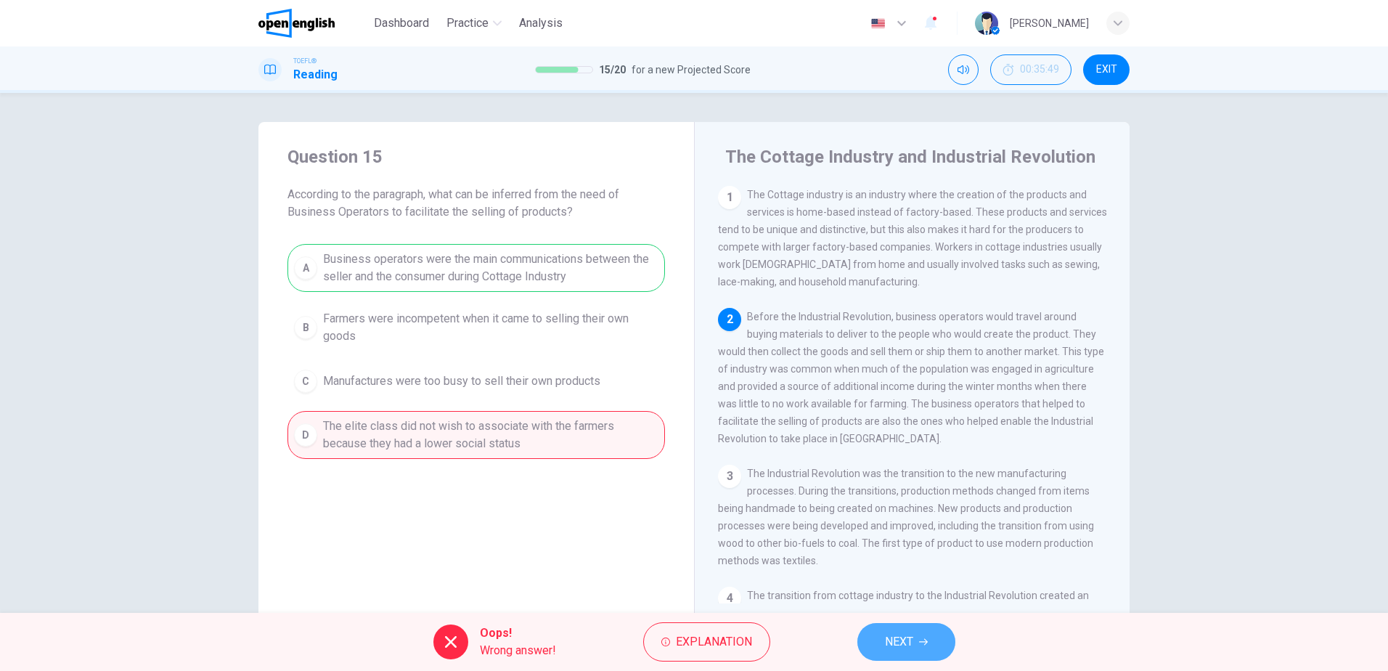
click at [916, 653] on button "NEXT" at bounding box center [906, 642] width 98 height 38
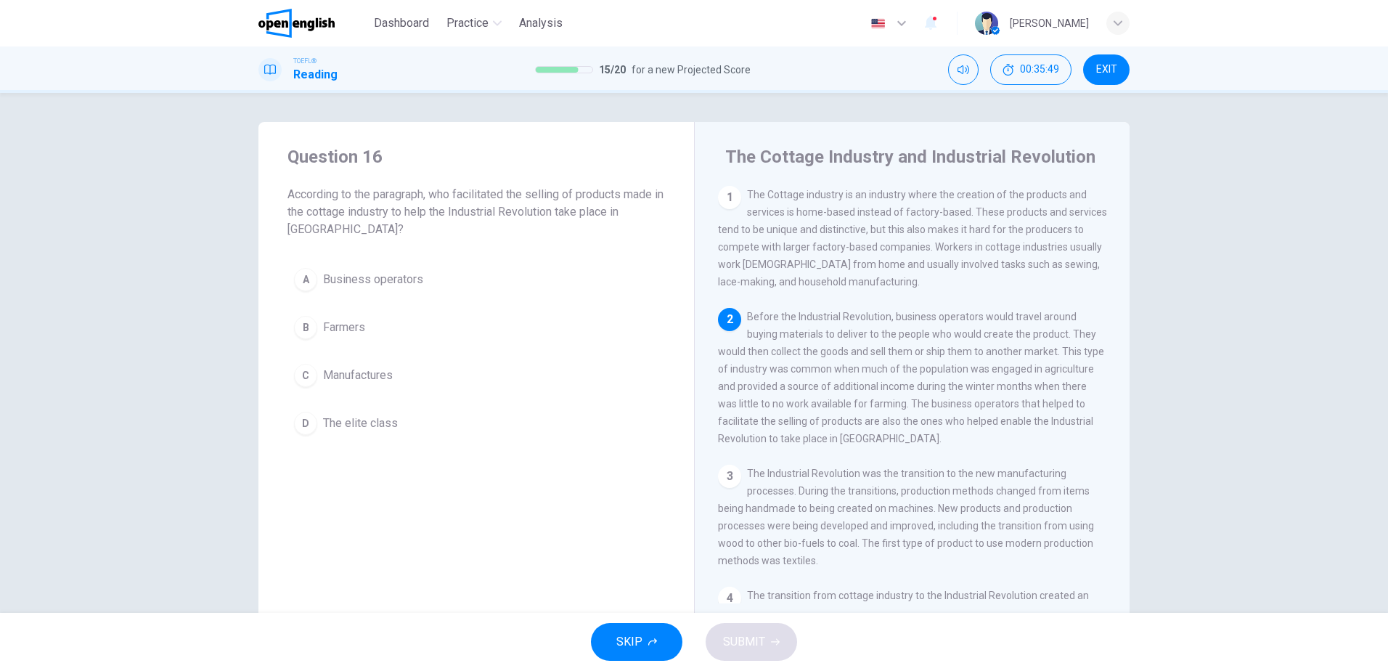
scroll to position [126, 0]
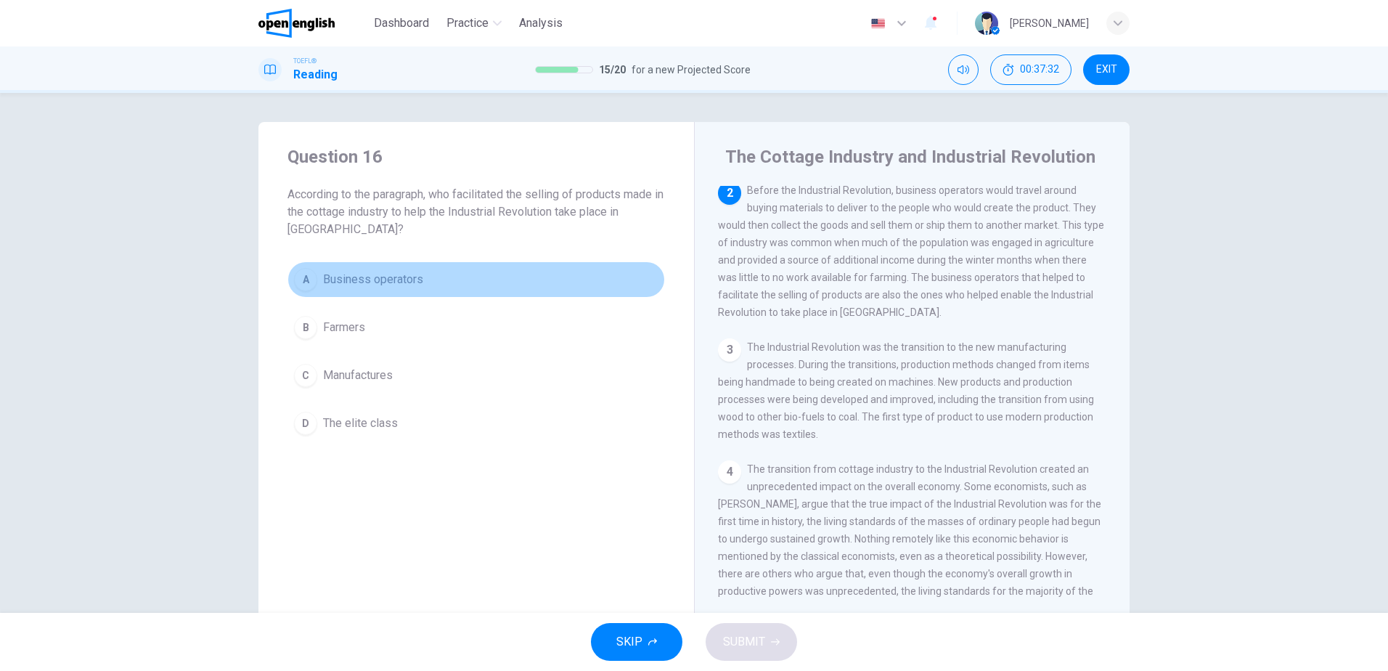
click at [395, 272] on span "Business operators" at bounding box center [373, 279] width 100 height 17
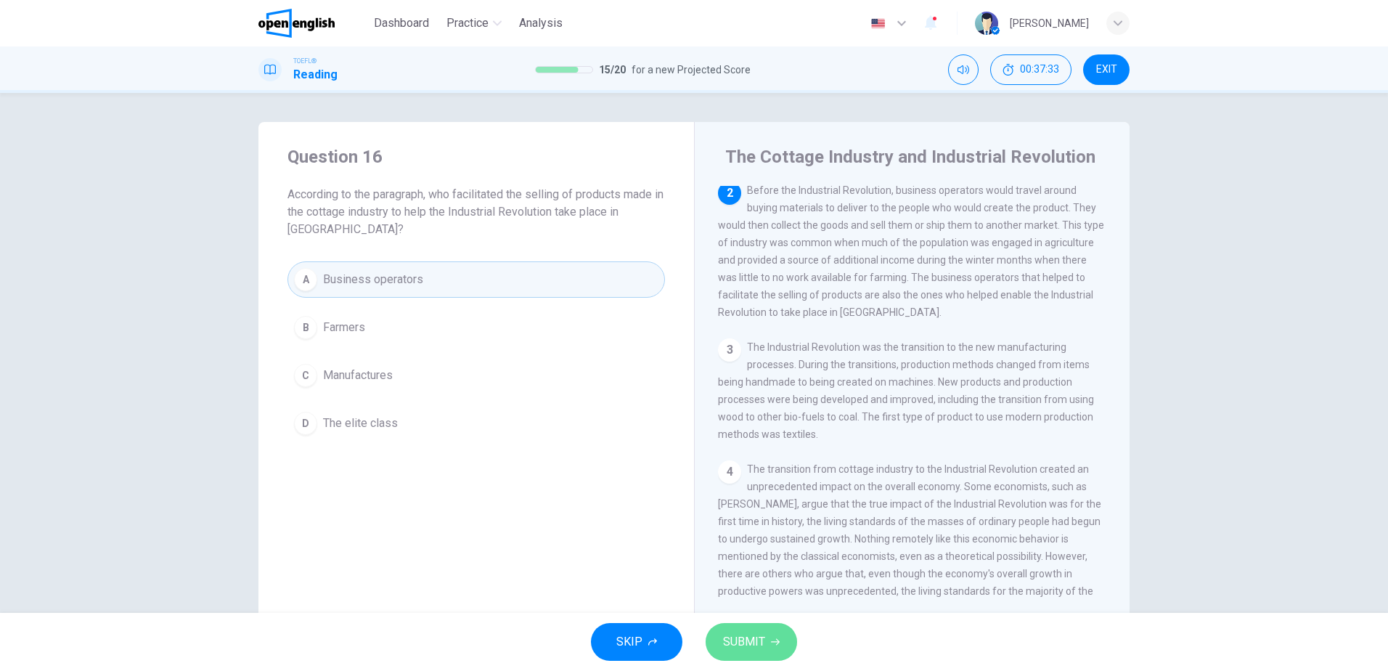
click at [737, 629] on button "SUBMIT" at bounding box center [750, 642] width 91 height 38
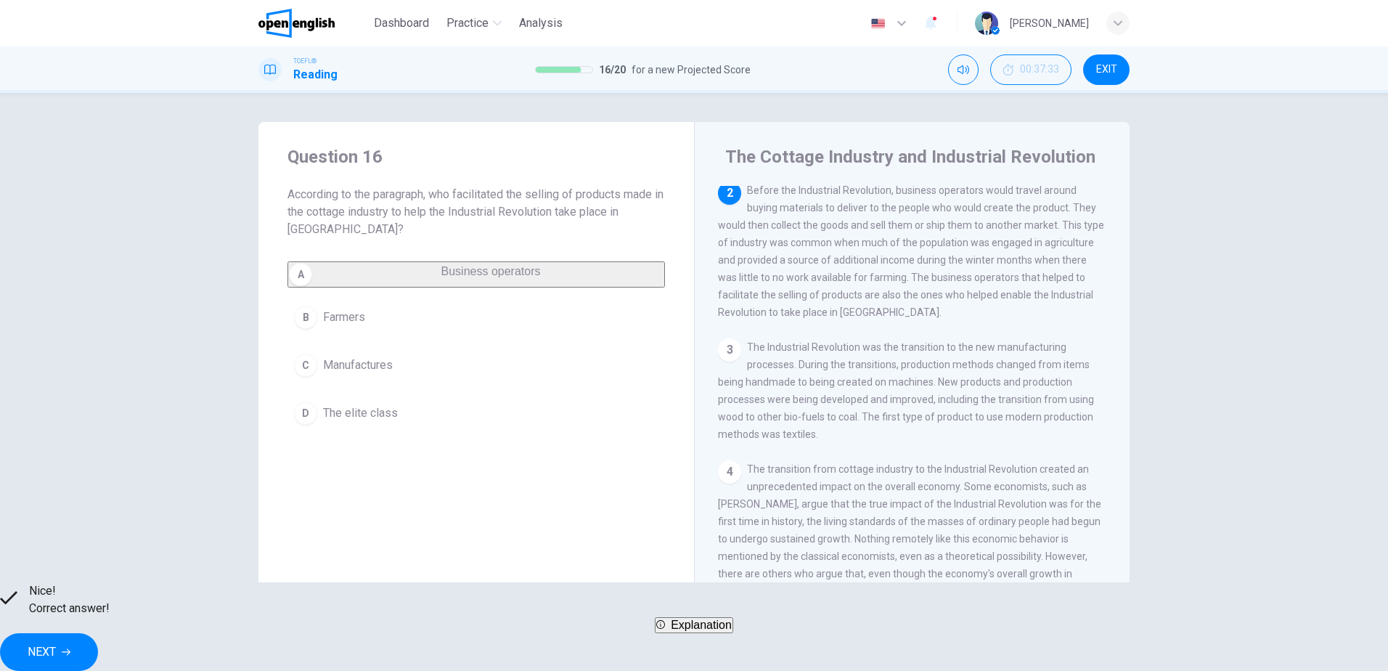
click at [70, 647] on icon "button" at bounding box center [66, 651] width 9 height 9
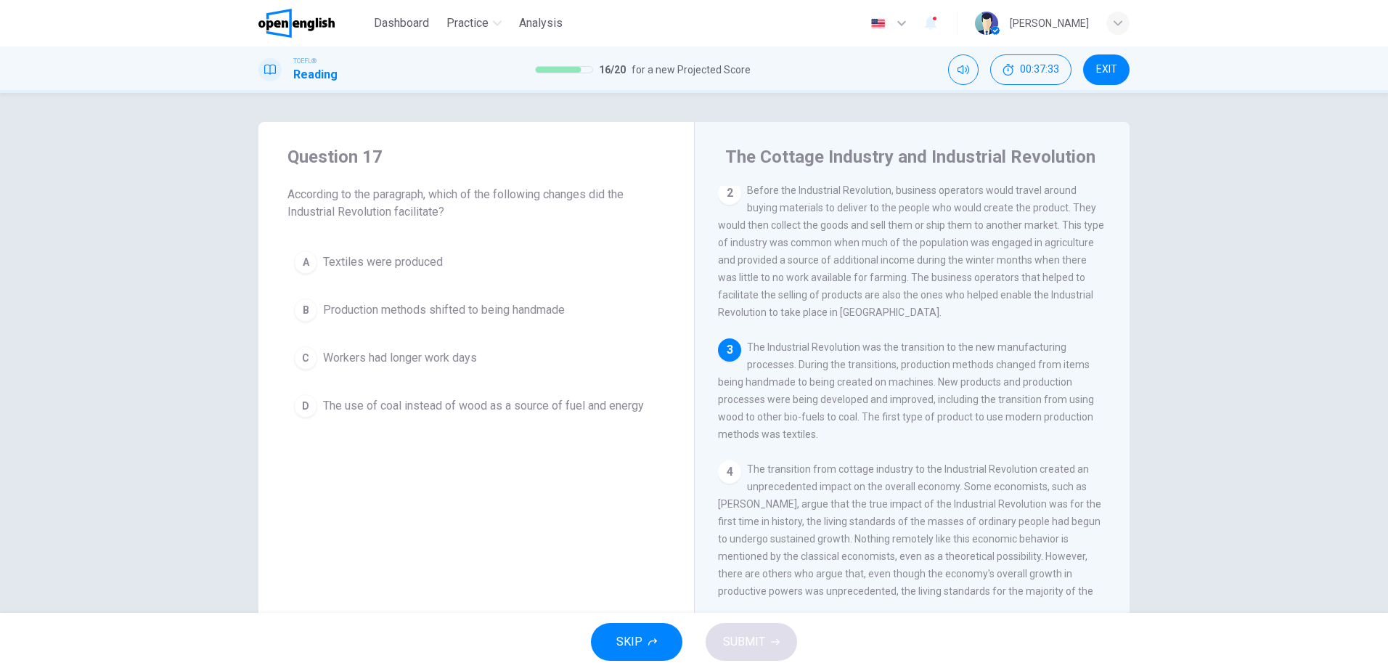
scroll to position [126, 0]
click at [523, 313] on span "Production methods shifted to being handmade" at bounding box center [444, 309] width 242 height 17
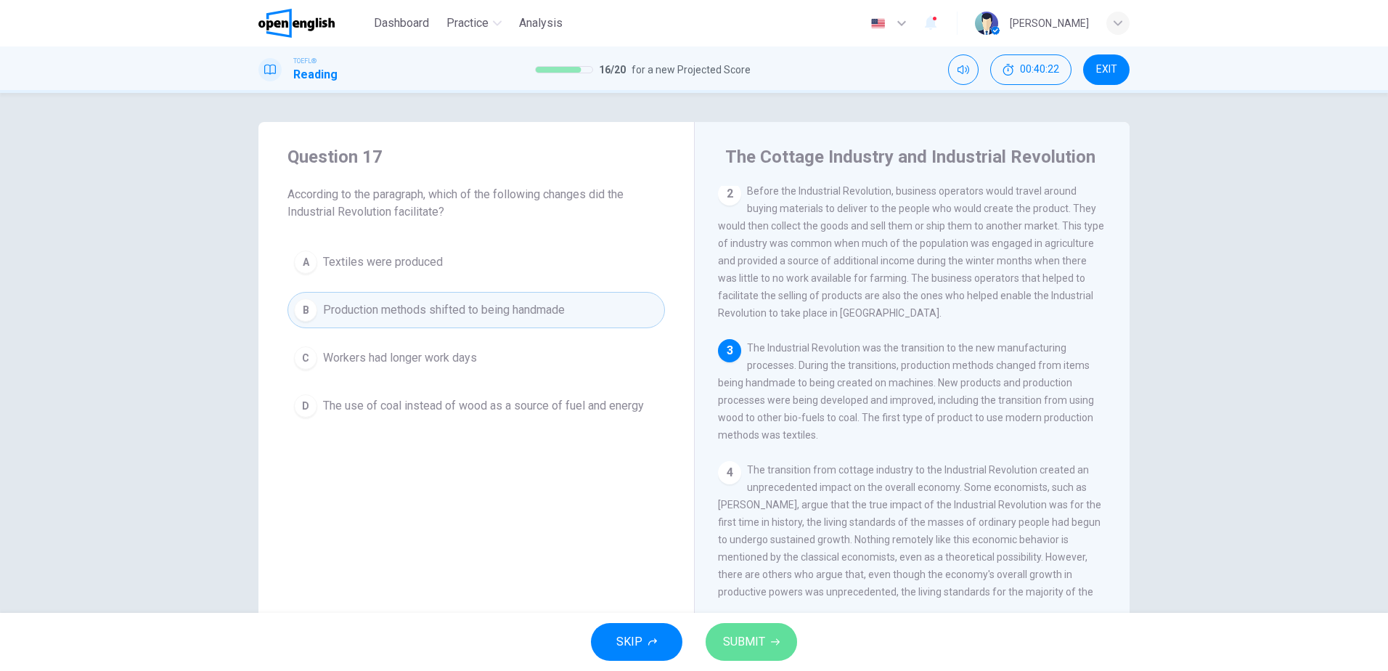
click at [748, 636] on span "SUBMIT" at bounding box center [744, 641] width 42 height 20
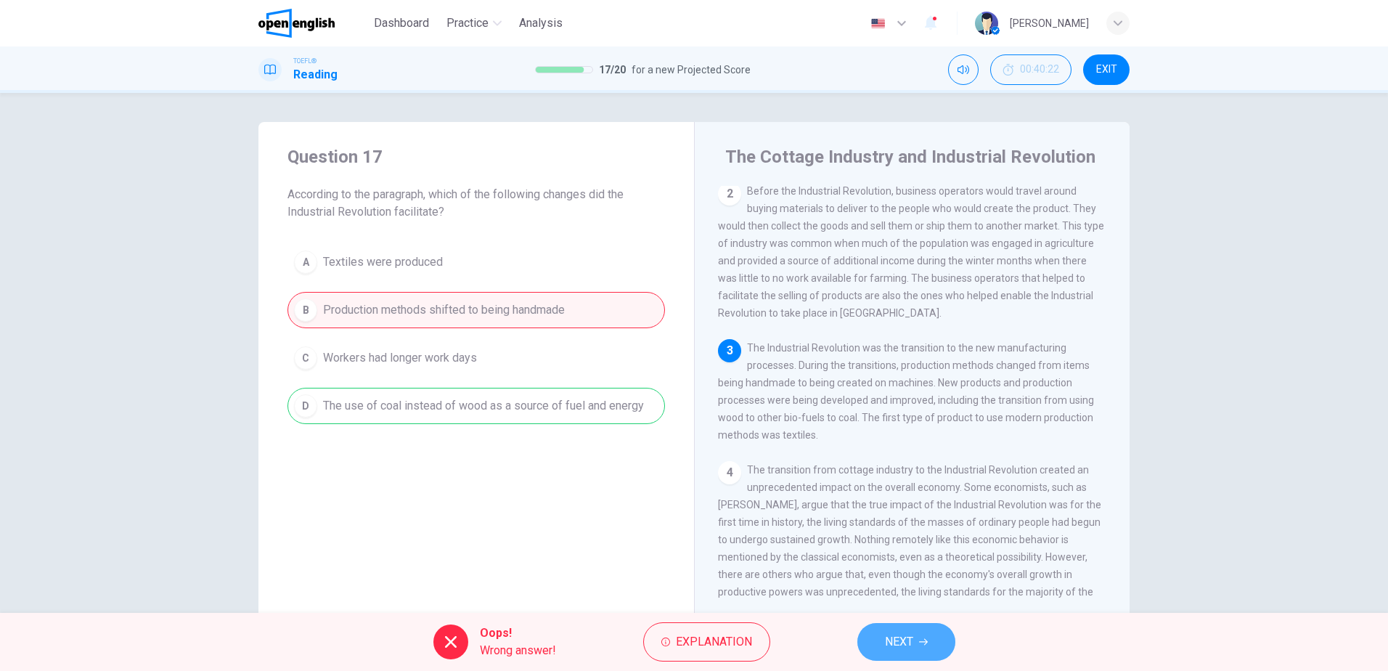
click at [909, 631] on button "NEXT" at bounding box center [906, 642] width 98 height 38
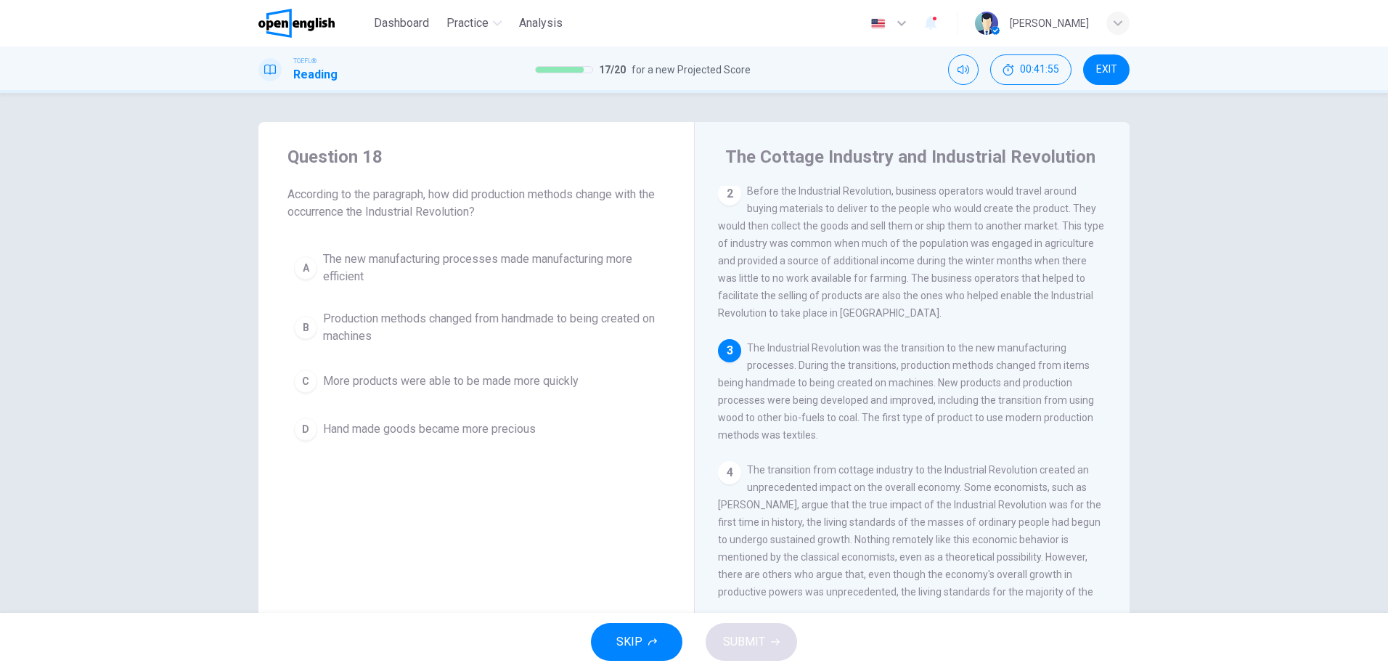
click at [459, 316] on span "Production methods changed from handmade to being created on machines" at bounding box center [490, 327] width 335 height 35
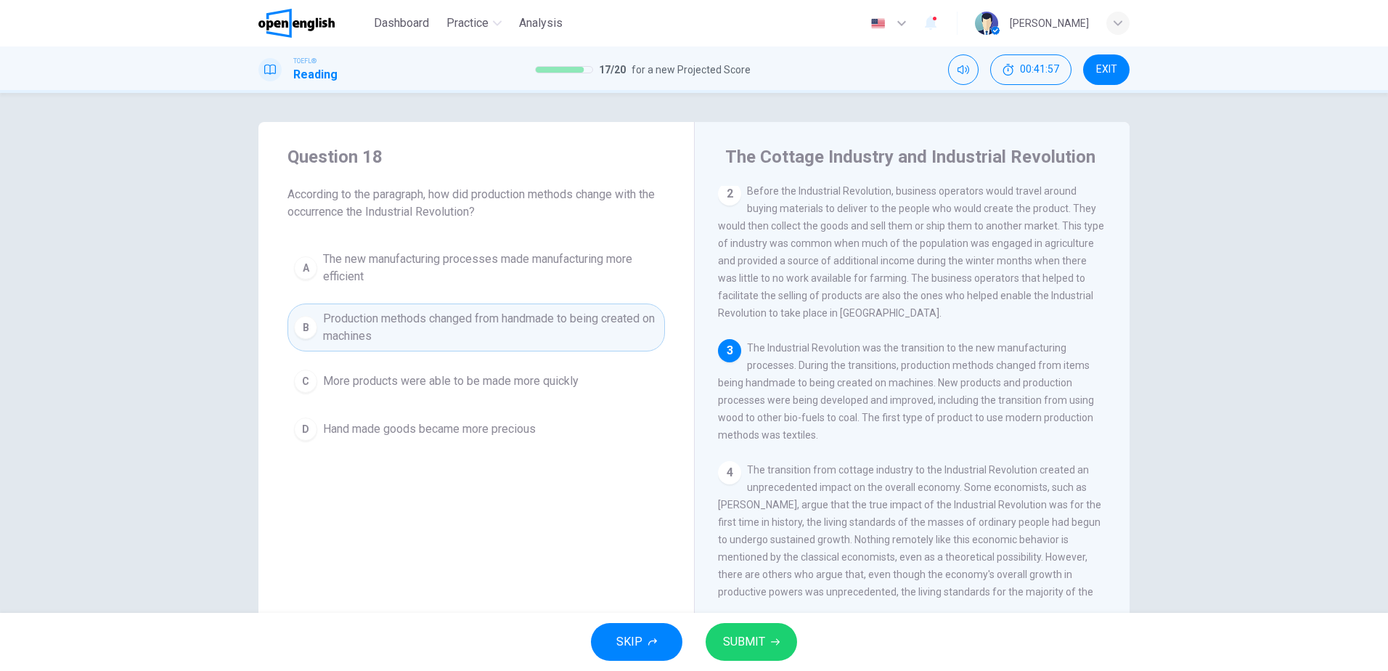
click at [743, 642] on span "SUBMIT" at bounding box center [744, 641] width 42 height 20
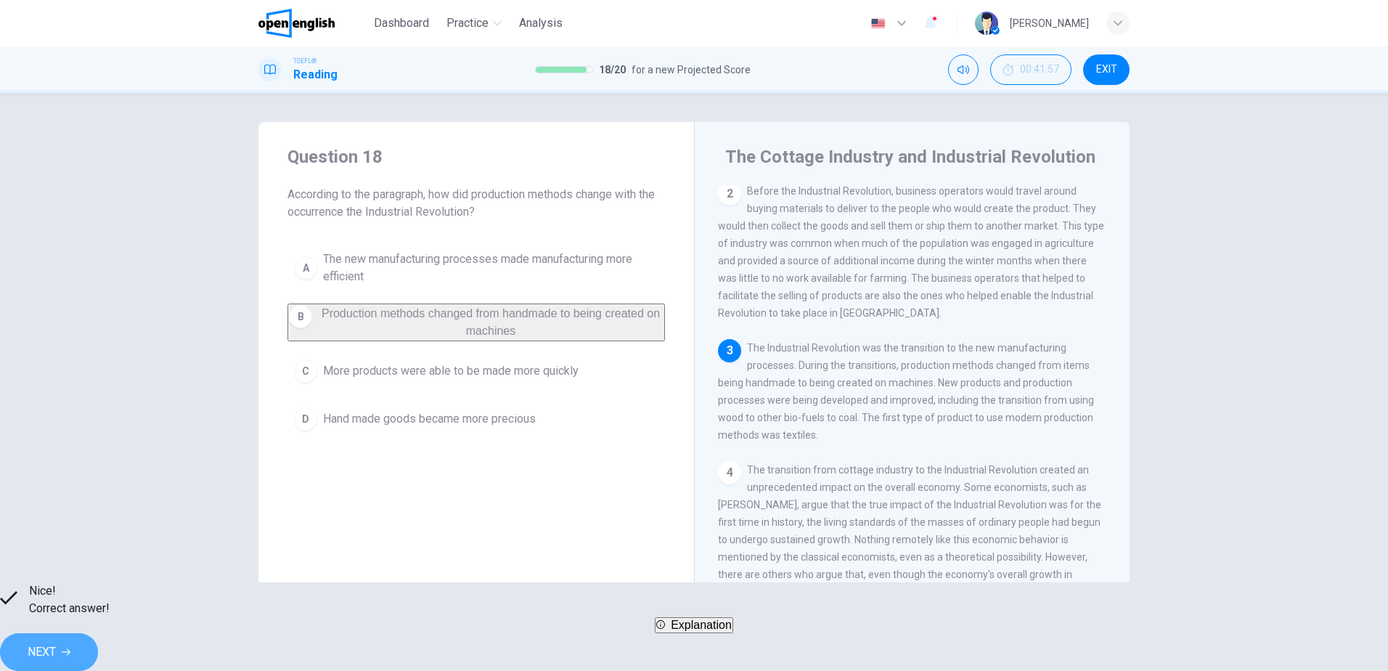
click at [70, 647] on icon "button" at bounding box center [66, 651] width 9 height 9
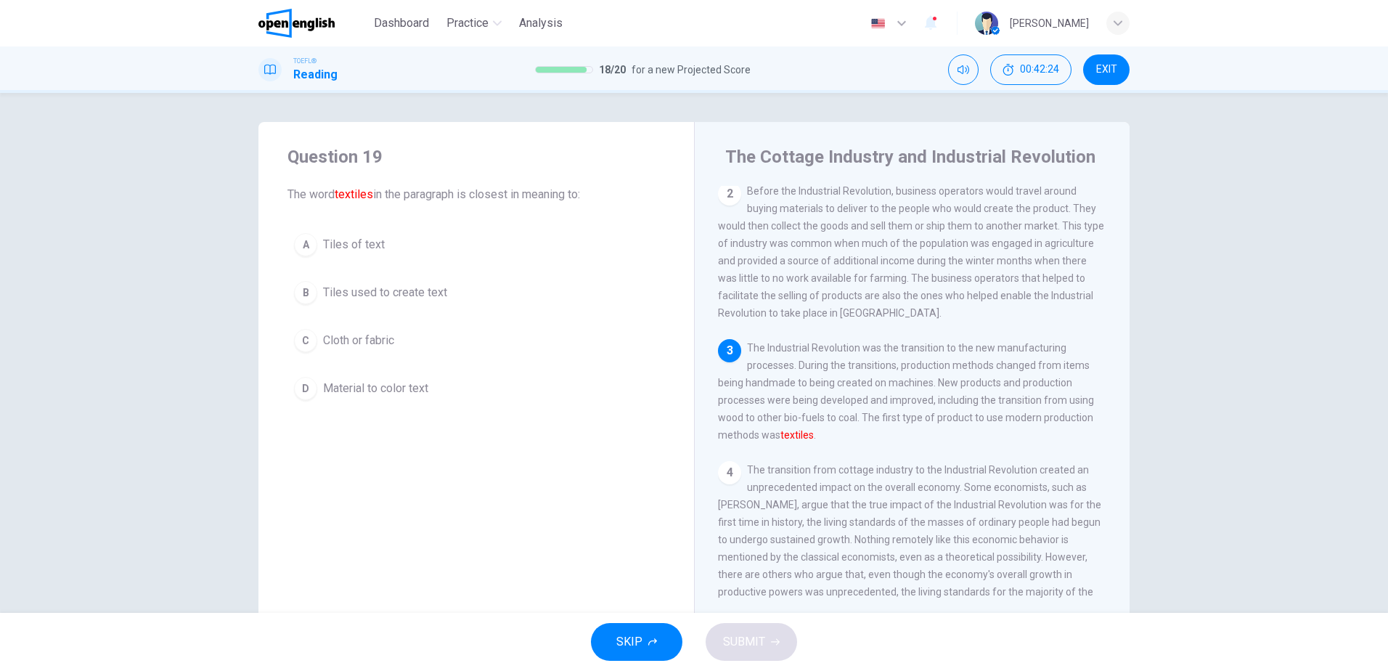
click at [395, 345] on button "C Cloth or fabric" at bounding box center [475, 340] width 377 height 36
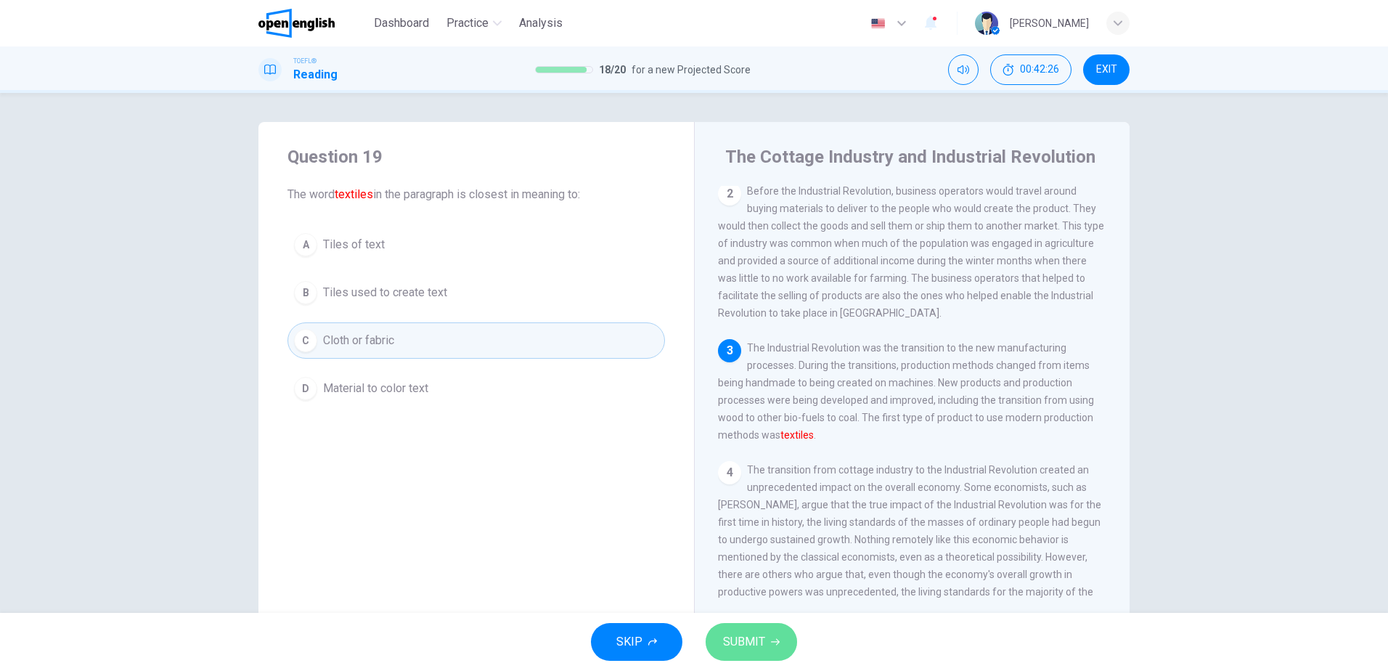
click at [766, 634] on button "SUBMIT" at bounding box center [750, 642] width 91 height 38
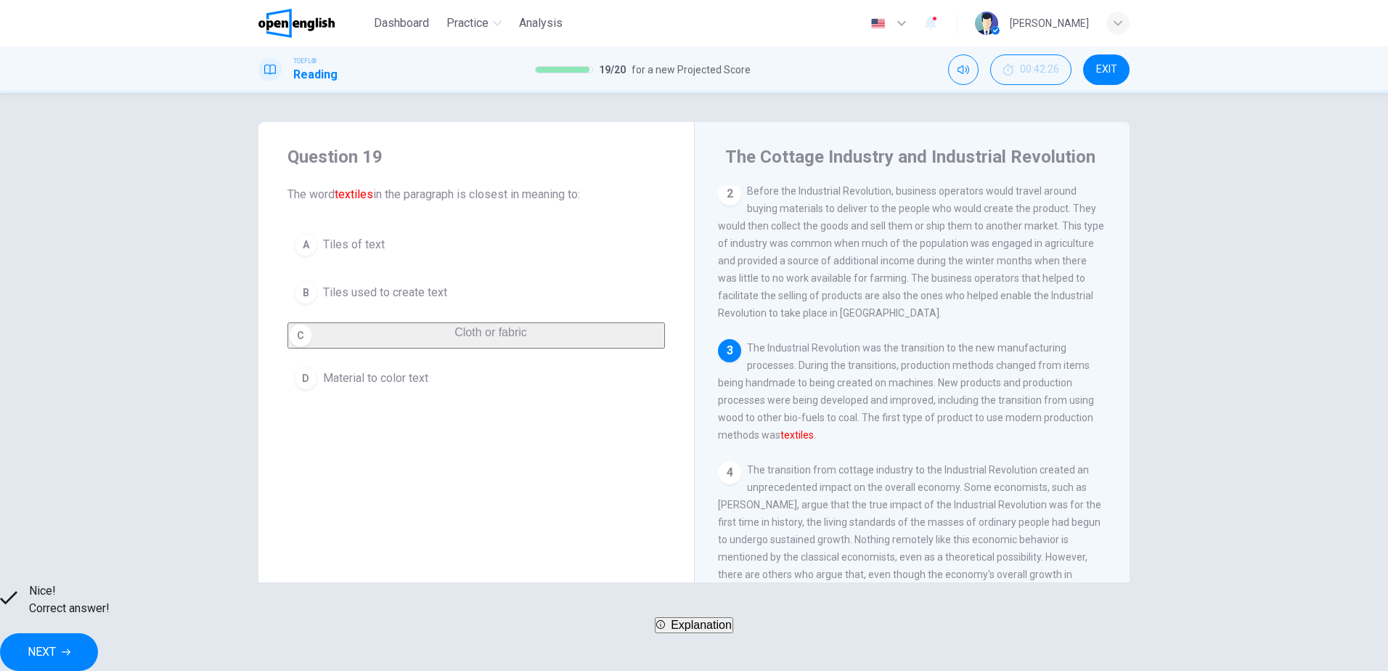
click at [56, 649] on span "NEXT" at bounding box center [42, 652] width 28 height 20
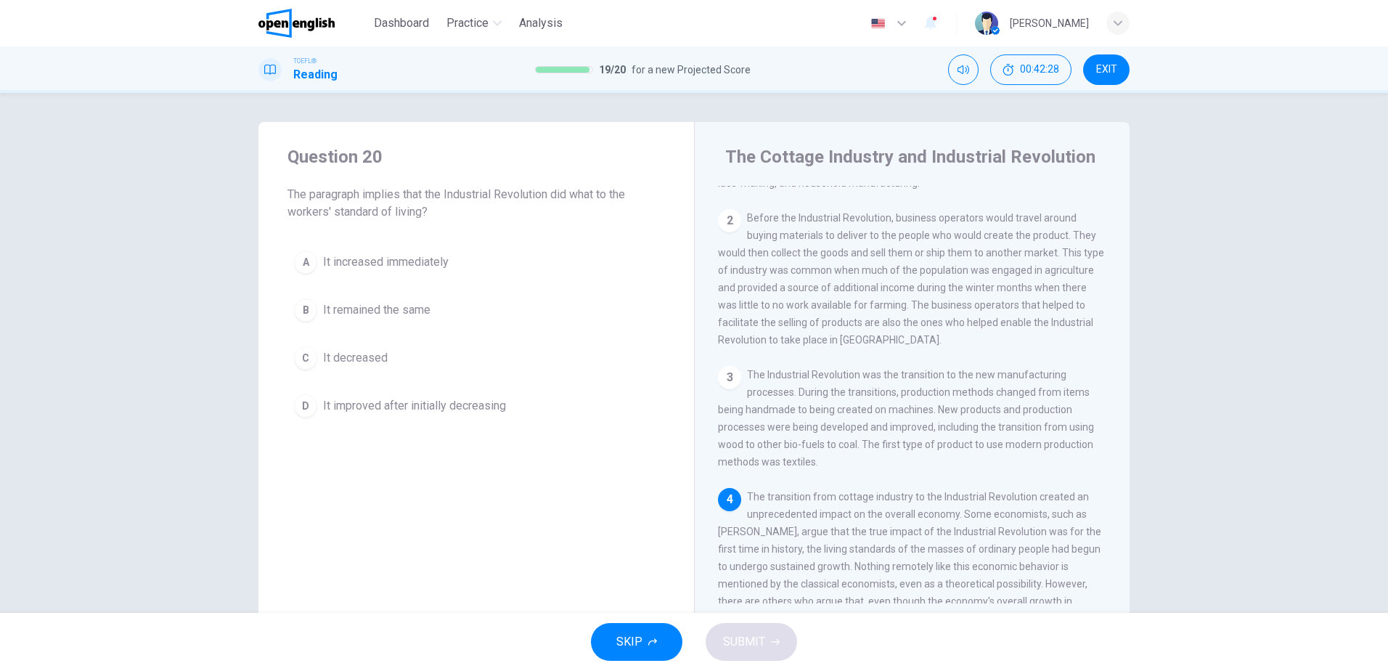
scroll to position [290, 0]
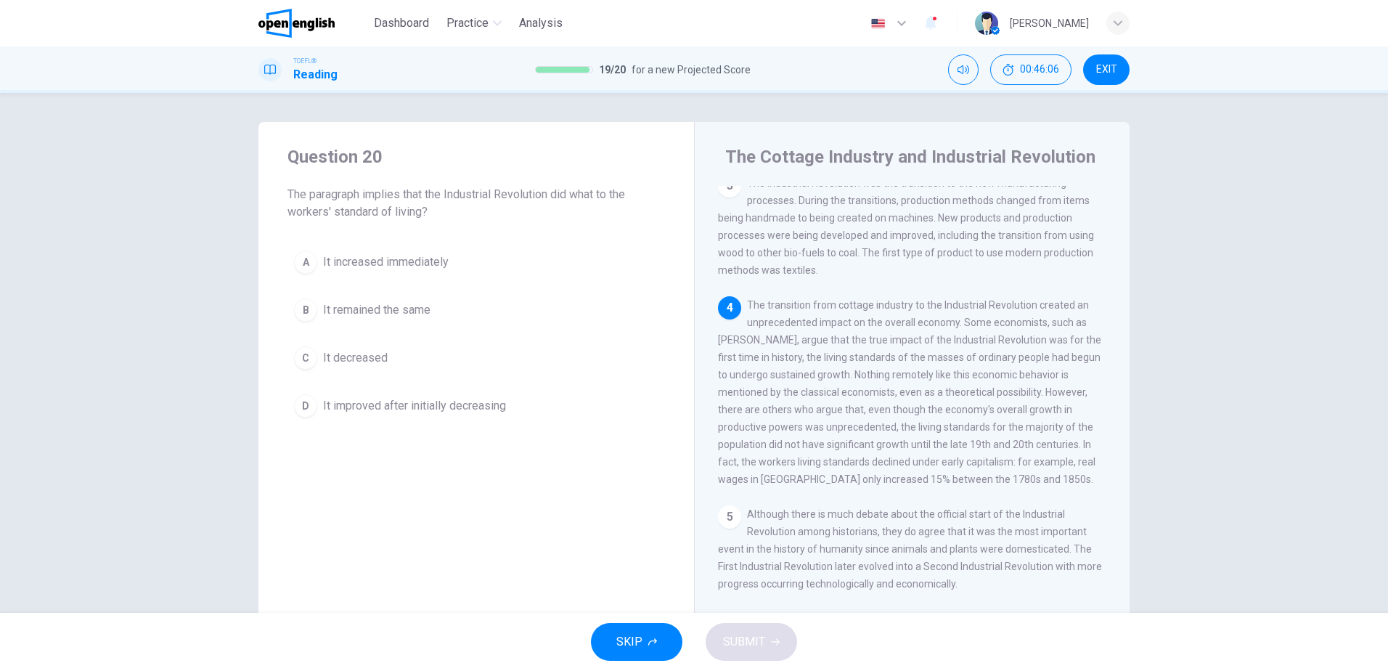
click at [363, 359] on span "It decreased" at bounding box center [355, 357] width 65 height 17
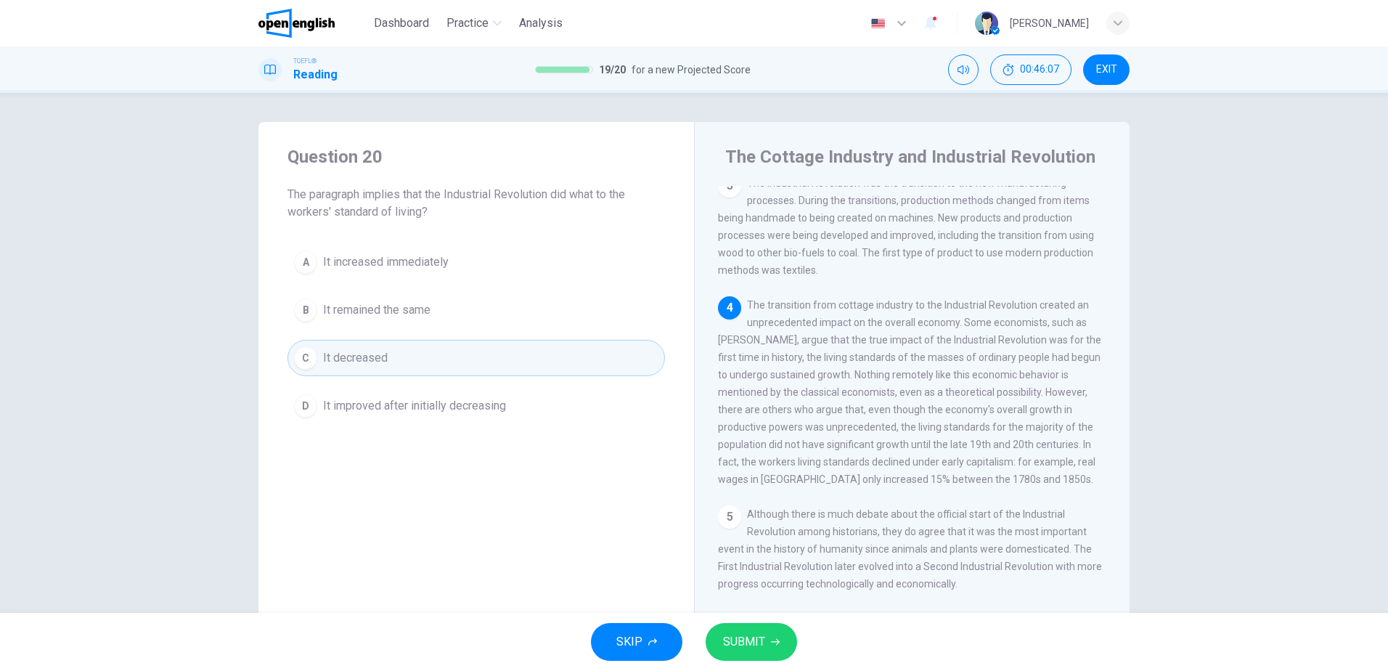
click at [737, 646] on span "SUBMIT" at bounding box center [744, 641] width 42 height 20
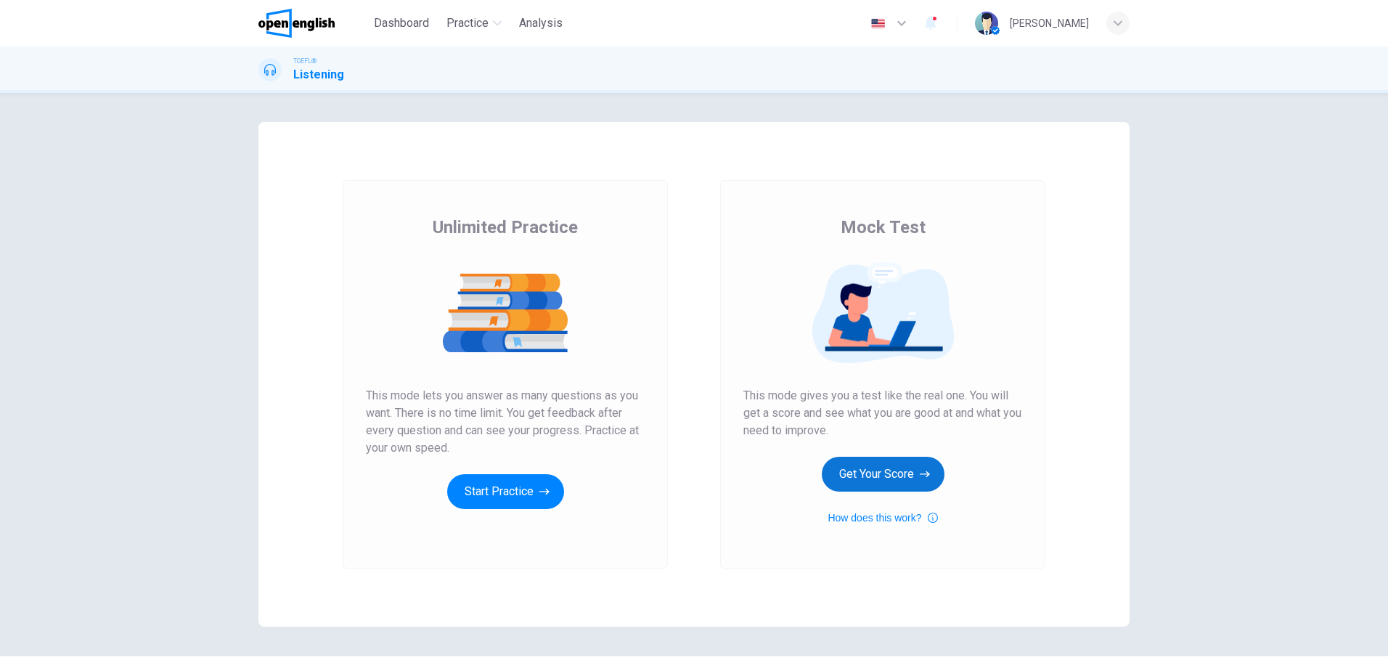
click at [861, 471] on button "Get Your Score" at bounding box center [883, 474] width 123 height 35
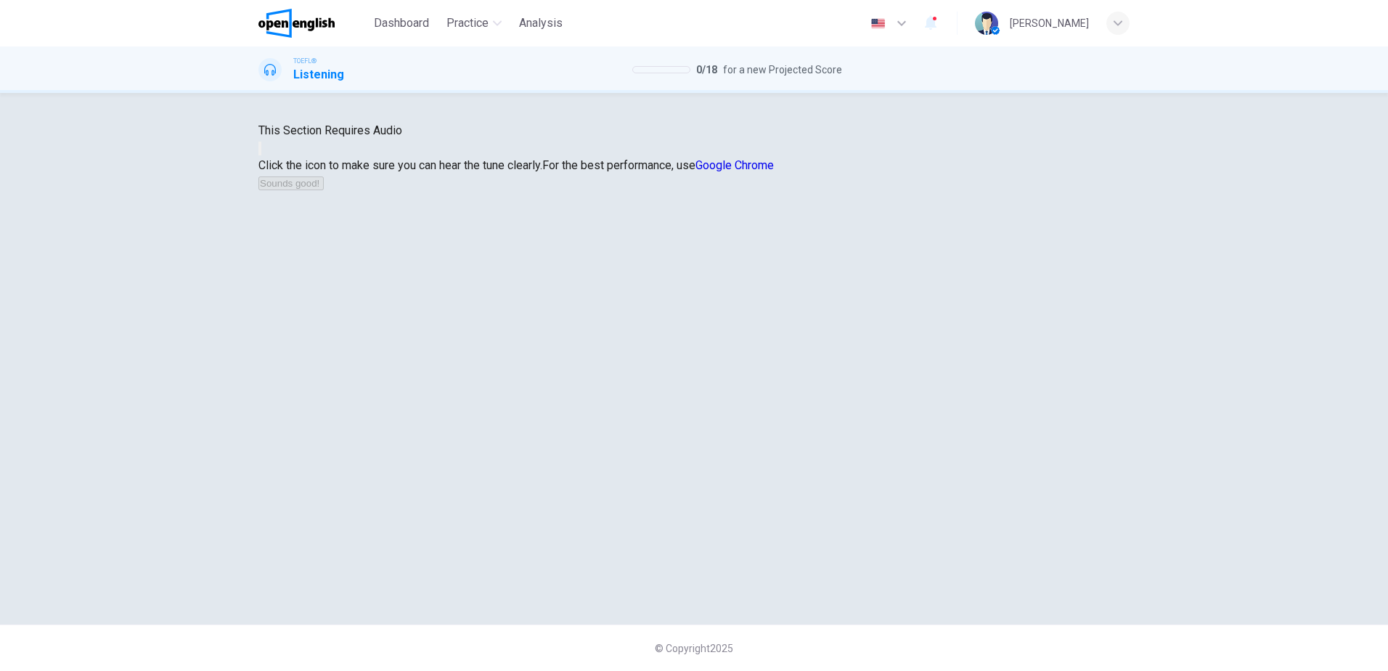
click at [260, 152] on icon "button" at bounding box center [260, 152] width 0 height 0
click at [324, 190] on button "Sounds good!" at bounding box center [290, 183] width 65 height 14
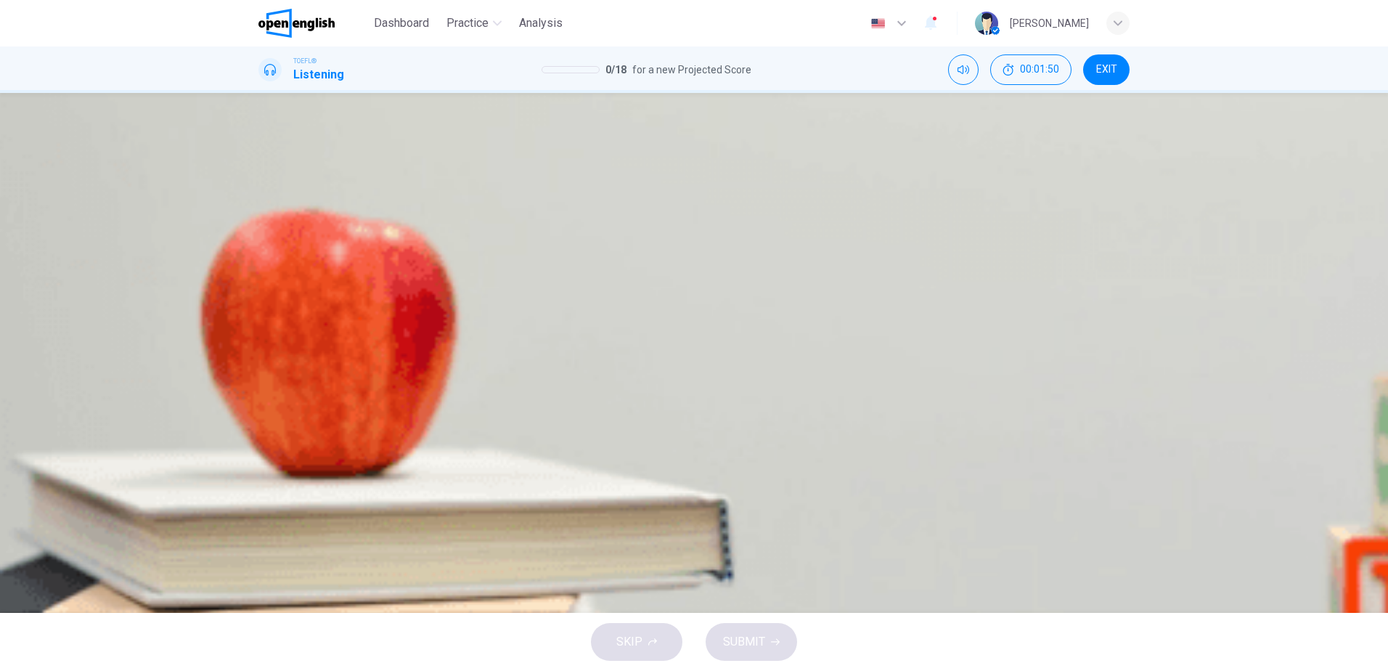
click at [260, 372] on icon "button" at bounding box center [260, 372] width 0 height 0
click at [549, 224] on span "More time to work on the student's research paper" at bounding box center [421, 215] width 255 height 17
click at [756, 639] on span "SUBMIT" at bounding box center [744, 641] width 42 height 20
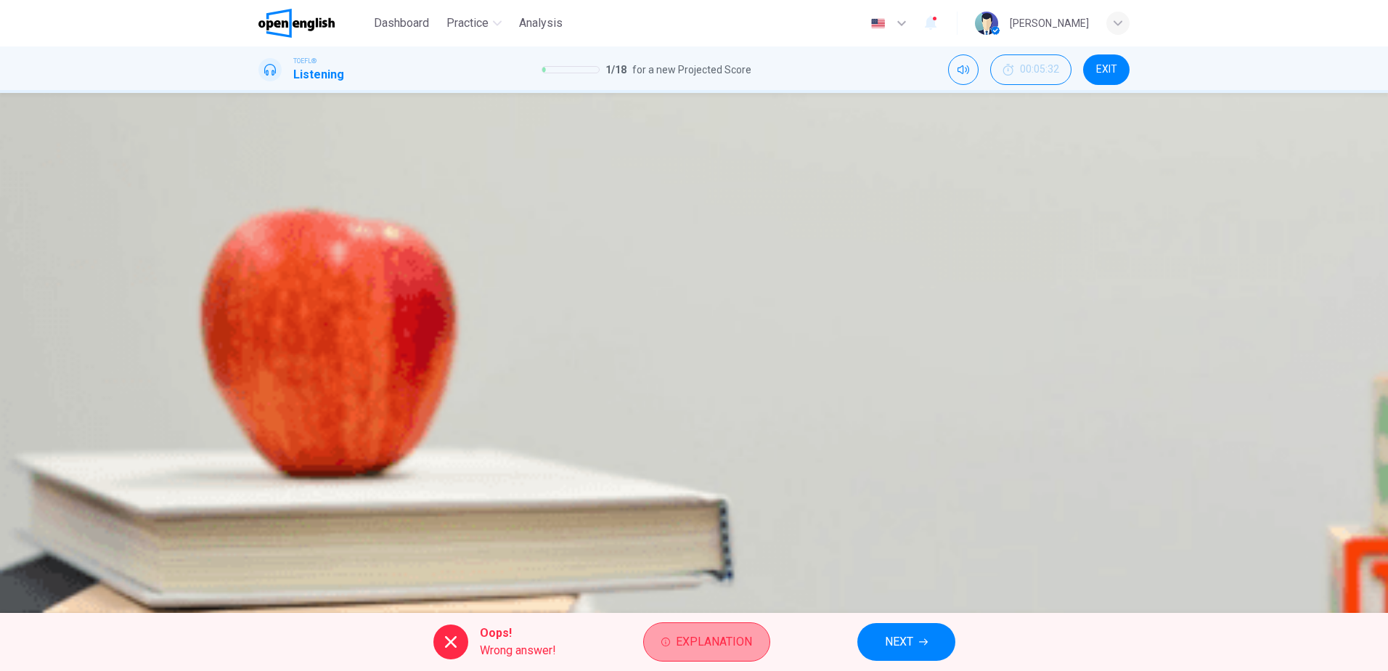
click at [693, 646] on span "Explanation" at bounding box center [714, 641] width 76 height 20
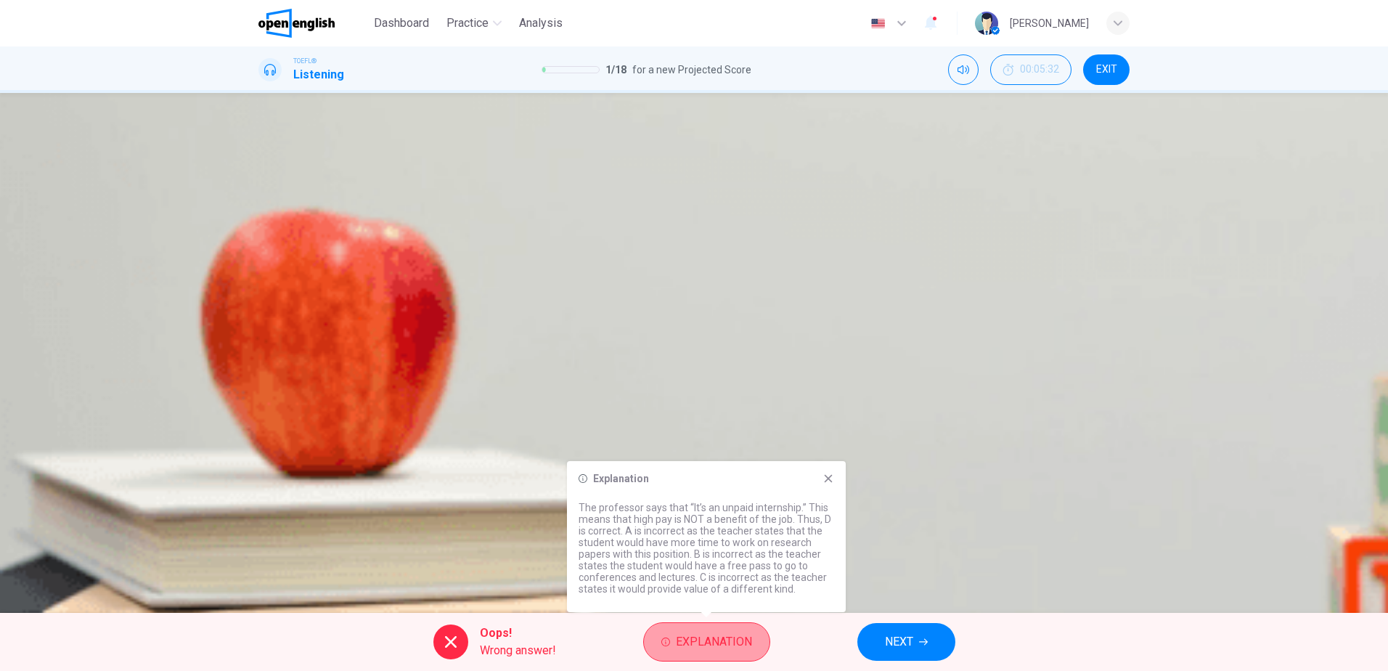
drag, startPoint x: 709, startPoint y: 646, endPoint x: 715, endPoint y: 640, distance: 8.2
click at [713, 641] on span "Explanation" at bounding box center [714, 641] width 76 height 20
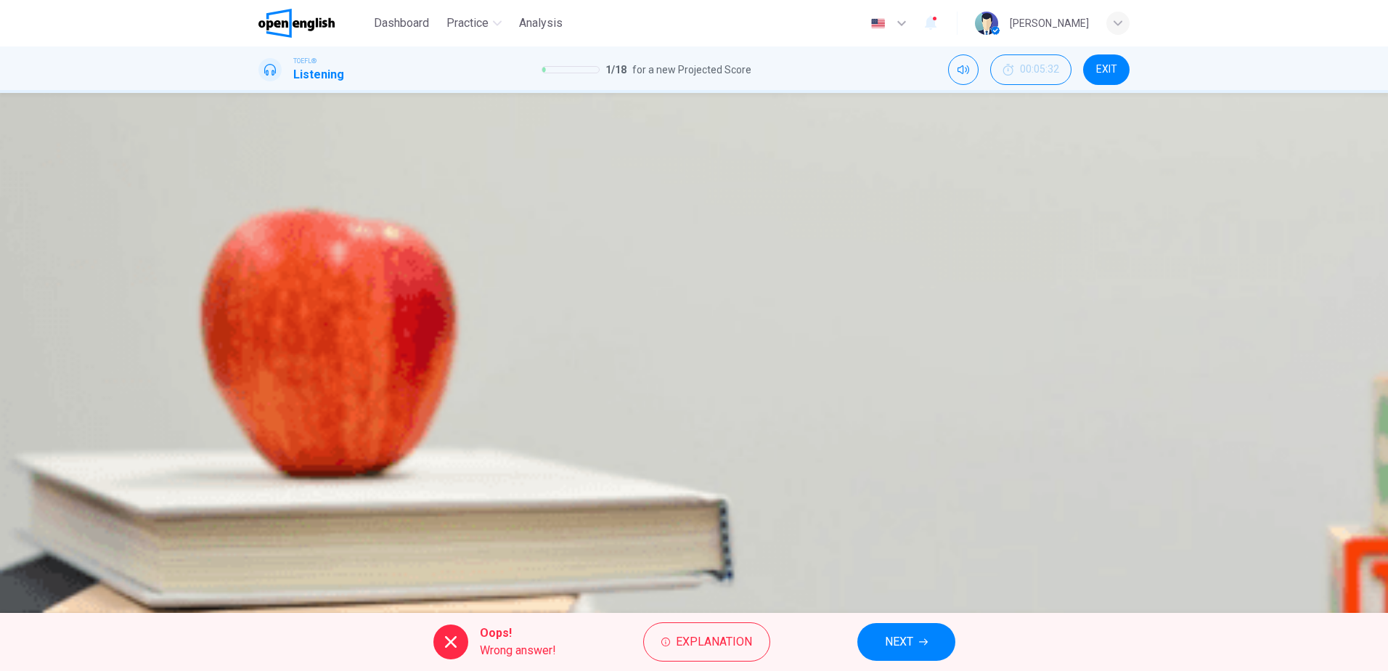
click at [886, 639] on span "NEXT" at bounding box center [899, 641] width 28 height 20
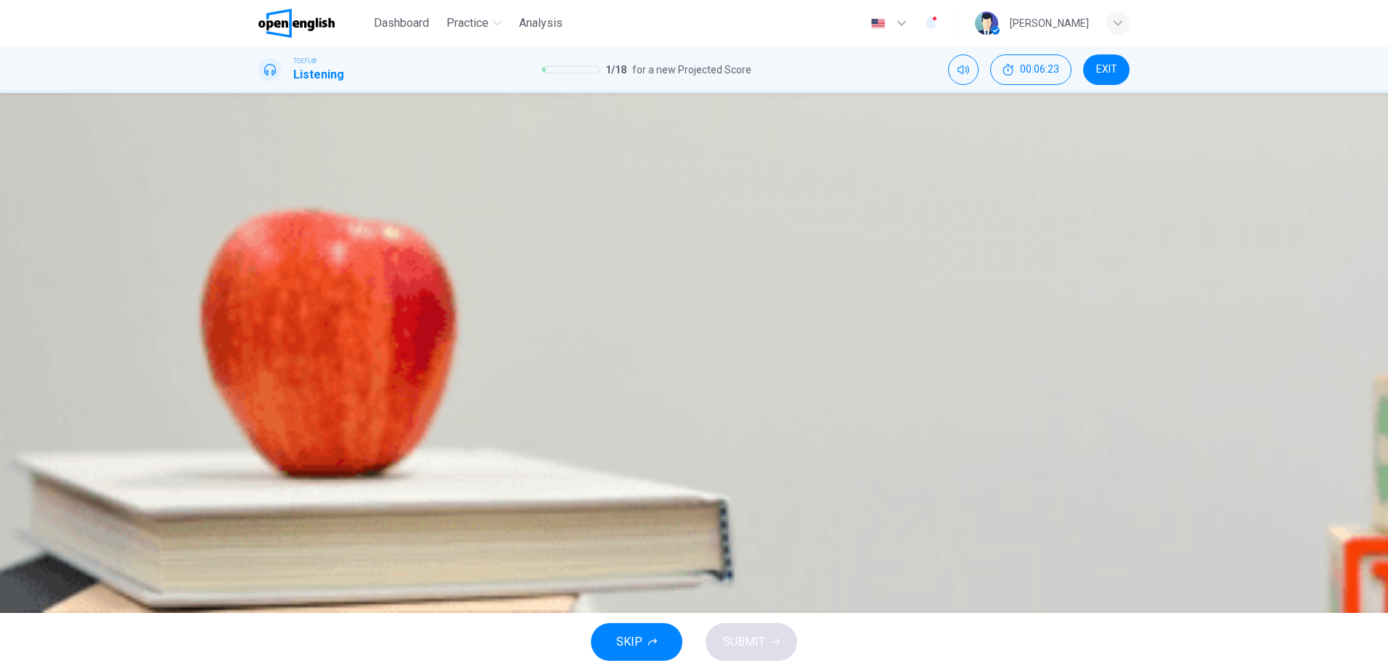
click at [260, 372] on icon "button" at bounding box center [260, 372] width 0 height 0
click at [686, 297] on span "The professor wanted to tell the student about an internship over the summer" at bounding box center [490, 287] width 392 height 17
click at [734, 634] on span "SUBMIT" at bounding box center [744, 641] width 42 height 20
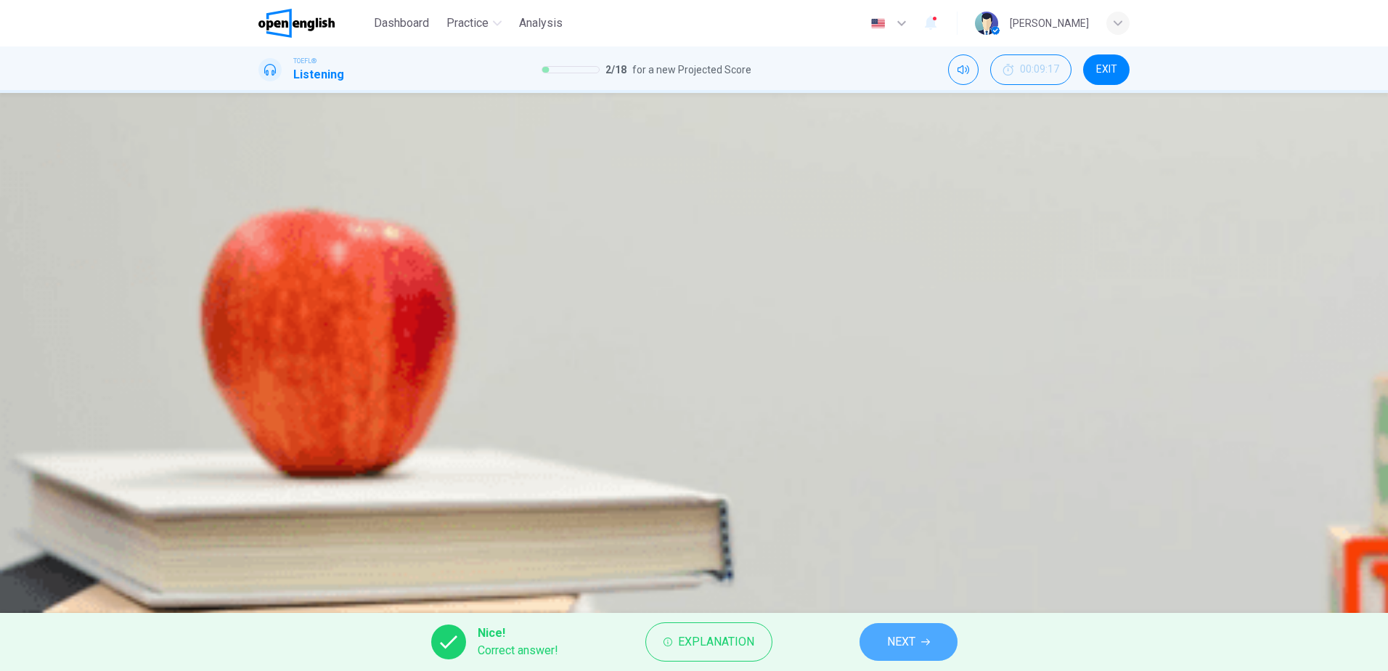
click at [895, 639] on span "NEXT" at bounding box center [901, 641] width 28 height 20
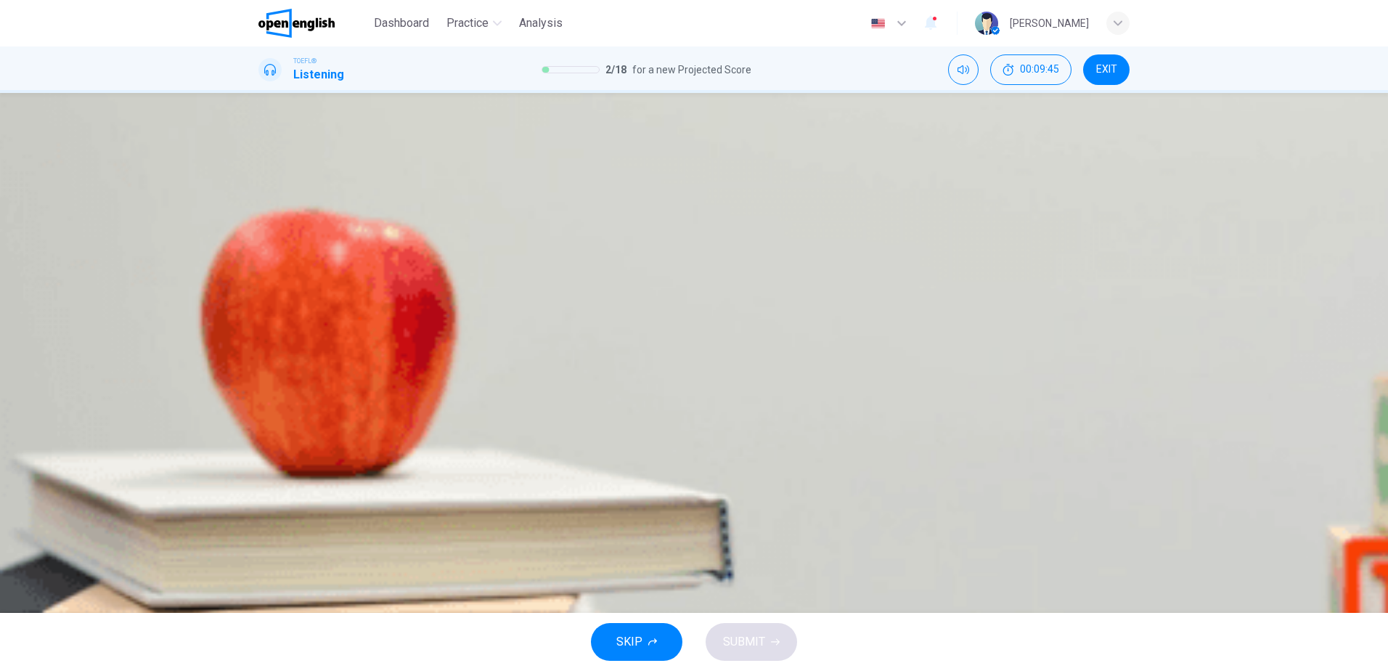
click at [260, 372] on icon "button" at bounding box center [260, 372] width 0 height 0
click at [456, 224] on span "The paper was missing a theme" at bounding box center [375, 215] width 162 height 17
click at [742, 643] on span "SUBMIT" at bounding box center [744, 641] width 42 height 20
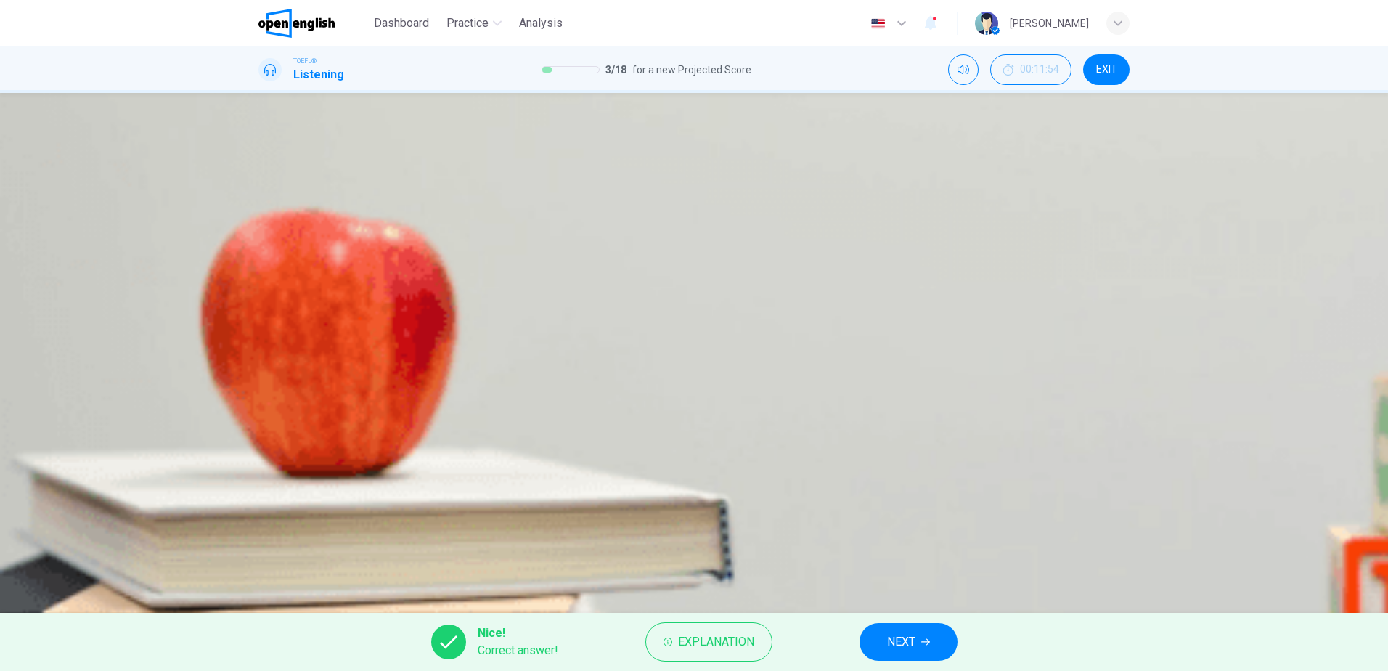
type input "*"
click at [915, 637] on span "NEXT" at bounding box center [901, 641] width 28 height 20
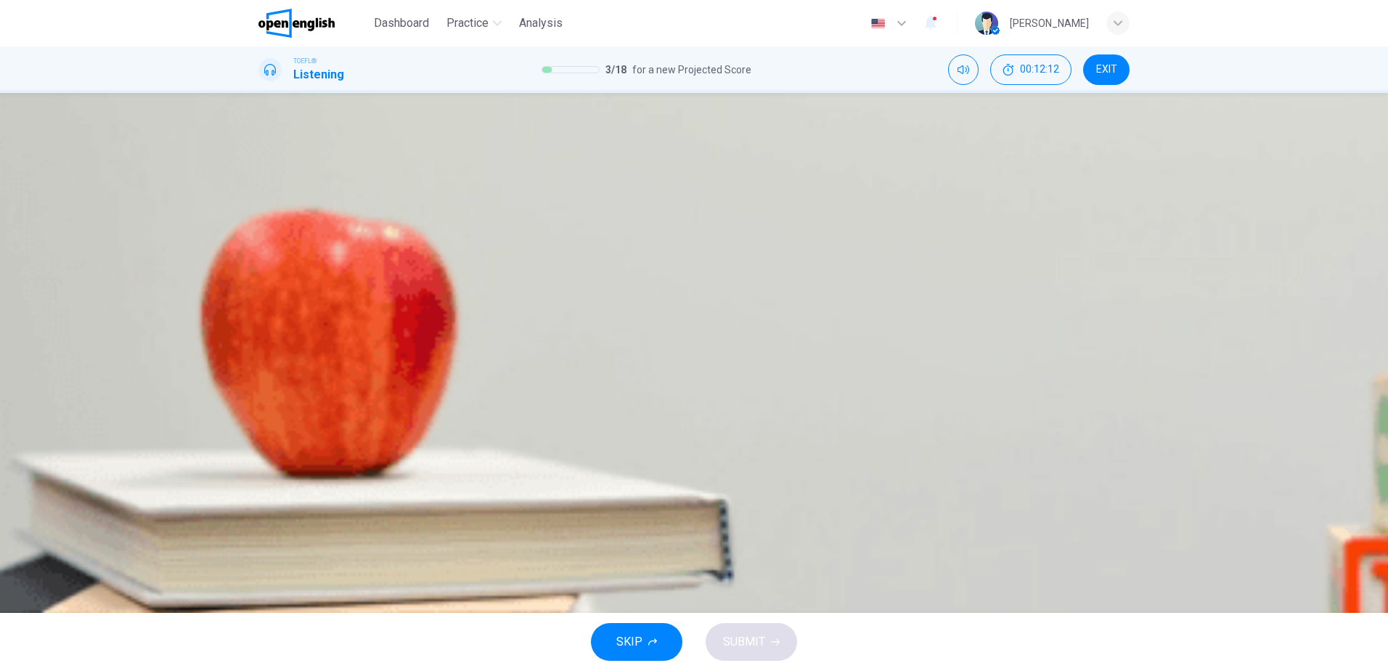
click at [529, 261] on span "To talk to the student about his research paper" at bounding box center [411, 251] width 235 height 17
click at [742, 650] on span "SUBMIT" at bounding box center [744, 641] width 42 height 20
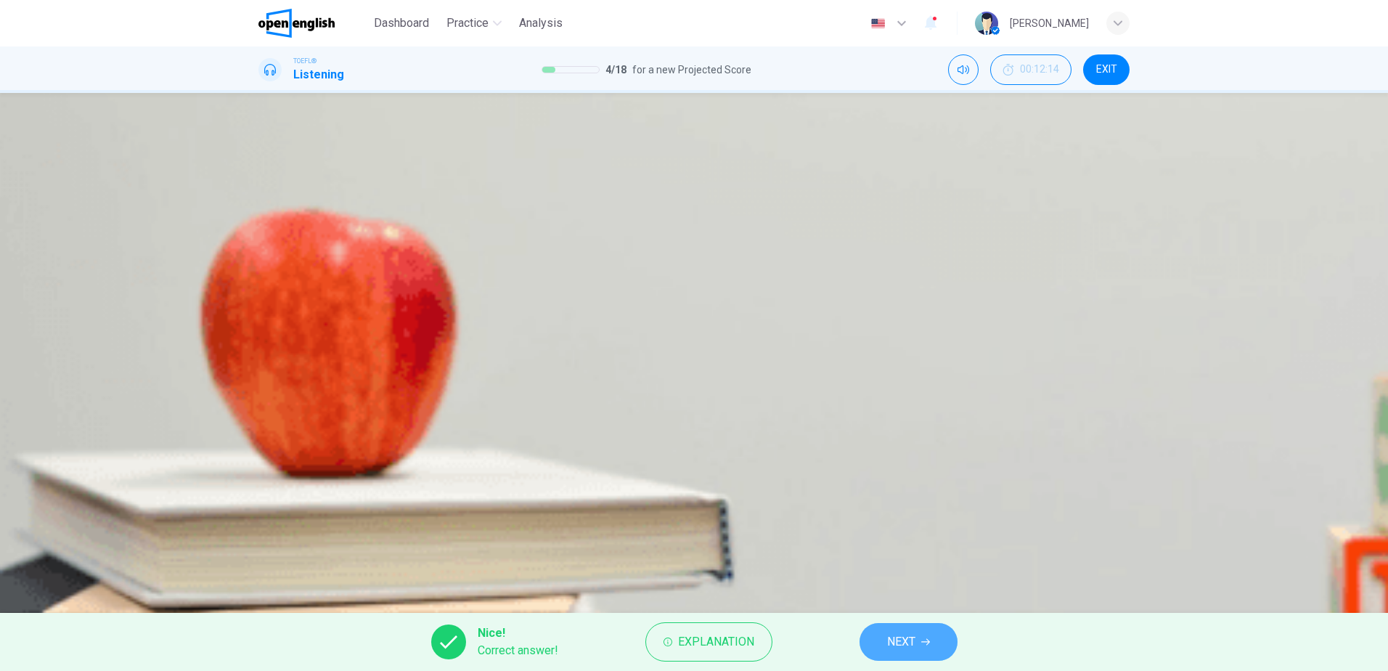
click at [917, 636] on button "NEXT" at bounding box center [908, 642] width 98 height 38
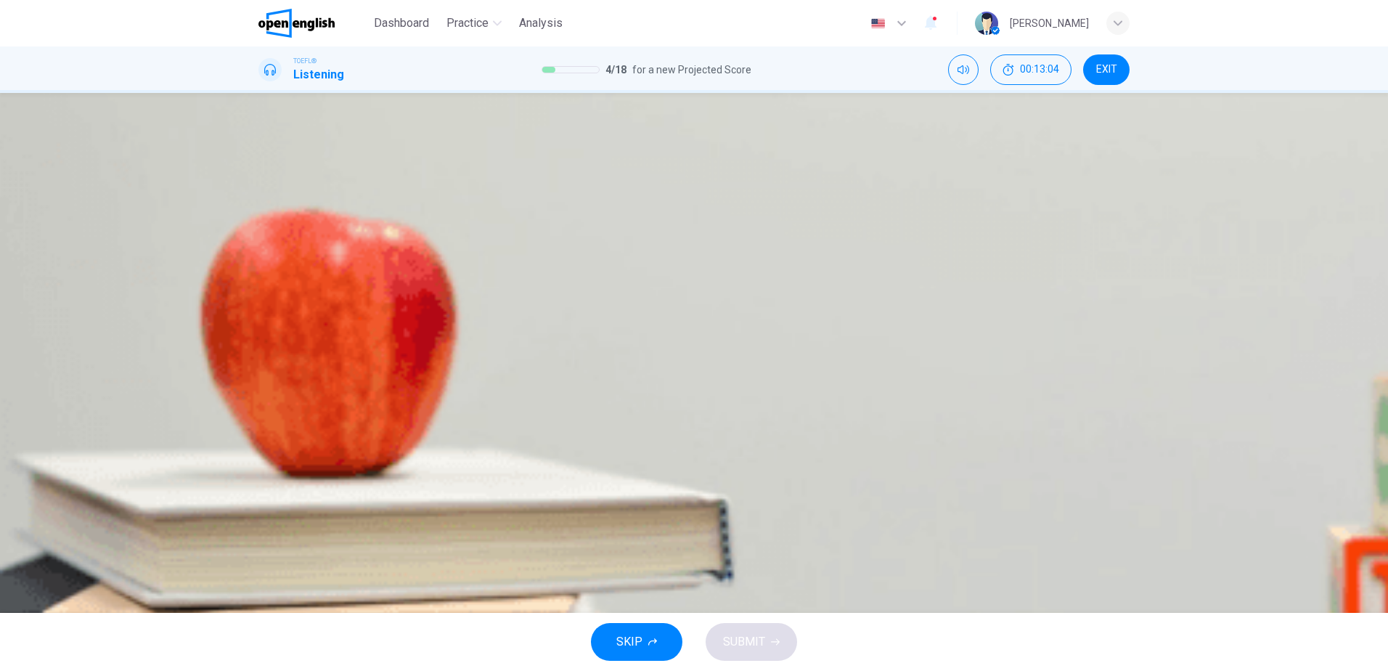
click at [260, 210] on icon "button" at bounding box center [260, 210] width 0 height 0
type input "*"
click at [870, 344] on button "B To get the student to feel good about how he did" at bounding box center [693, 326] width 871 height 36
click at [756, 643] on span "SUBMIT" at bounding box center [744, 641] width 42 height 20
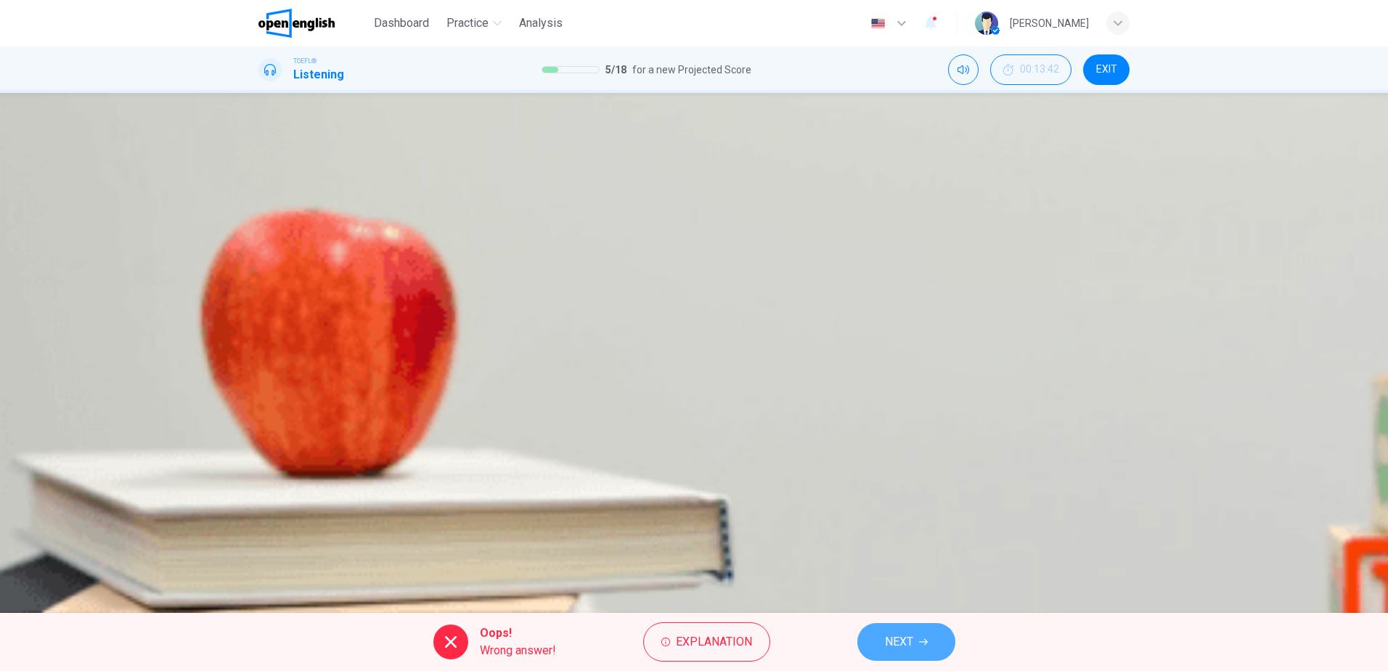
click at [904, 634] on span "NEXT" at bounding box center [899, 641] width 28 height 20
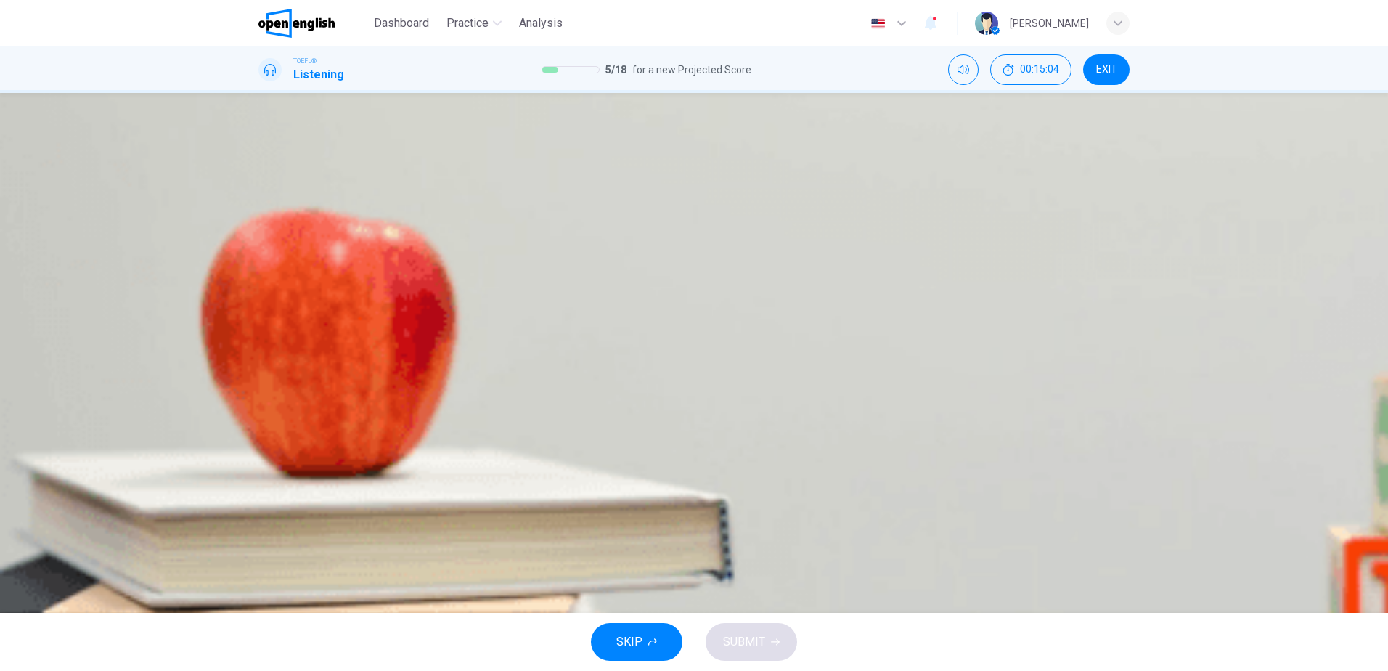
click at [274, 372] on icon "button" at bounding box center [268, 380] width 15 height 17
click at [260, 372] on icon "button" at bounding box center [260, 372] width 0 height 0
click at [470, 261] on span "To get something fixed in his dorm" at bounding box center [382, 251] width 176 height 17
click at [753, 642] on span "SUBMIT" at bounding box center [744, 641] width 42 height 20
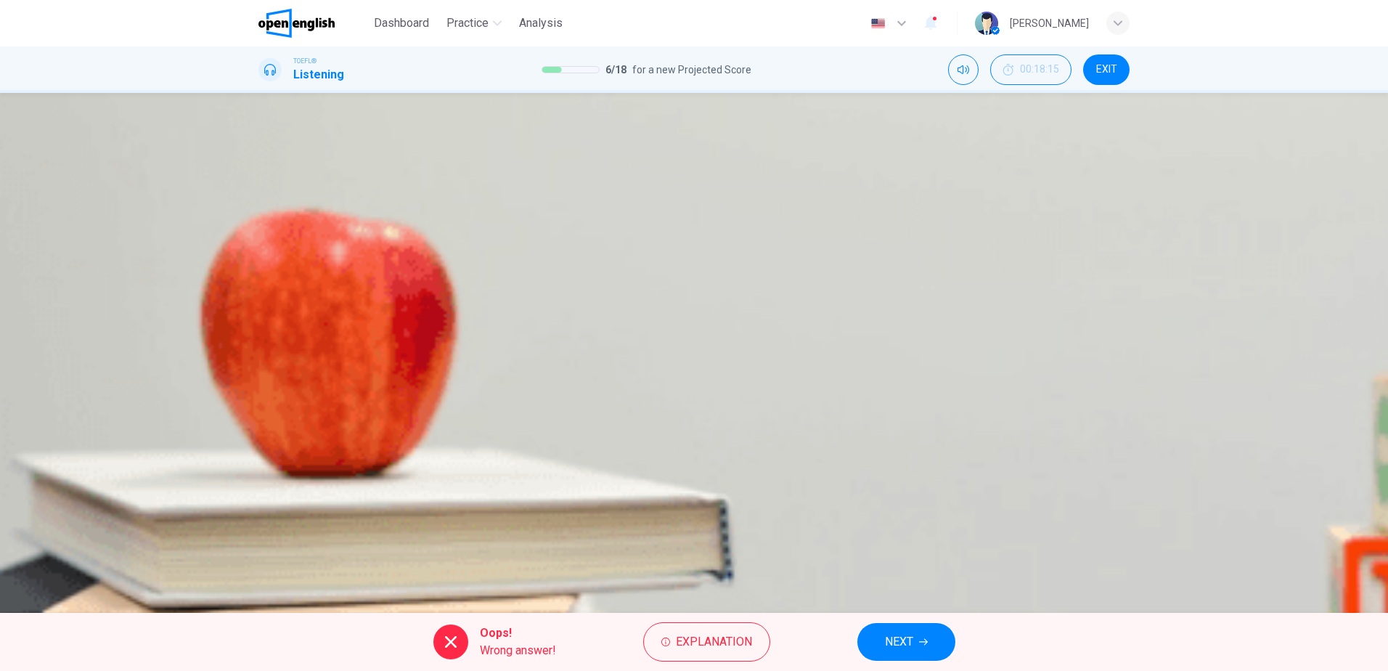
click at [258, 379] on span at bounding box center [258, 379] width 0 height 0
drag, startPoint x: 309, startPoint y: 254, endPoint x: 298, endPoint y: 255, distance: 11.0
click at [258, 379] on span at bounding box center [258, 379] width 0 height 0
type input "*"
click at [911, 647] on span "NEXT" at bounding box center [899, 641] width 28 height 20
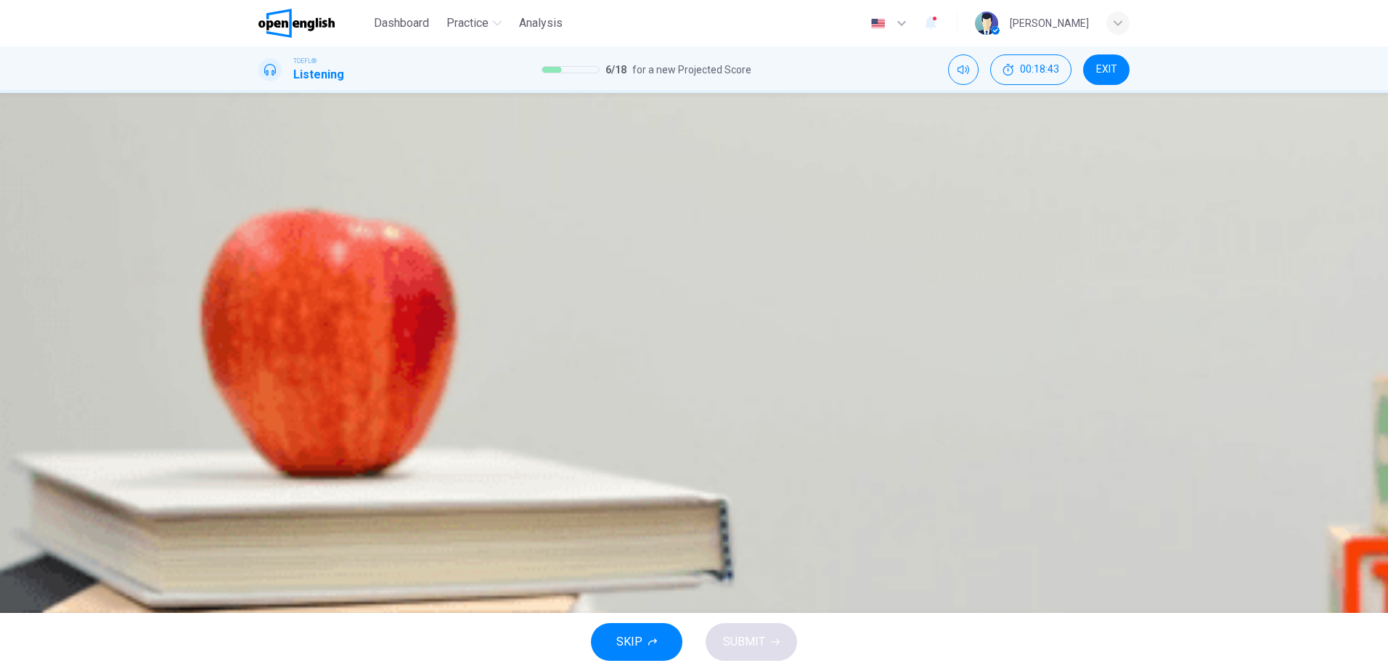
click at [374, 333] on span "All of the above" at bounding box center [334, 324] width 80 height 17
click at [748, 639] on span "SUBMIT" at bounding box center [744, 641] width 42 height 20
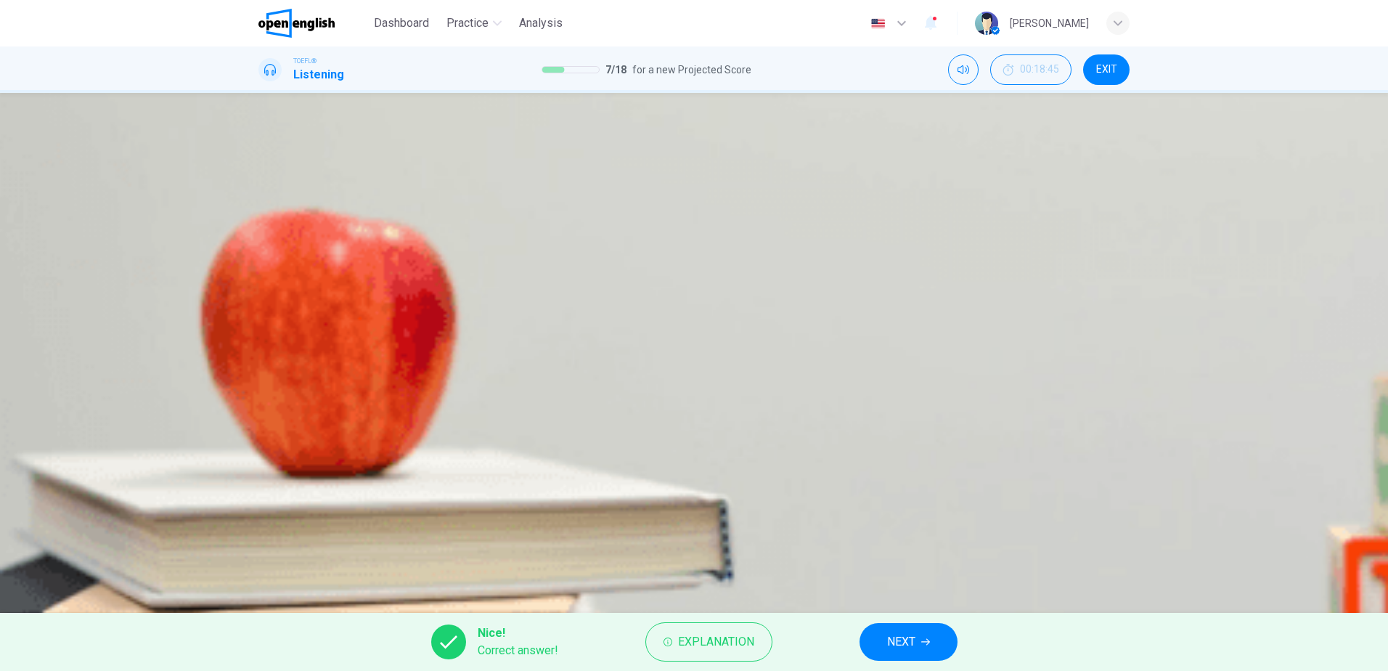
click at [906, 642] on span "NEXT" at bounding box center [901, 641] width 28 height 20
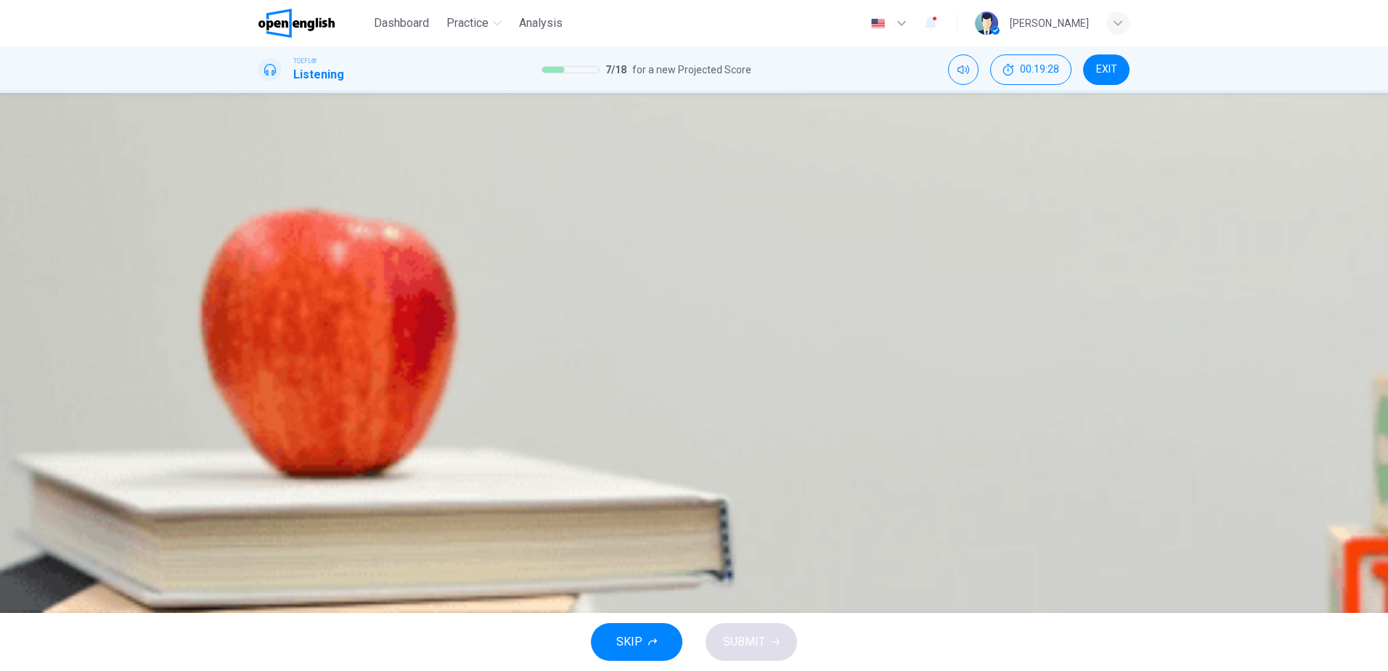
click at [356, 333] on span "A and B only" at bounding box center [325, 324] width 62 height 17
click at [746, 642] on span "SUBMIT" at bounding box center [744, 641] width 42 height 20
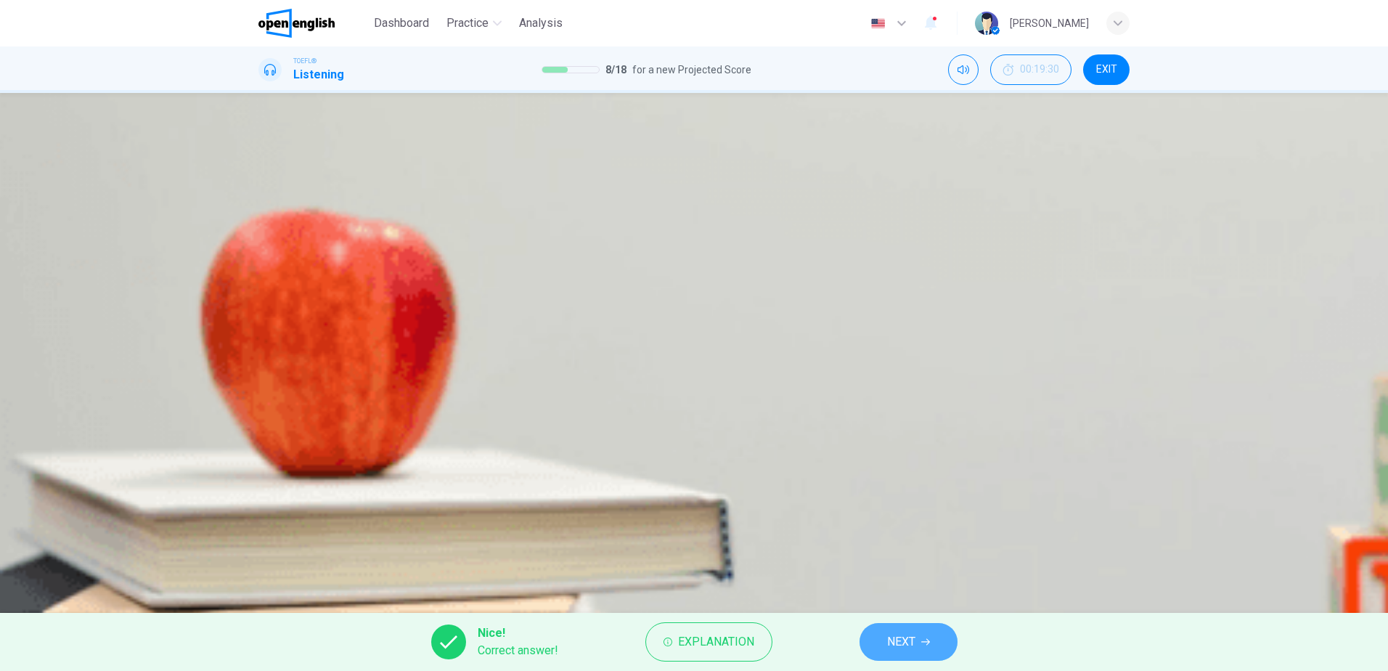
click at [899, 644] on span "NEXT" at bounding box center [901, 641] width 28 height 20
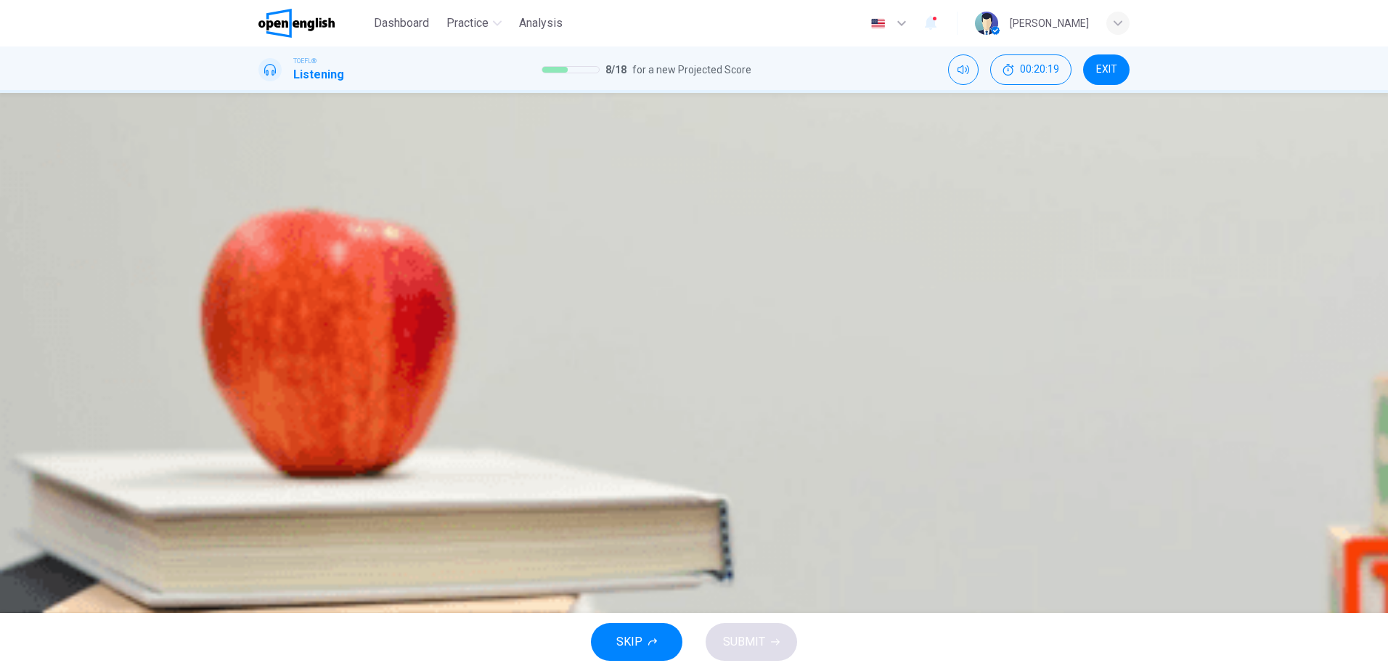
click at [260, 210] on icon "button" at bounding box center [260, 210] width 0 height 0
type input "*"
drag, startPoint x: 744, startPoint y: 472, endPoint x: 748, endPoint y: 481, distance: 9.4
click at [745, 417] on button "D He is completely unwilling to help in any way" at bounding box center [693, 398] width 871 height 36
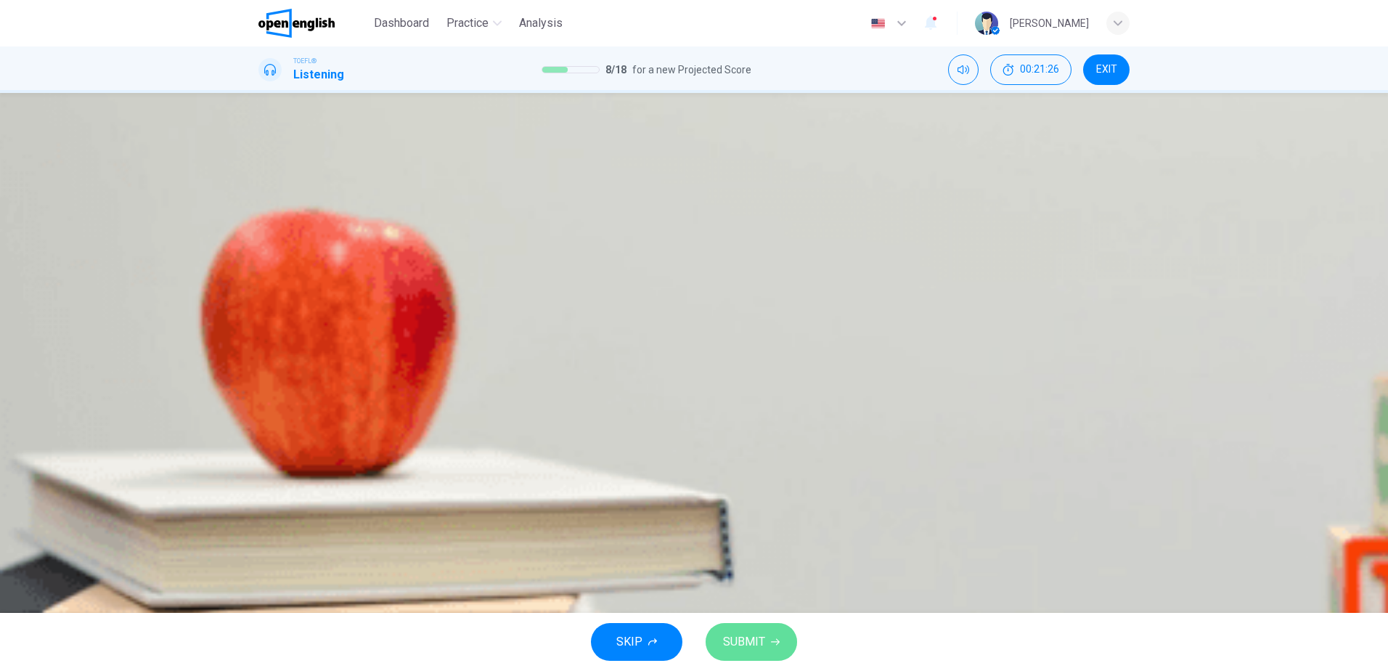
click at [742, 646] on span "SUBMIT" at bounding box center [744, 641] width 42 height 20
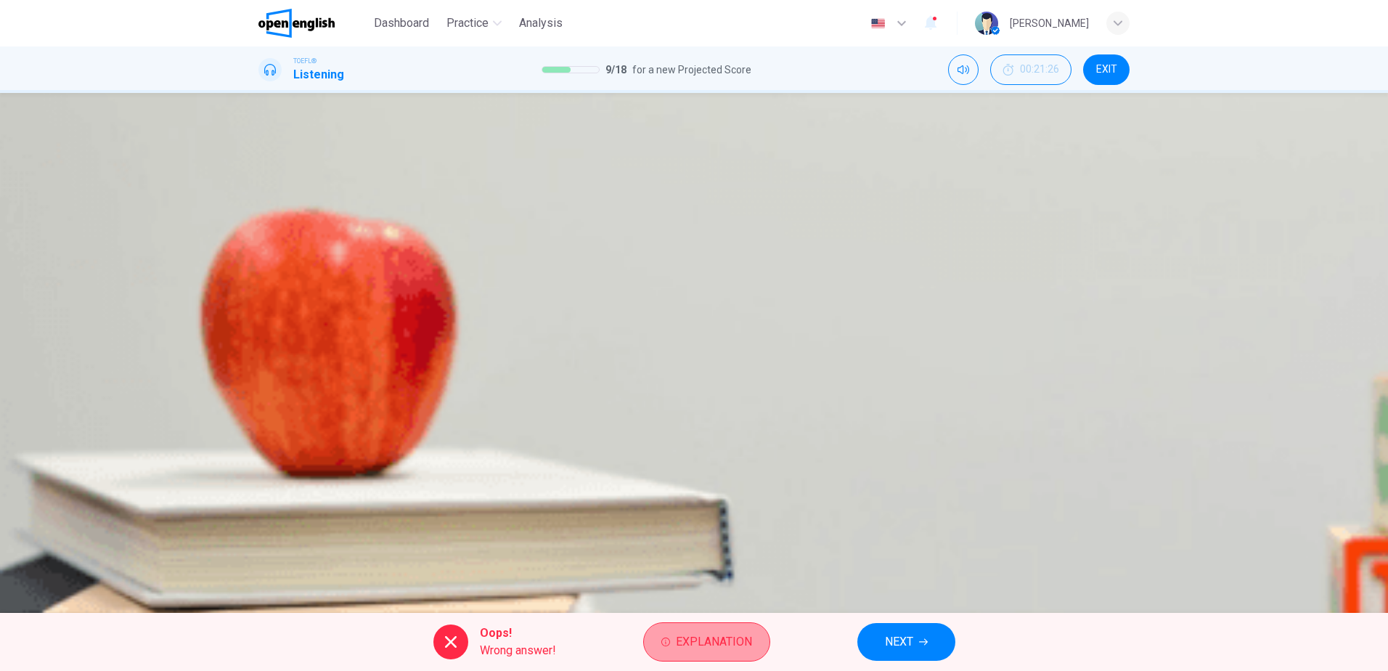
click at [704, 647] on span "Explanation" at bounding box center [714, 641] width 76 height 20
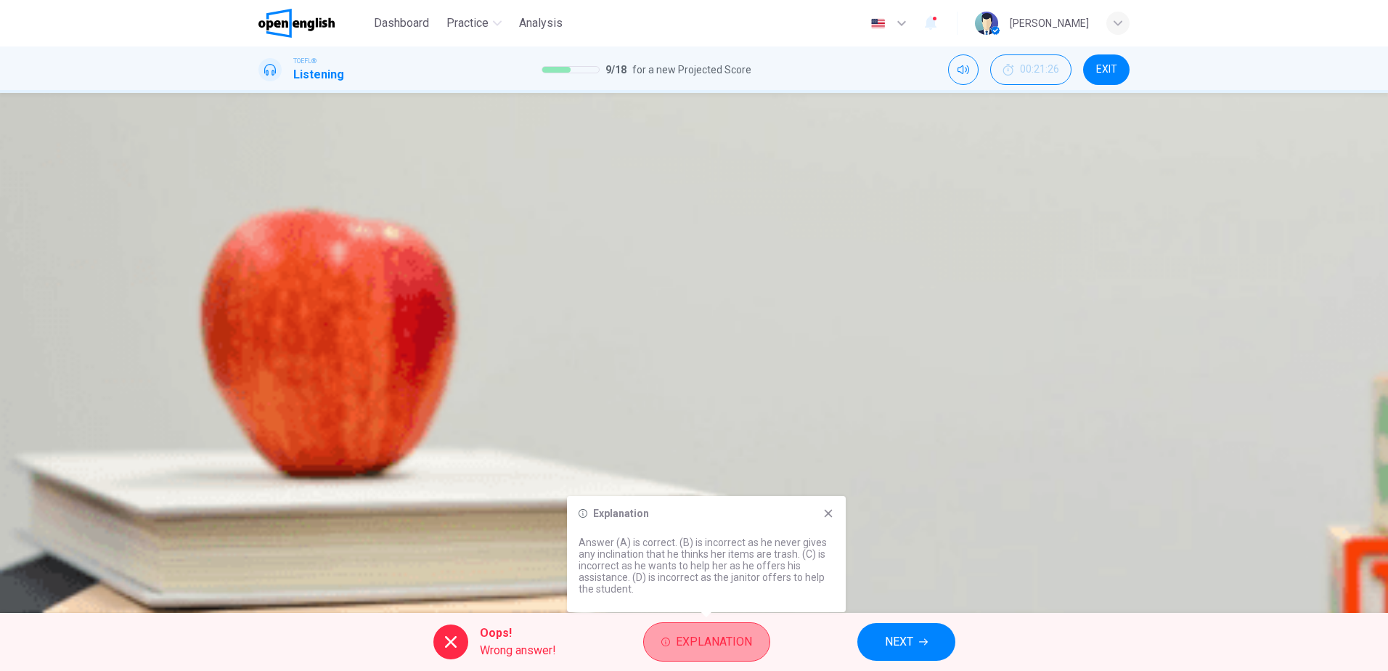
click at [703, 632] on span "Explanation" at bounding box center [714, 641] width 76 height 20
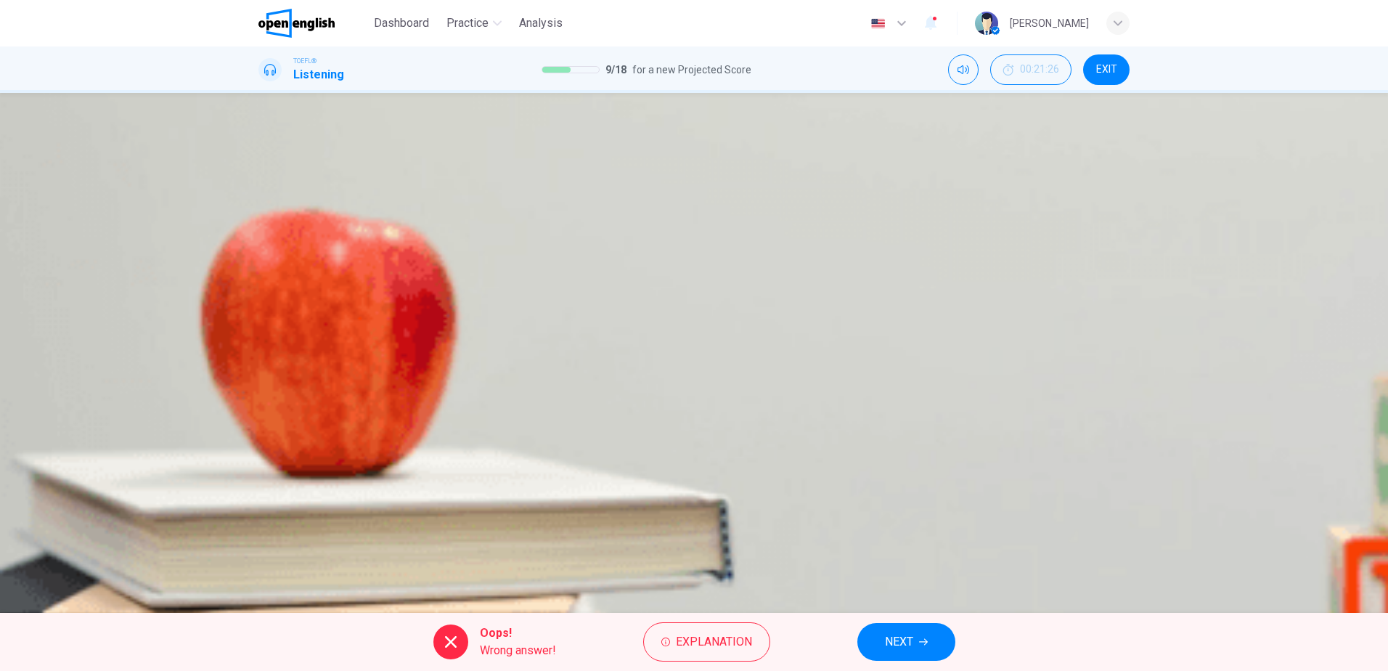
click at [933, 642] on button "NEXT" at bounding box center [906, 642] width 98 height 38
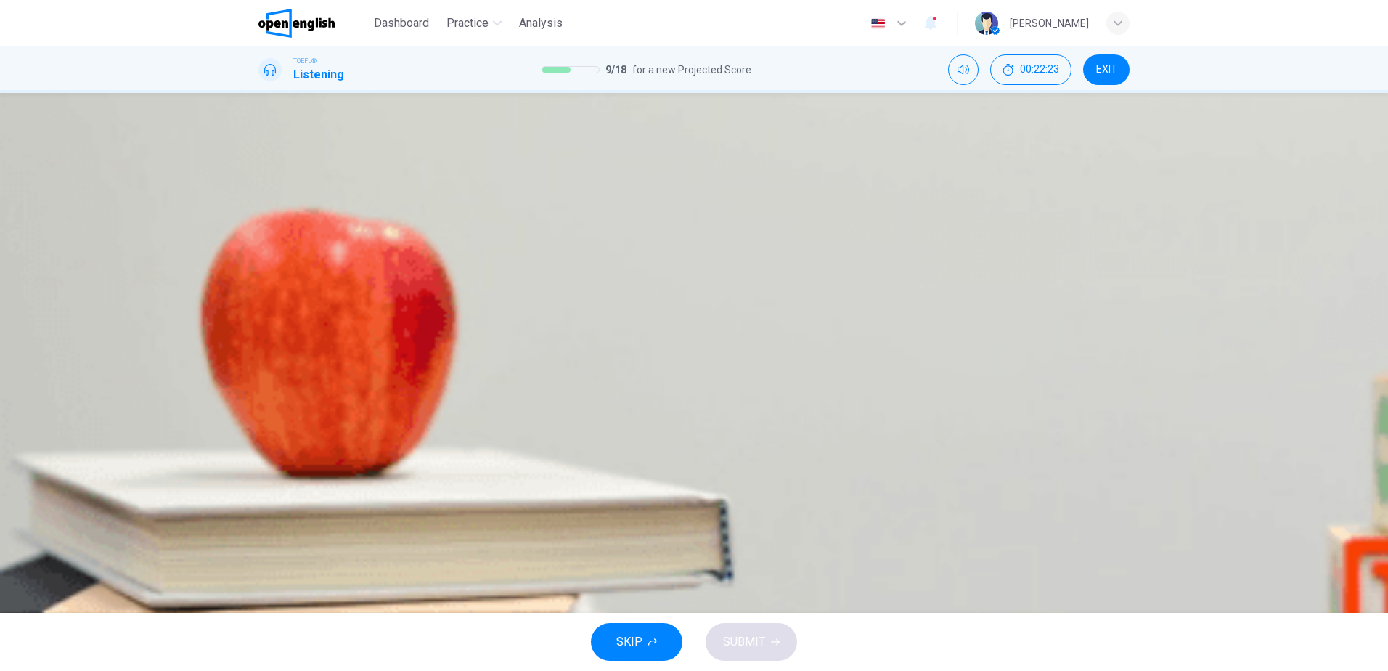
click at [268, 372] on icon "button" at bounding box center [268, 380] width 15 height 17
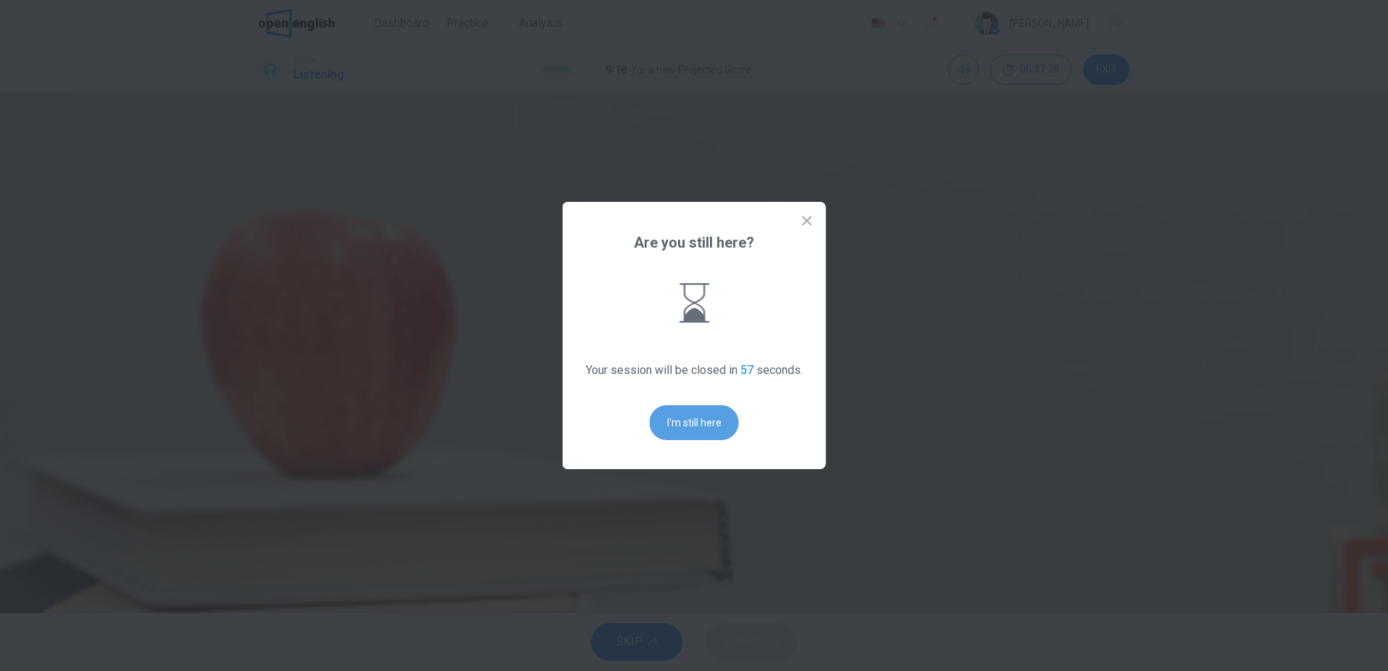
click at [679, 423] on button "I'm still here" at bounding box center [694, 422] width 89 height 35
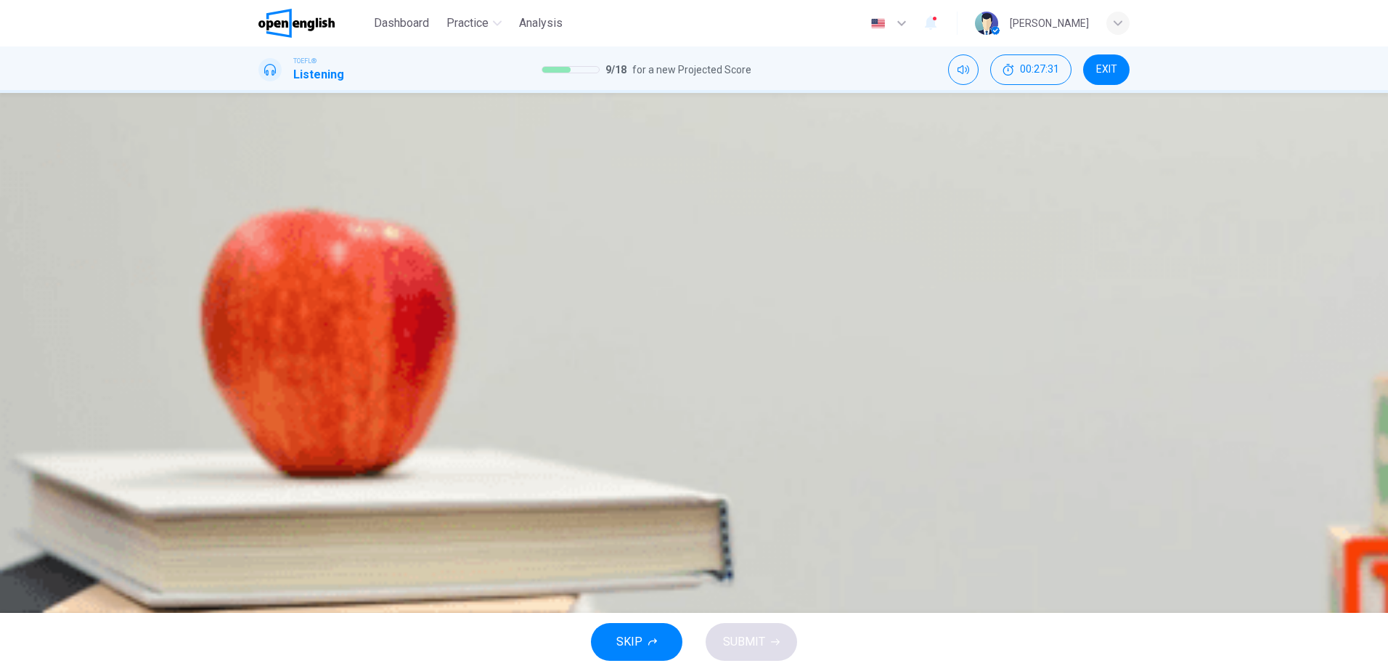
click at [549, 261] on span "As an example of a disastrous engineering project" at bounding box center [421, 251] width 255 height 17
click at [747, 648] on span "SUBMIT" at bounding box center [744, 641] width 42 height 20
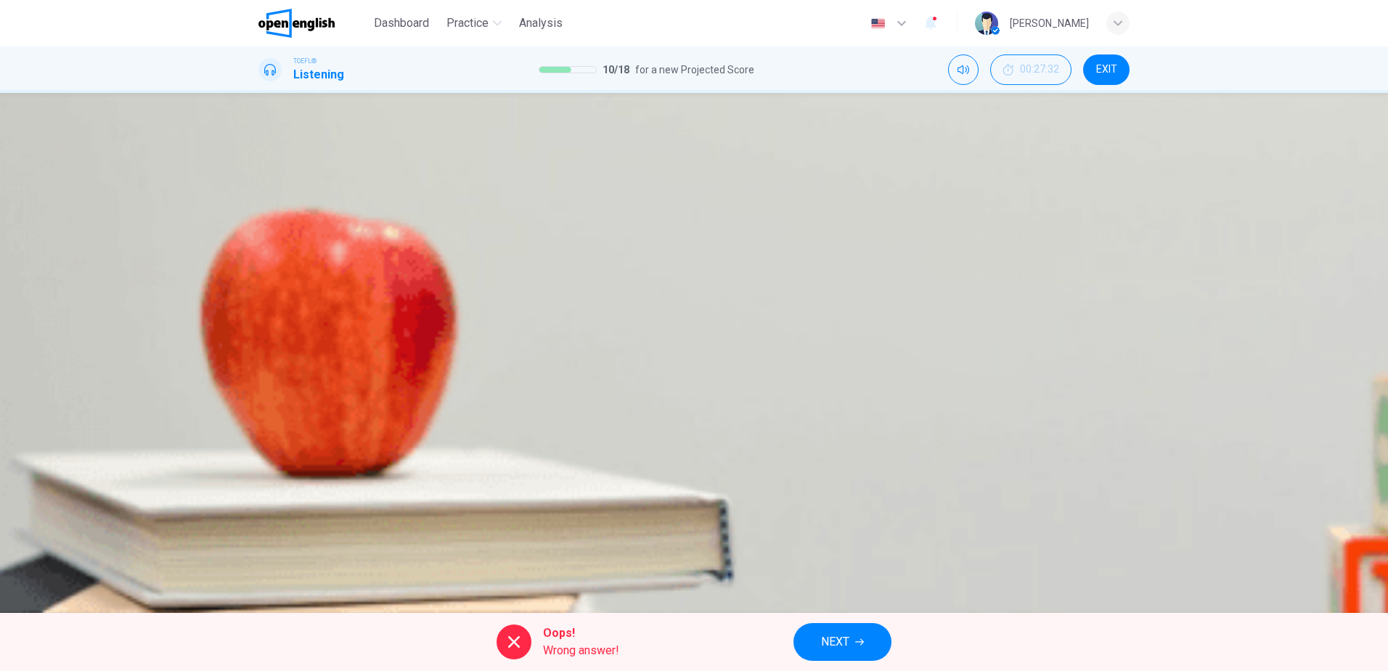
click at [827, 640] on span "NEXT" at bounding box center [835, 641] width 28 height 20
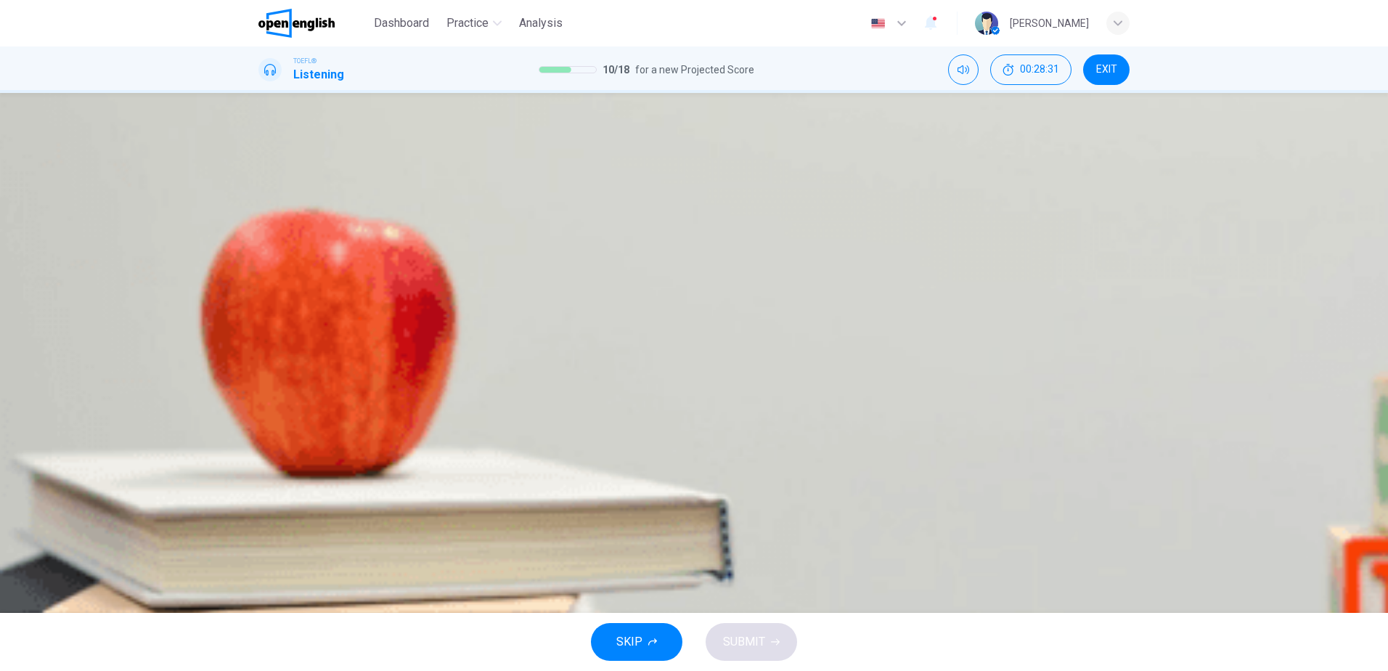
click at [260, 372] on icon "button" at bounding box center [260, 372] width 0 height 0
click at [819, 343] on button "D It would supply 15% of Britain's energy supply" at bounding box center [693, 324] width 871 height 36
click at [740, 637] on span "SUBMIT" at bounding box center [744, 641] width 42 height 20
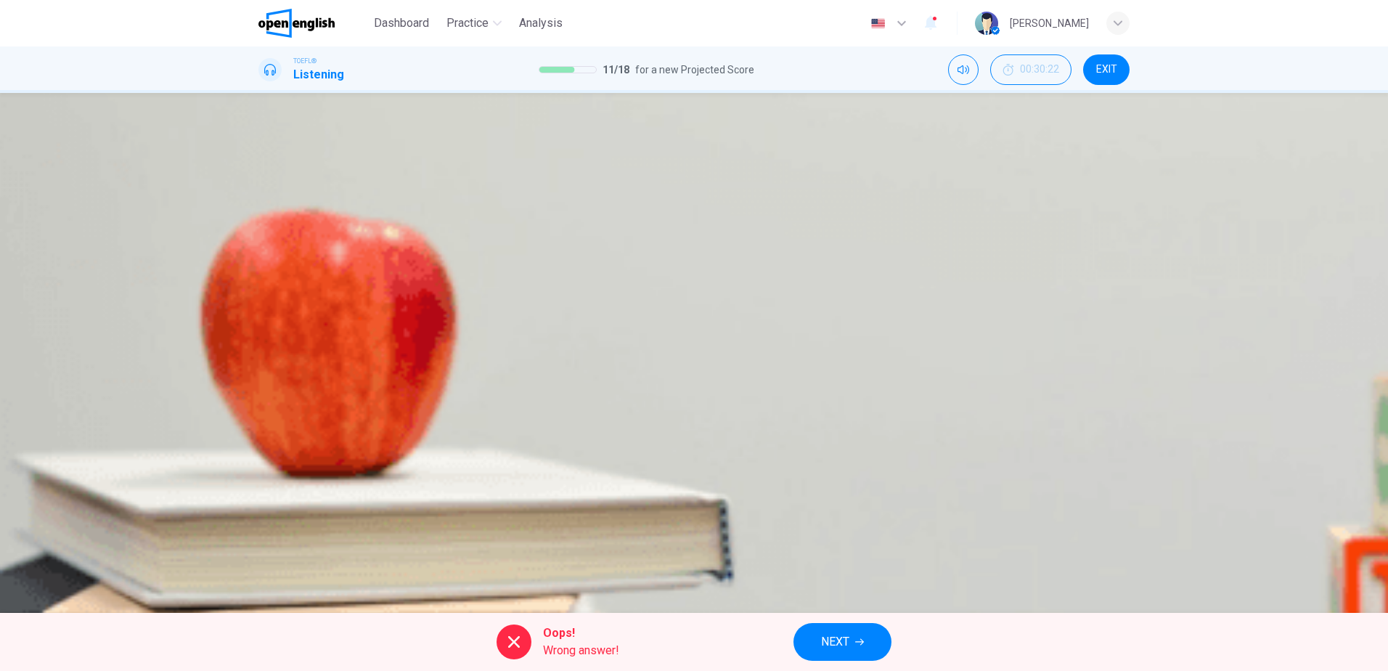
type input "*"
click at [849, 637] on span "NEXT" at bounding box center [835, 641] width 28 height 20
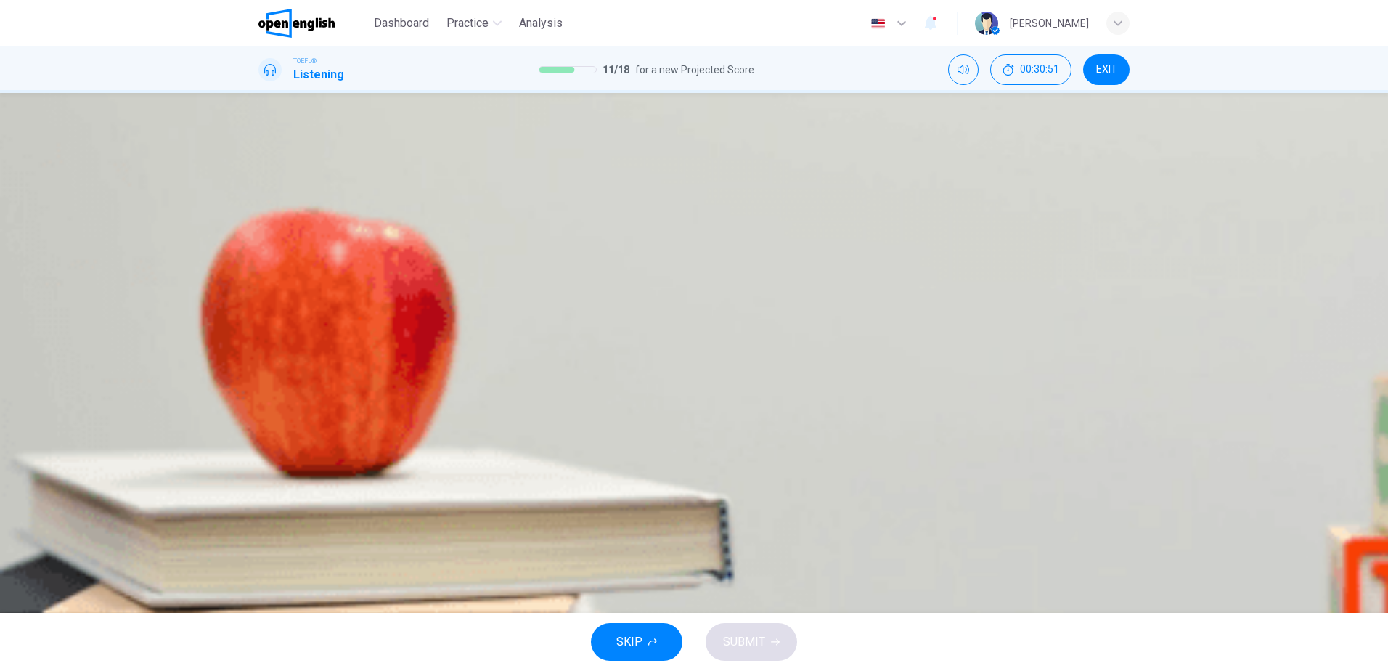
click at [533, 224] on span "It is important to focus on what you are good at" at bounding box center [413, 215] width 239 height 17
click at [750, 644] on span "SUBMIT" at bounding box center [744, 641] width 42 height 20
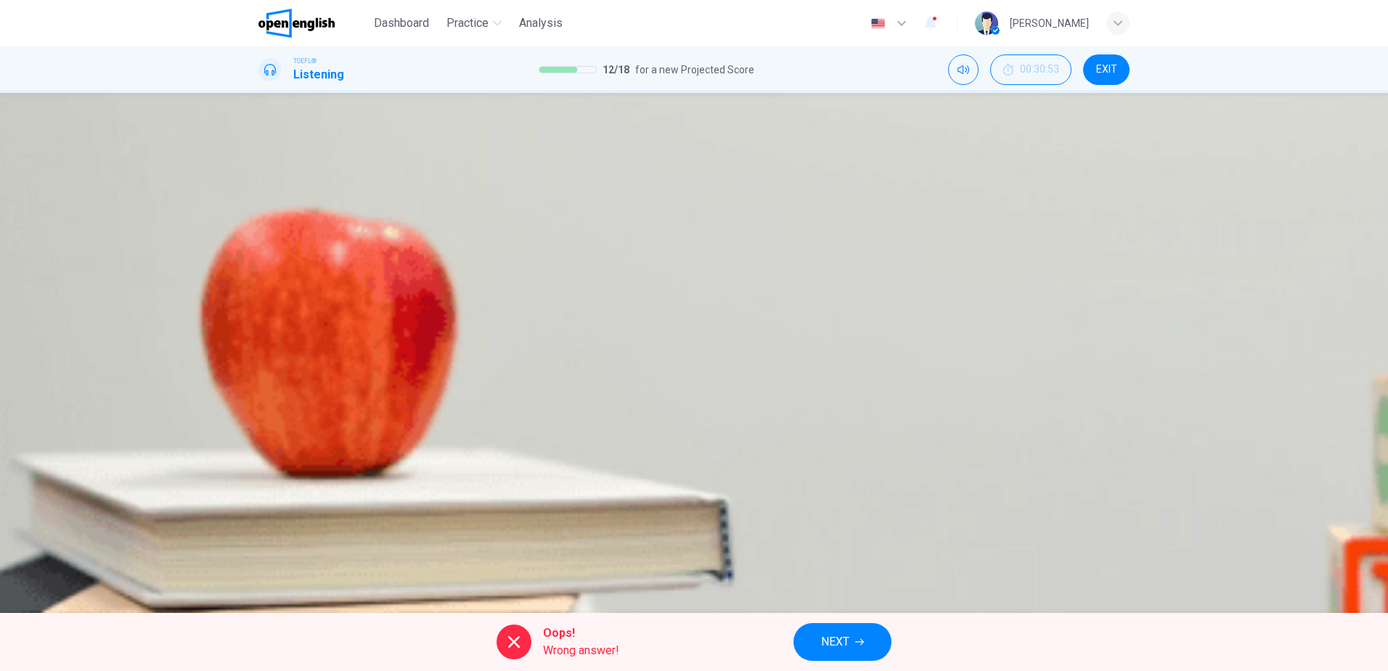
click at [847, 644] on span "NEXT" at bounding box center [835, 641] width 28 height 20
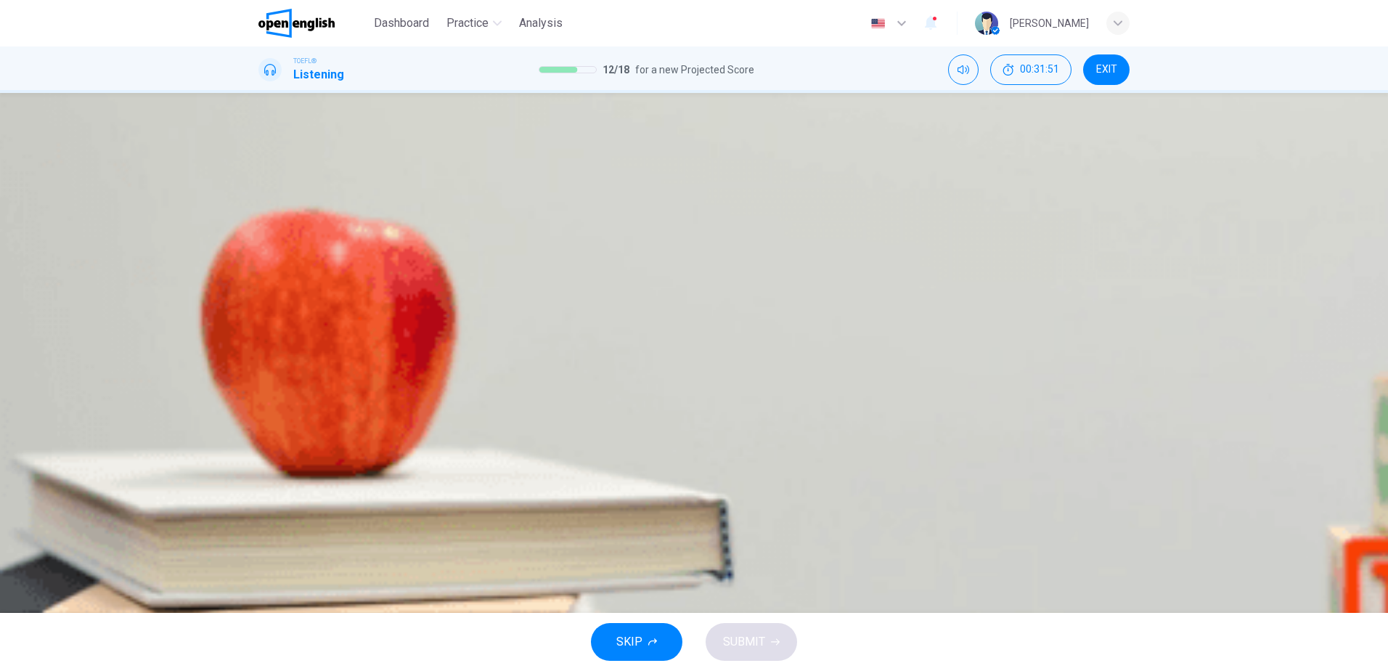
click at [757, 333] on span "The government relies on a feasibility study to determine if a project should g…" at bounding box center [525, 324] width 463 height 17
click at [740, 635] on span "SUBMIT" at bounding box center [744, 641] width 42 height 20
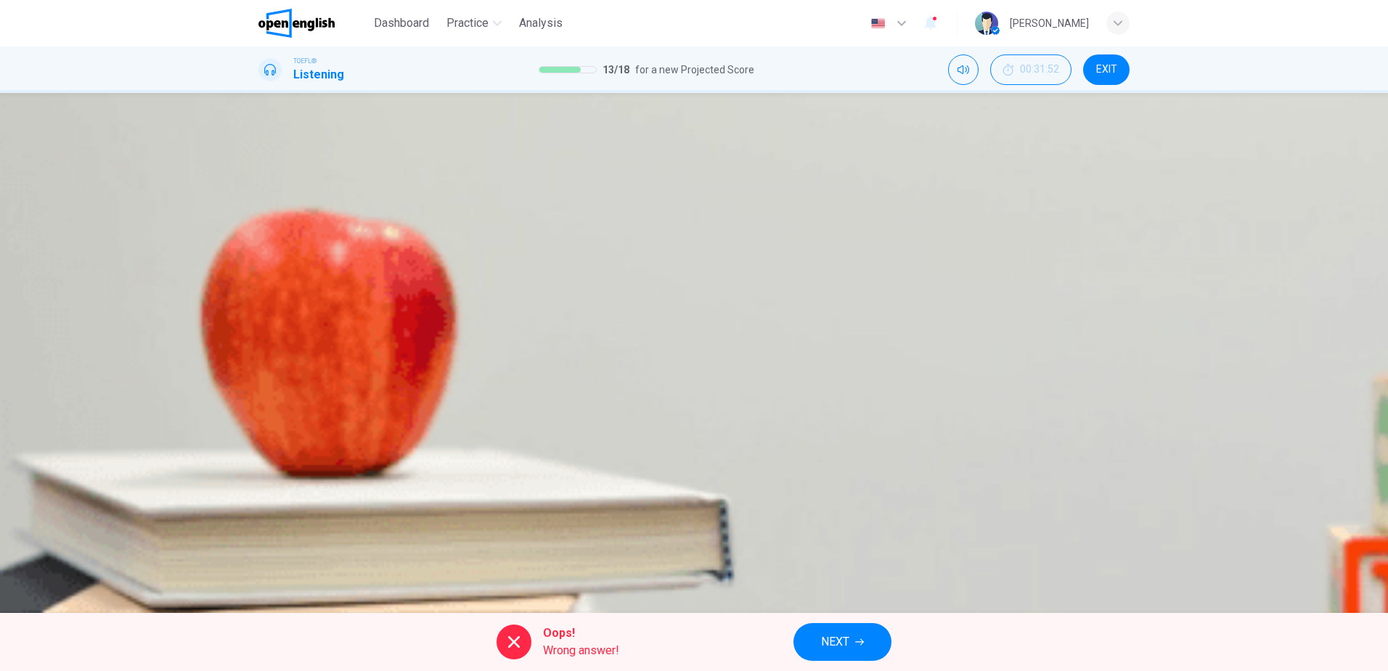
click at [839, 649] on span "NEXT" at bounding box center [835, 641] width 28 height 20
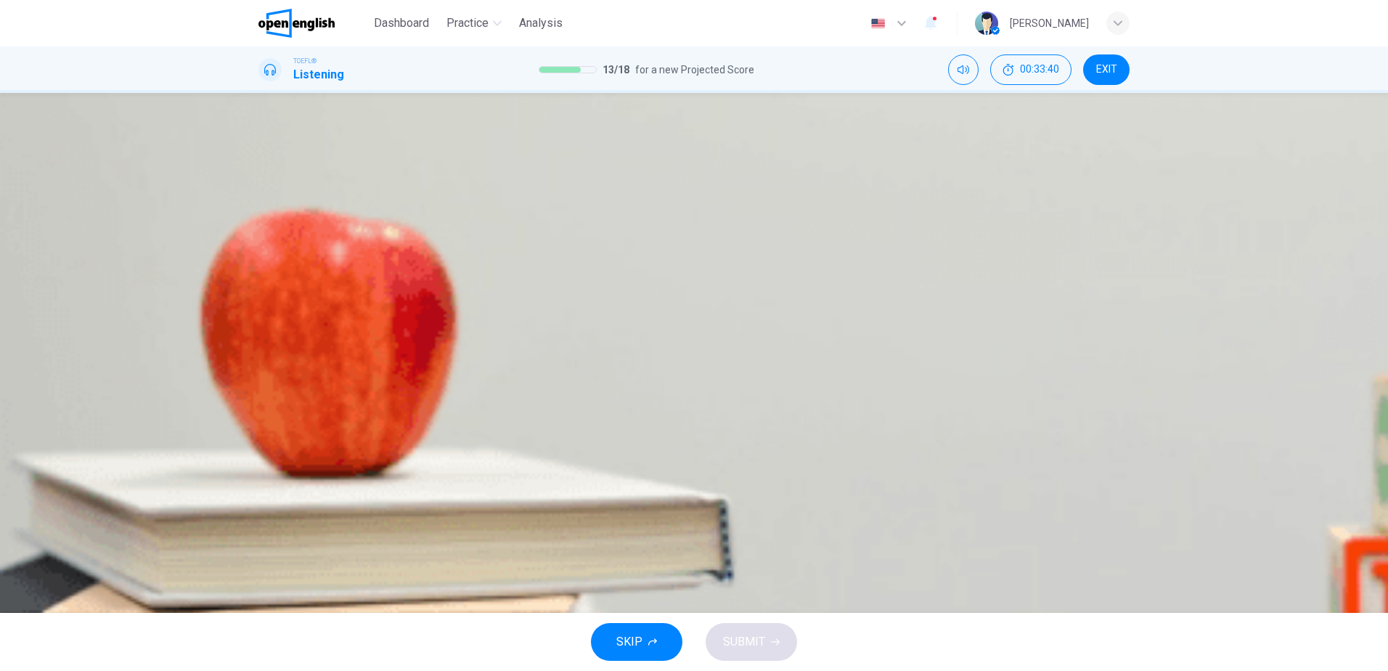
click at [260, 210] on icon "button" at bounding box center [260, 210] width 0 height 0
type input "*"
click at [648, 407] on span "It must show both the advantages and the risks involved in the project" at bounding box center [471, 398] width 354 height 17
click at [751, 643] on span "SUBMIT" at bounding box center [744, 641] width 42 height 20
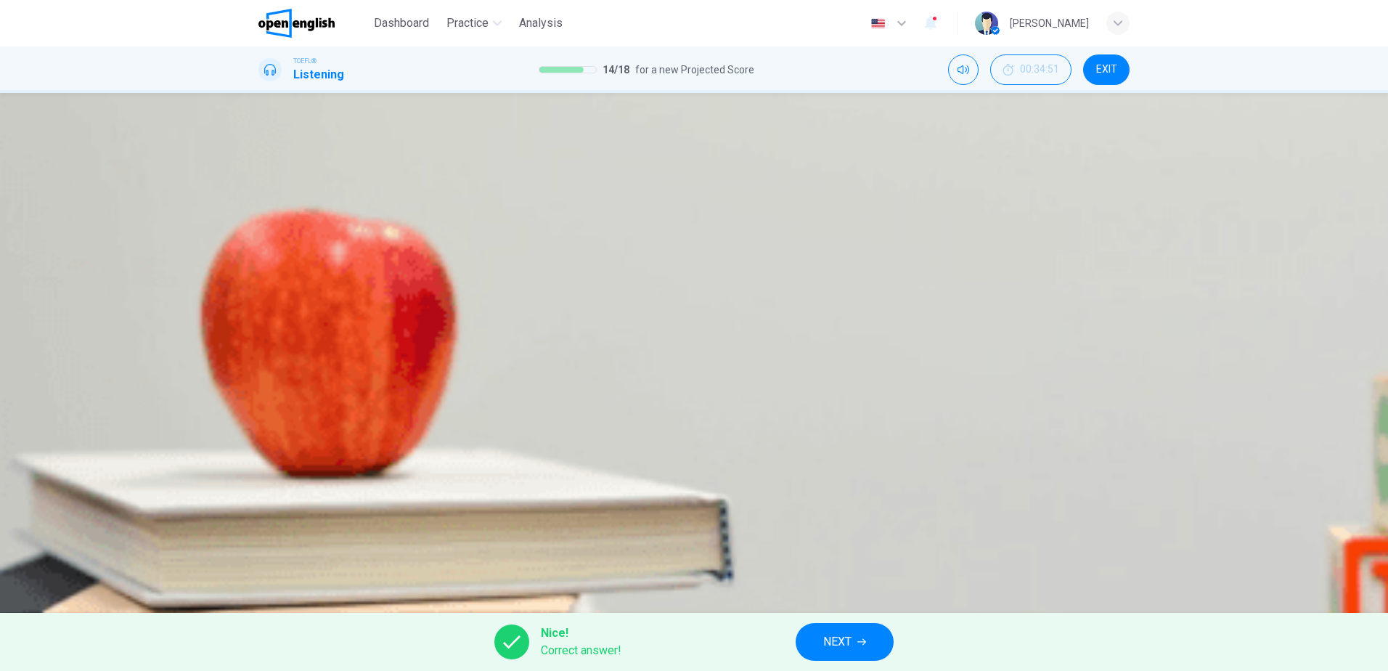
click at [843, 637] on span "NEXT" at bounding box center [837, 641] width 28 height 20
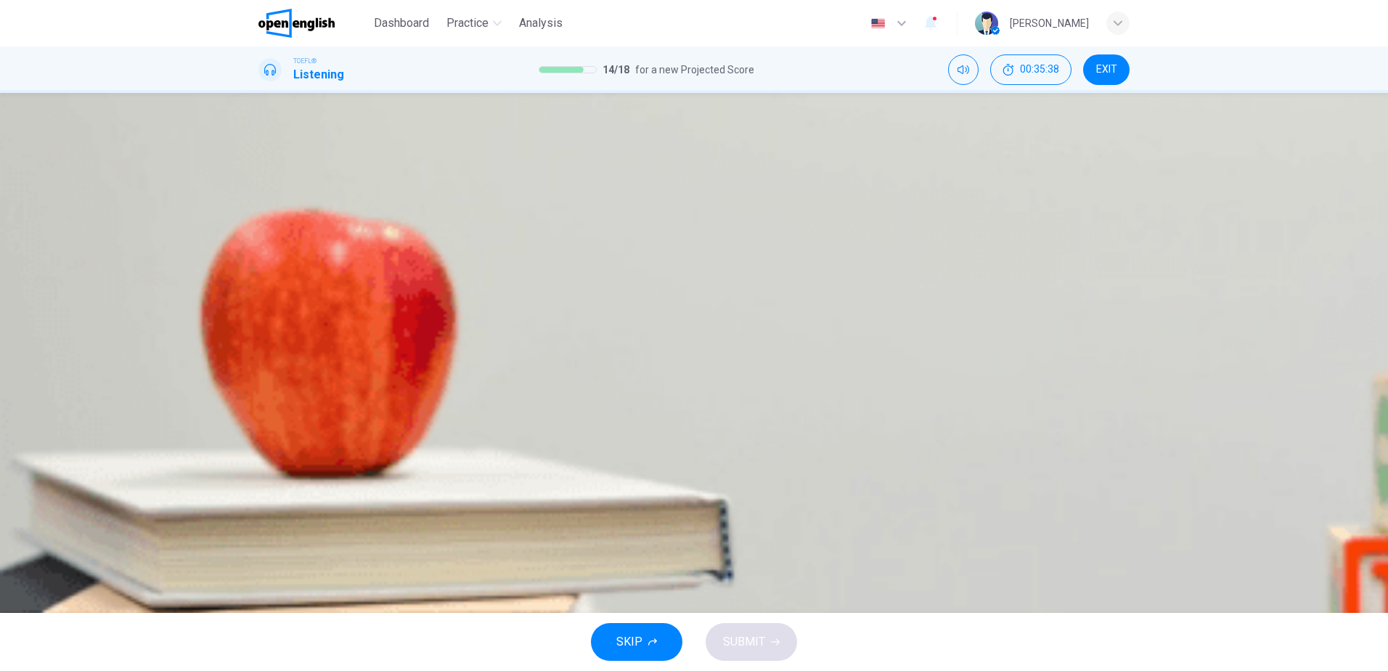
click at [260, 372] on icon "button" at bounding box center [260, 372] width 0 height 0
click at [487, 224] on span "The benefits of psychology to society" at bounding box center [390, 215] width 193 height 17
click at [737, 638] on span "SUBMIT" at bounding box center [744, 641] width 42 height 20
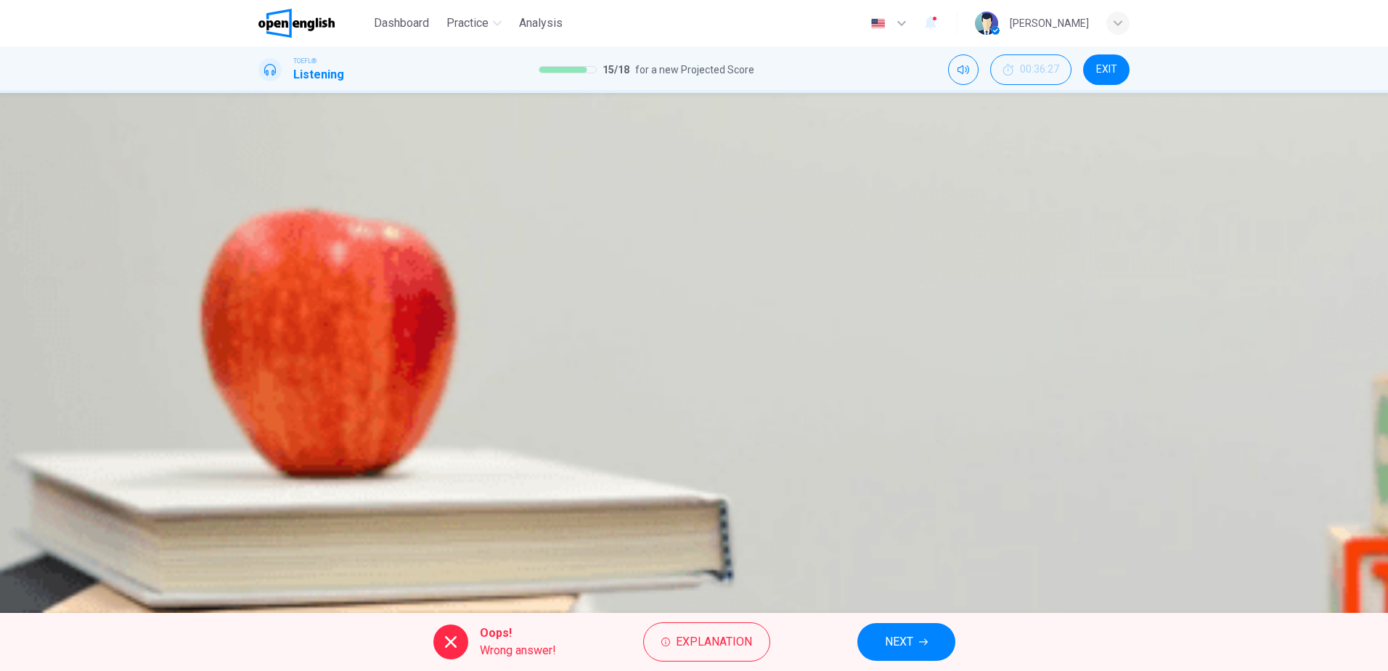
type input "*"
click at [893, 644] on span "NEXT" at bounding box center [899, 641] width 28 height 20
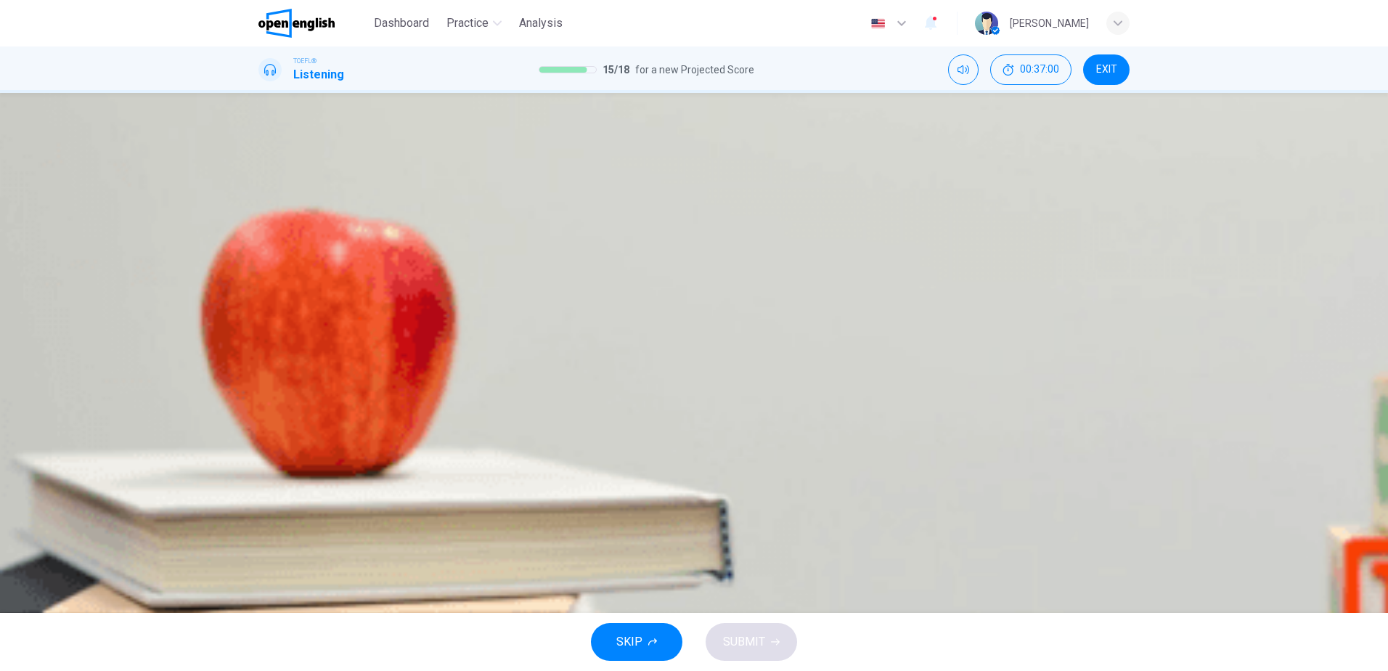
click at [584, 224] on span "It connects to a number of different academic disciplines" at bounding box center [439, 215] width 290 height 17
click at [753, 633] on span "SUBMIT" at bounding box center [744, 641] width 42 height 20
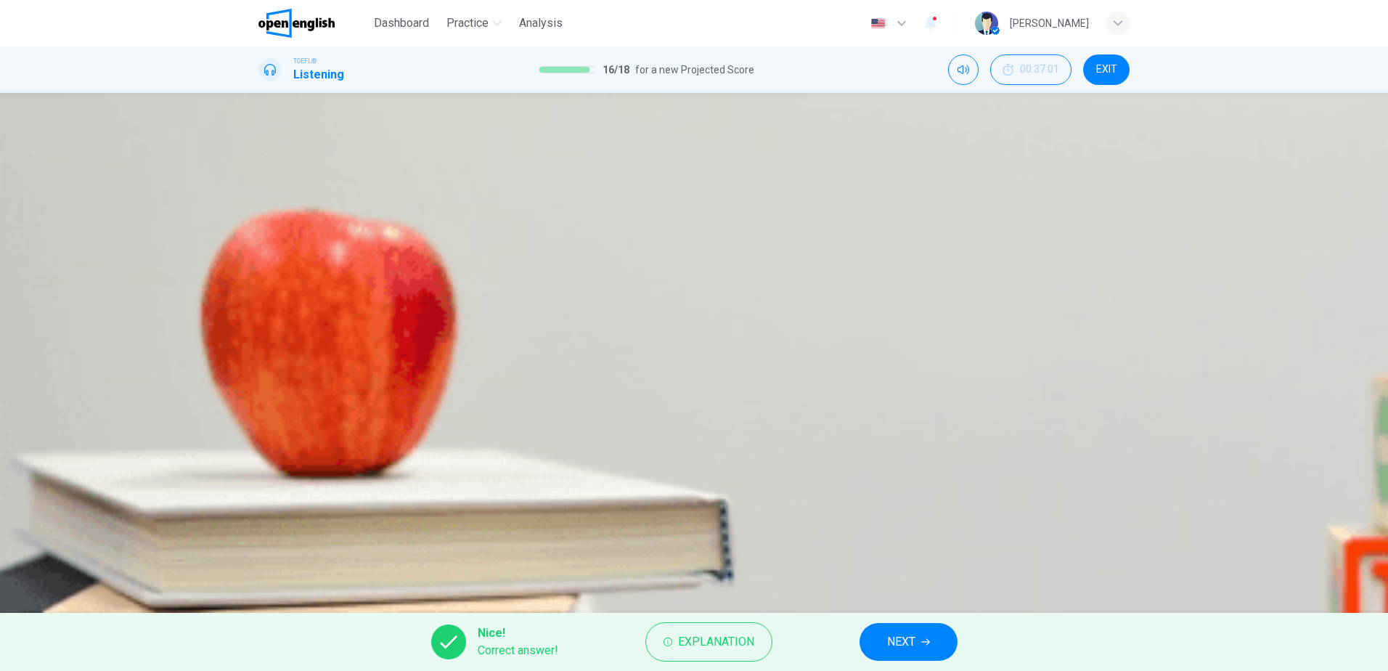
click at [897, 646] on span "NEXT" at bounding box center [901, 641] width 28 height 20
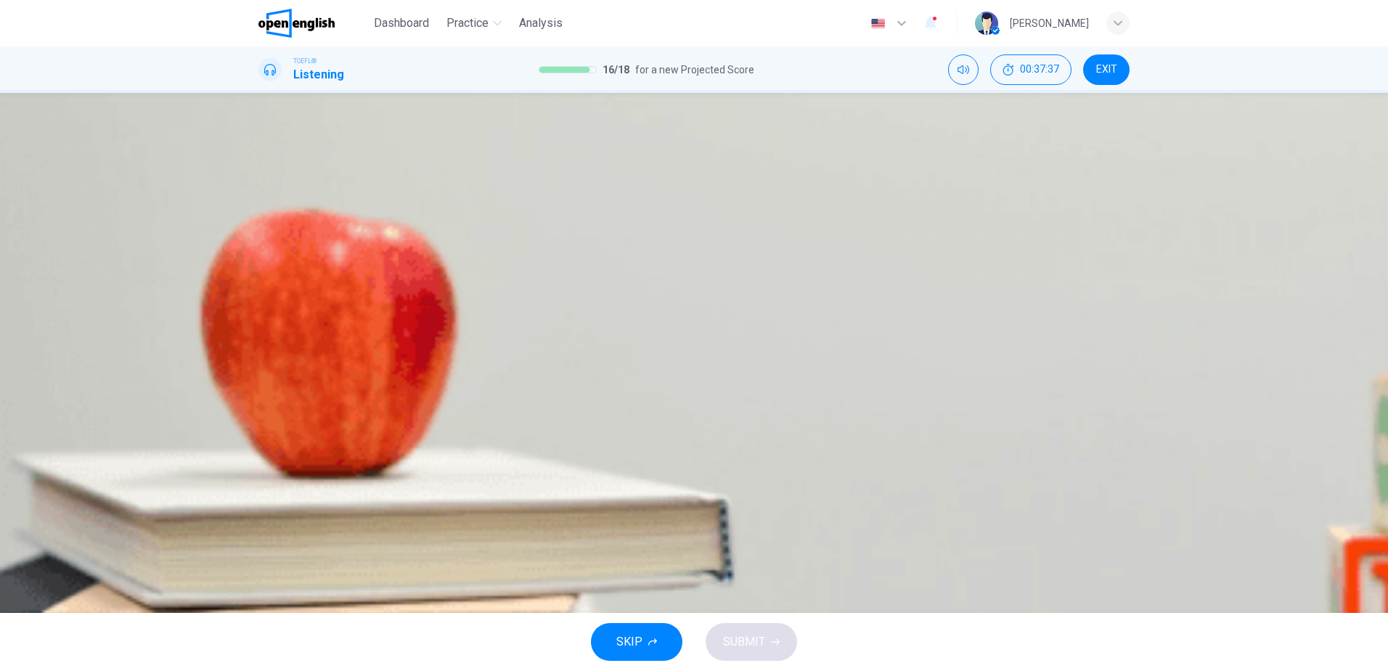
click at [575, 224] on span "They require academic training in more than one subject" at bounding box center [434, 215] width 281 height 17
click at [743, 642] on span "SUBMIT" at bounding box center [744, 641] width 42 height 20
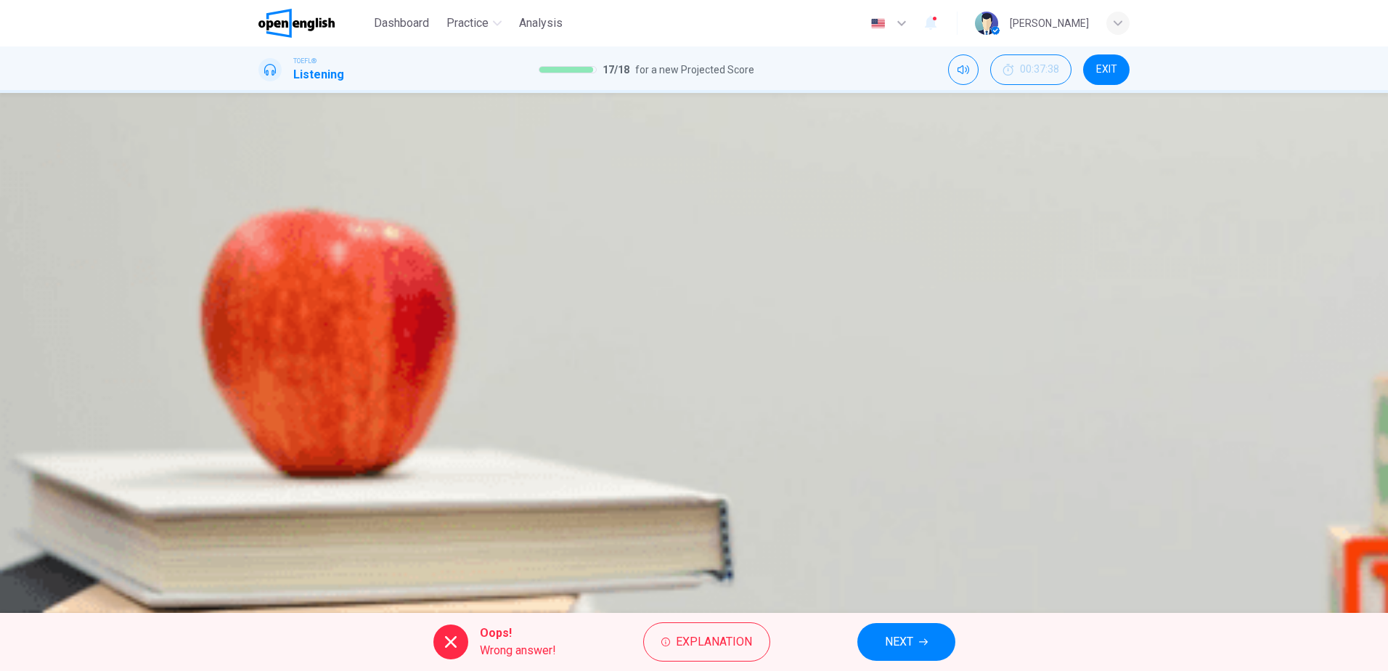
click at [905, 633] on span "NEXT" at bounding box center [899, 641] width 28 height 20
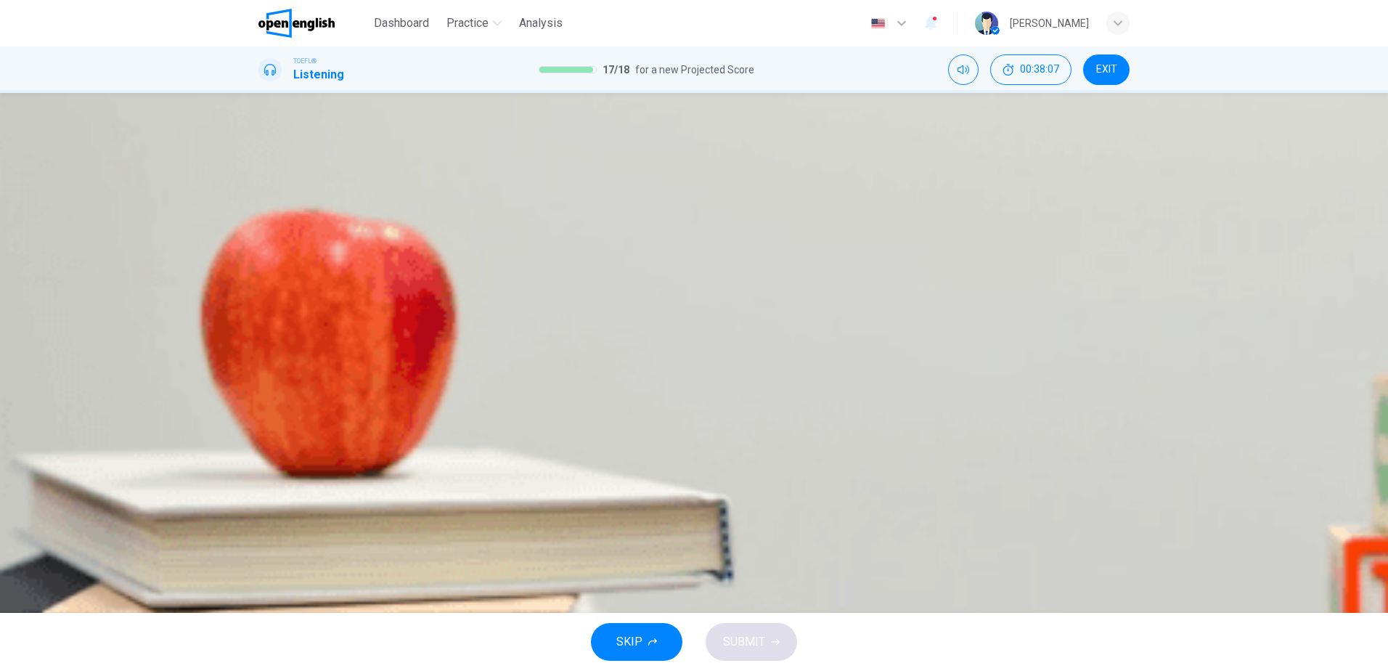
click at [260, 210] on icon "button" at bounding box center [260, 210] width 0 height 0
click at [510, 298] on span "Providing a definition of "mental functions"" at bounding box center [402, 289] width 216 height 17
click at [740, 644] on span "SUBMIT" at bounding box center [744, 641] width 42 height 20
type input "**"
